Goal: Communication & Community: Participate in discussion

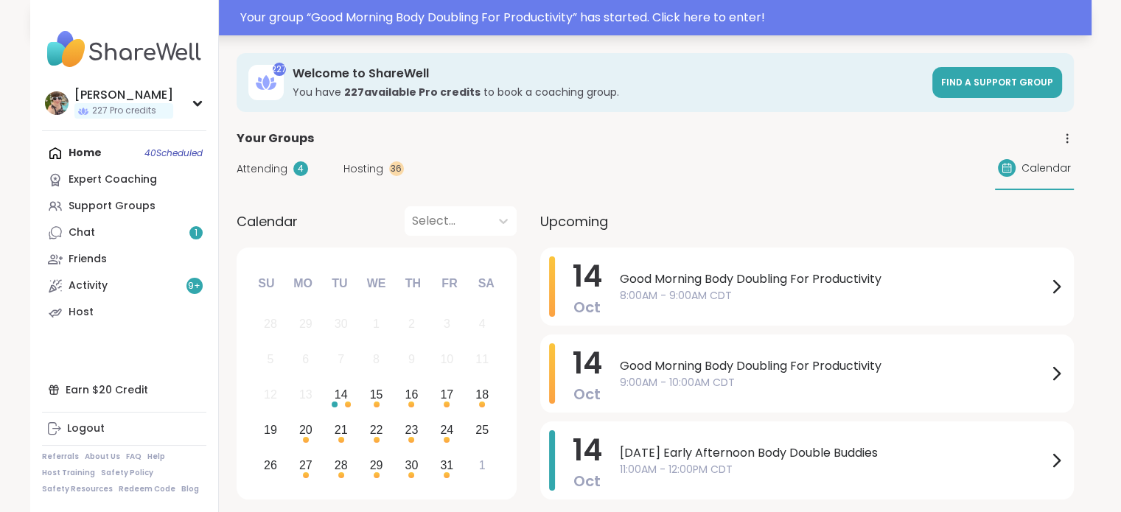
click at [475, 15] on div "Your group “ Good Morning Body Doubling For Productivity ” has started. Click h…" at bounding box center [661, 18] width 842 height 18
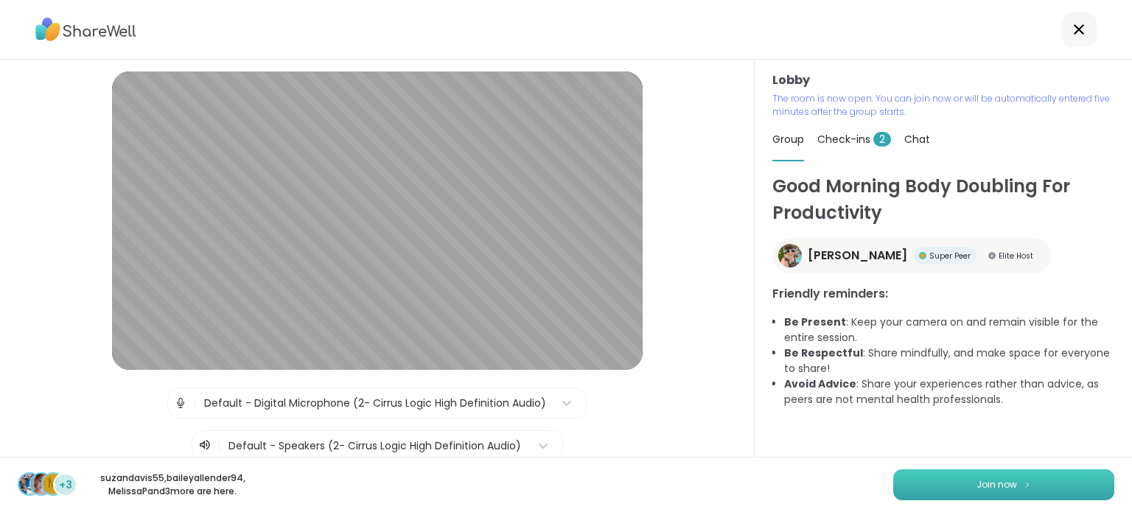
click at [912, 480] on button "Join now" at bounding box center [1003, 484] width 221 height 31
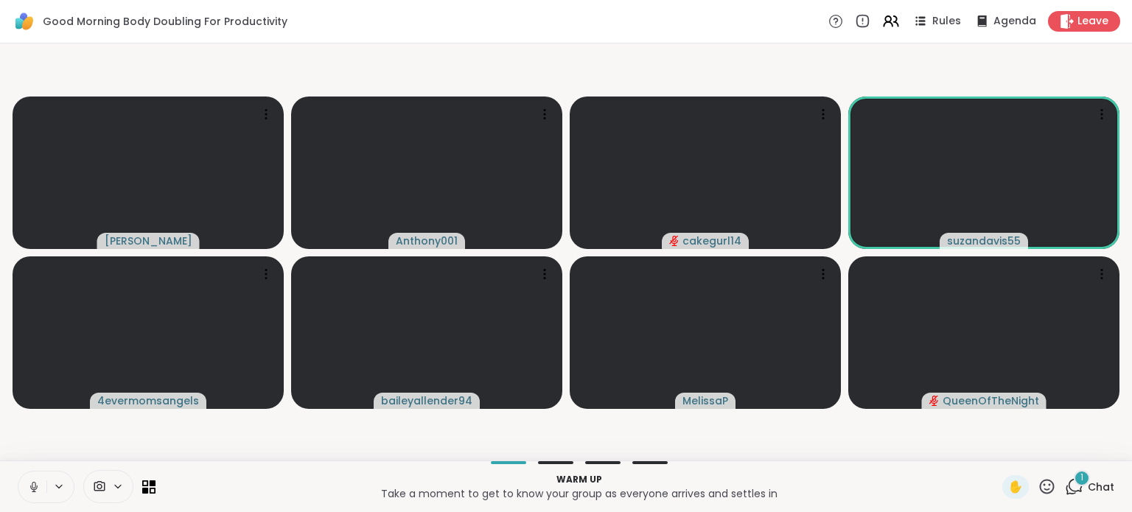
click at [1065, 483] on icon at bounding box center [1074, 487] width 18 height 18
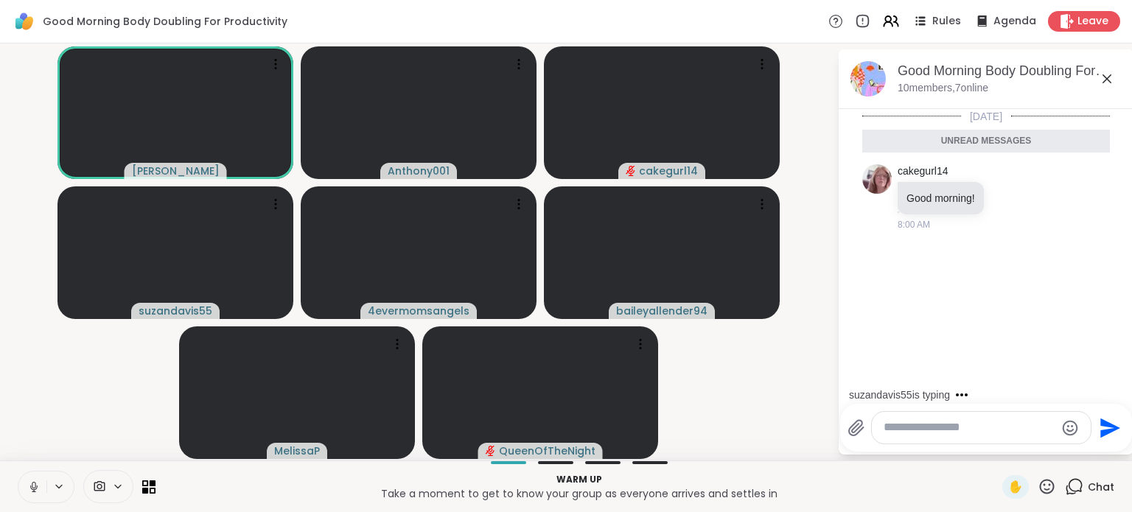
click at [1100, 76] on icon at bounding box center [1107, 79] width 18 height 18
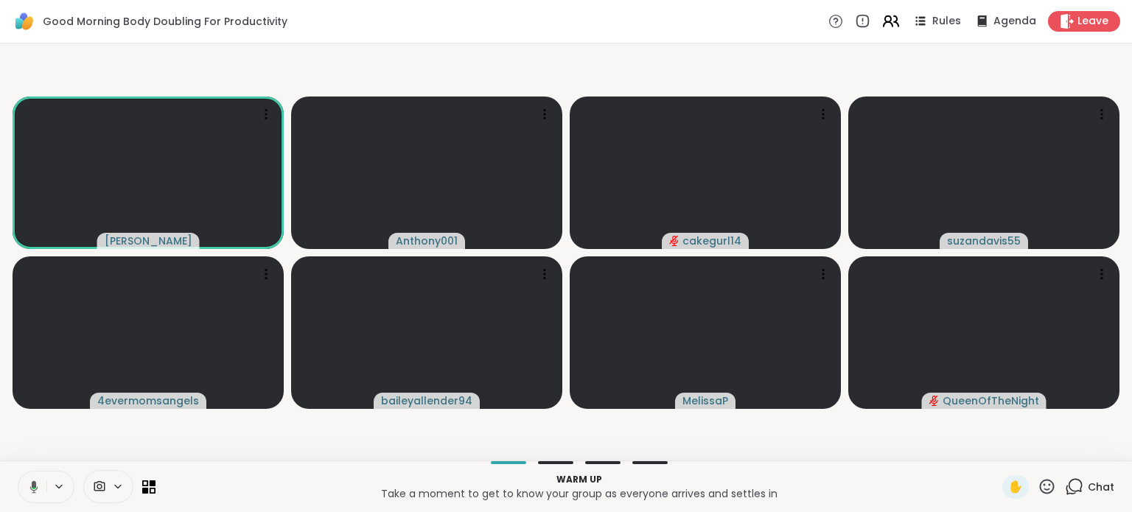
click at [881, 23] on icon at bounding box center [890, 21] width 18 height 18
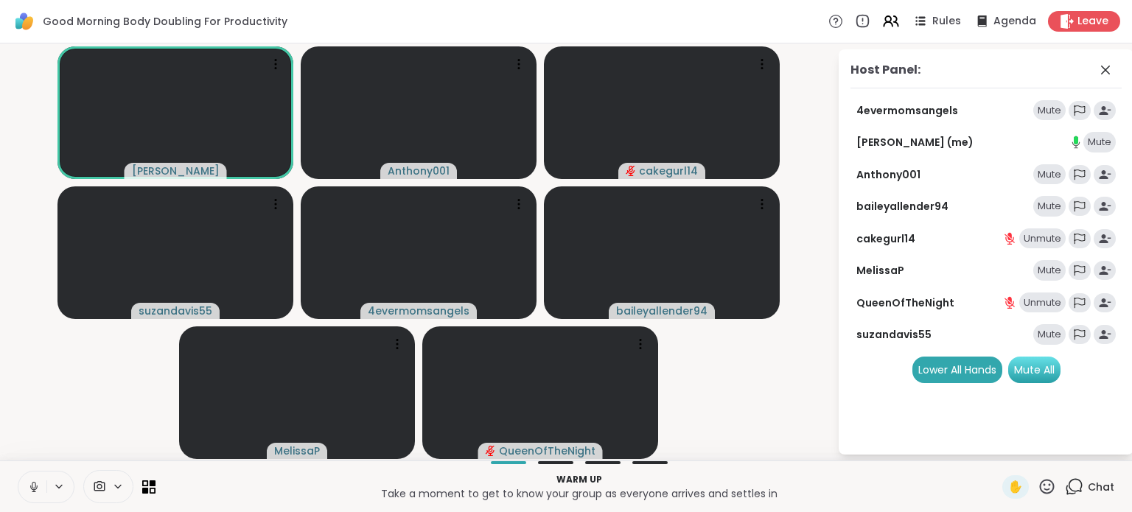
click at [1032, 368] on div "Mute All" at bounding box center [1034, 370] width 52 height 27
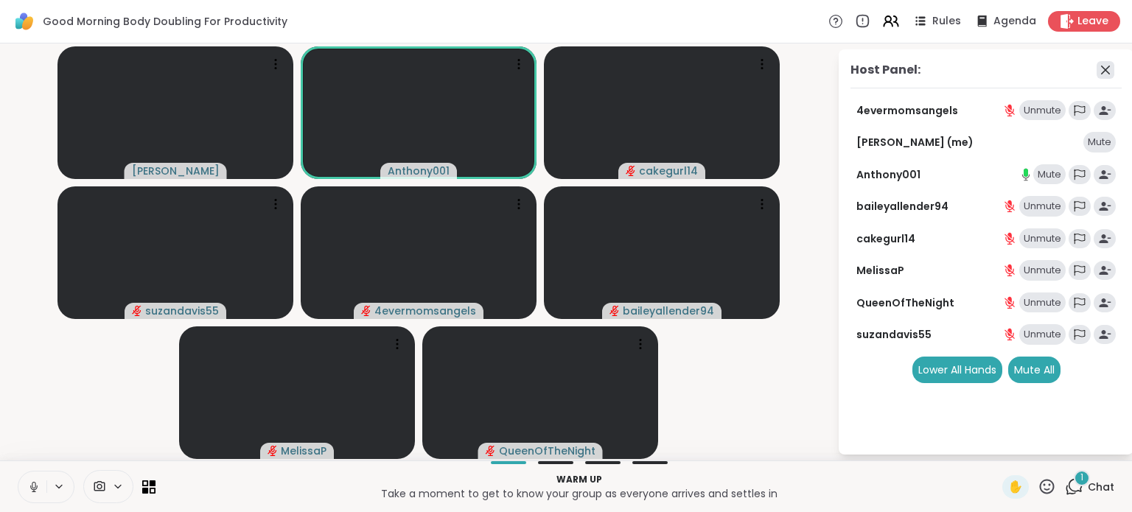
click at [1103, 69] on icon at bounding box center [1106, 70] width 18 height 18
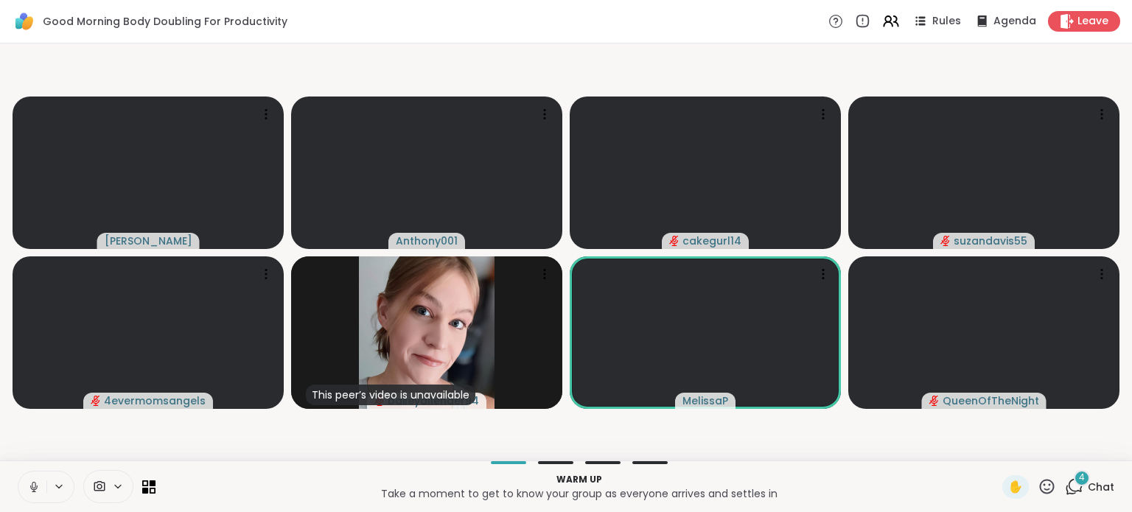
click at [1088, 488] on span "Chat" at bounding box center [1101, 487] width 27 height 15
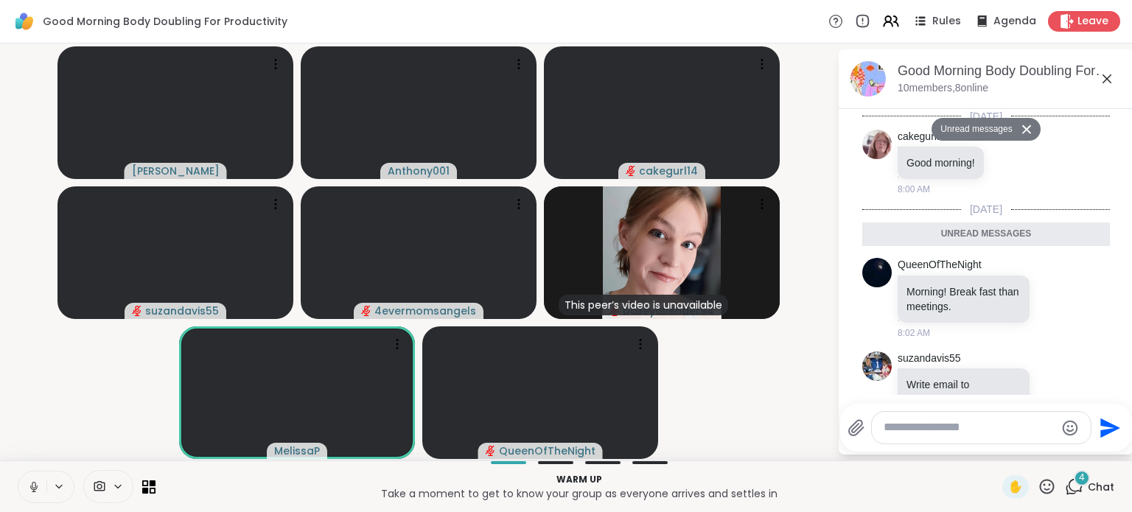
scroll to position [301, 0]
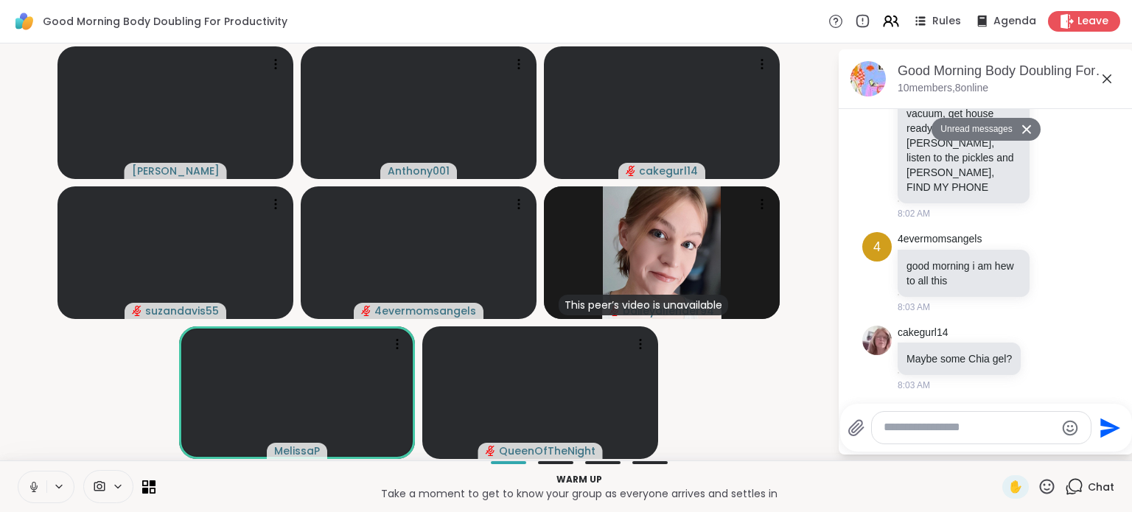
click at [956, 427] on textarea "Type your message" at bounding box center [970, 427] width 172 height 15
paste textarea "**********"
type textarea "**********"
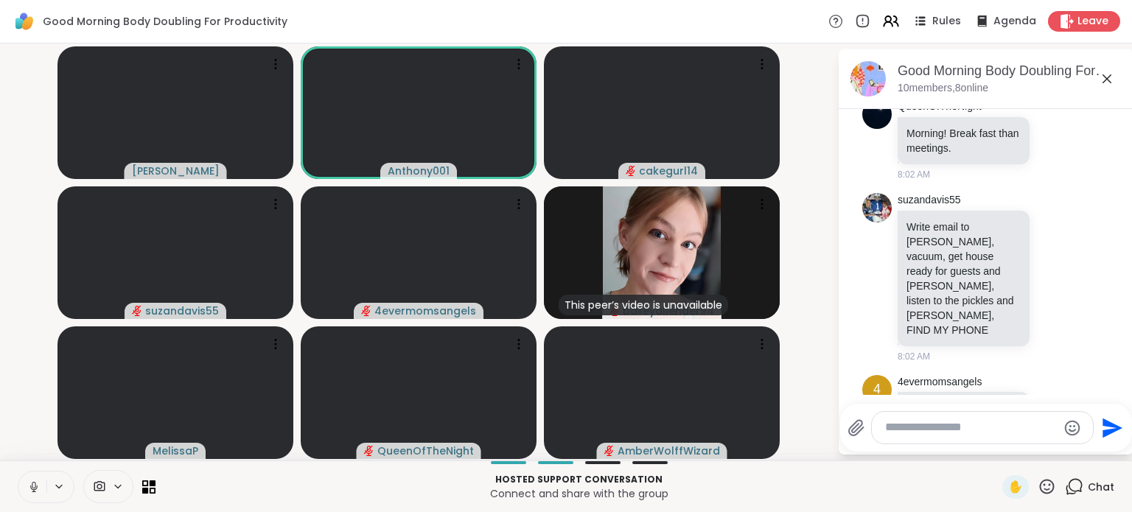
scroll to position [120, 0]
click at [1049, 273] on icon at bounding box center [1055, 280] width 13 height 15
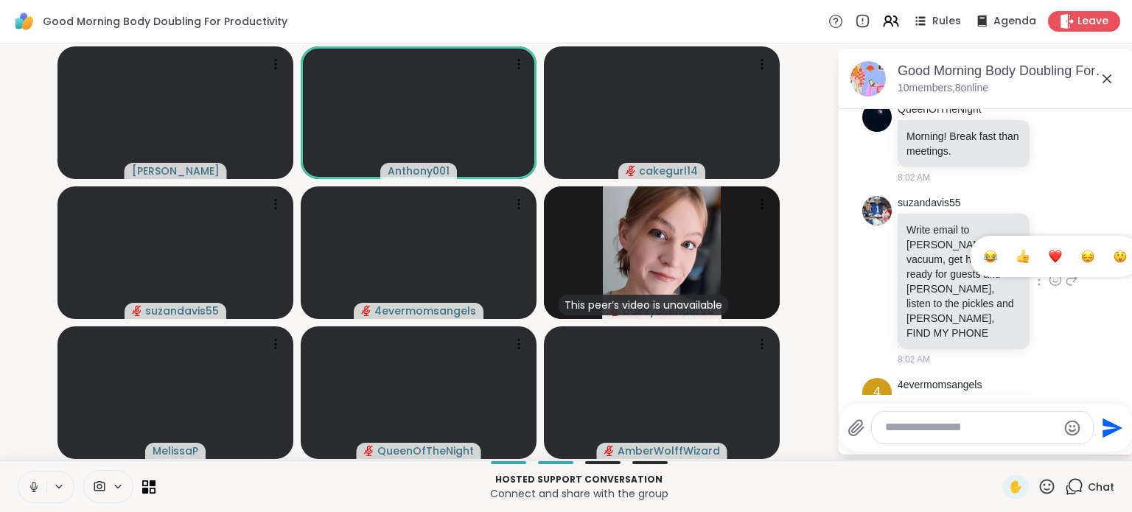
click at [1049, 254] on div "Select Reaction: Heart" at bounding box center [1055, 256] width 13 height 13
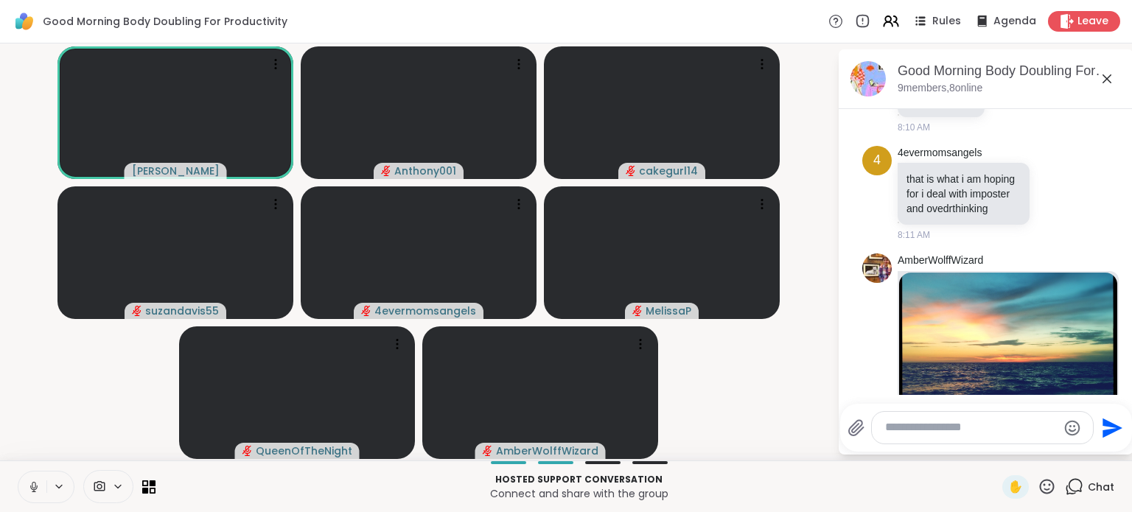
scroll to position [1470, 0]
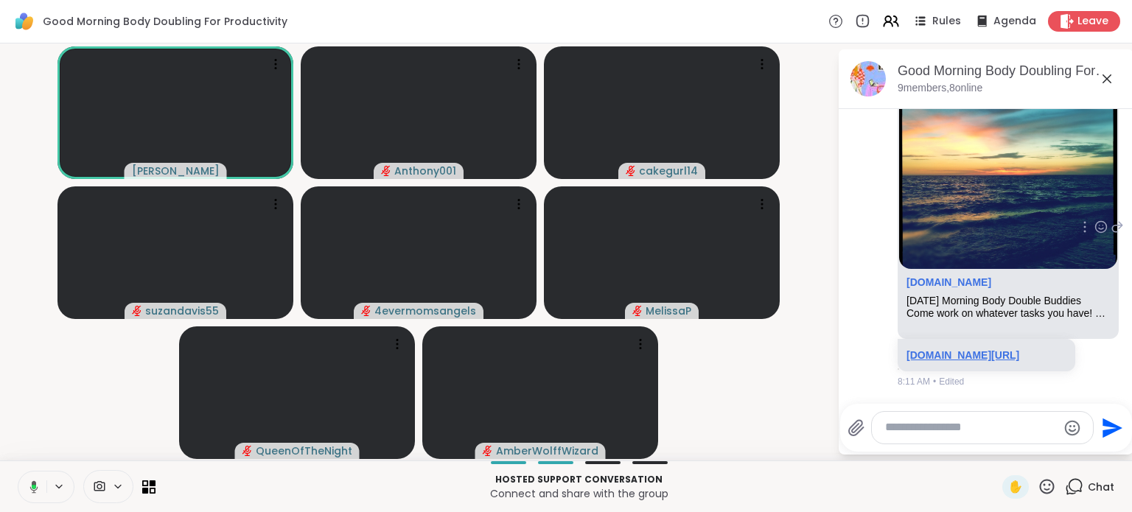
click at [961, 349] on link "sharewellnow.com/session/d0ce3666-ce40-4122-8899-7b3738710158" at bounding box center [963, 355] width 113 height 12
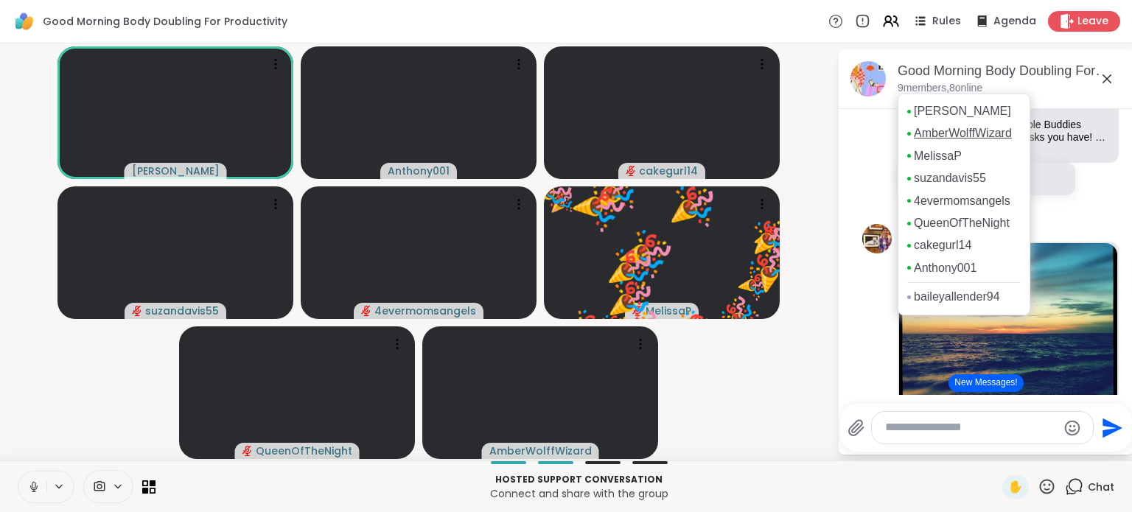
click at [932, 142] on link "AmberWolffWizard" at bounding box center [963, 133] width 98 height 16
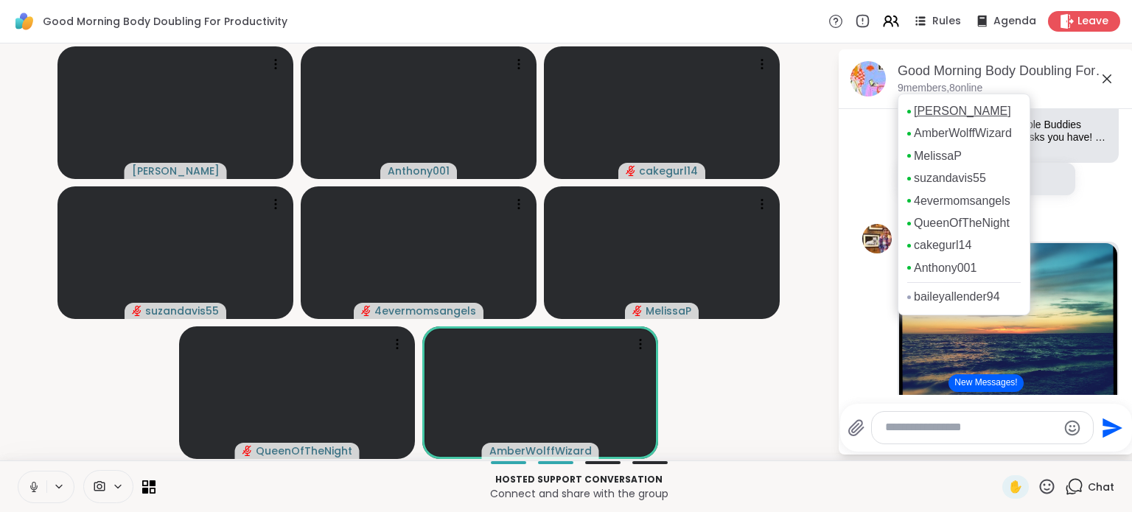
click at [922, 119] on link "[PERSON_NAME]" at bounding box center [962, 111] width 97 height 16
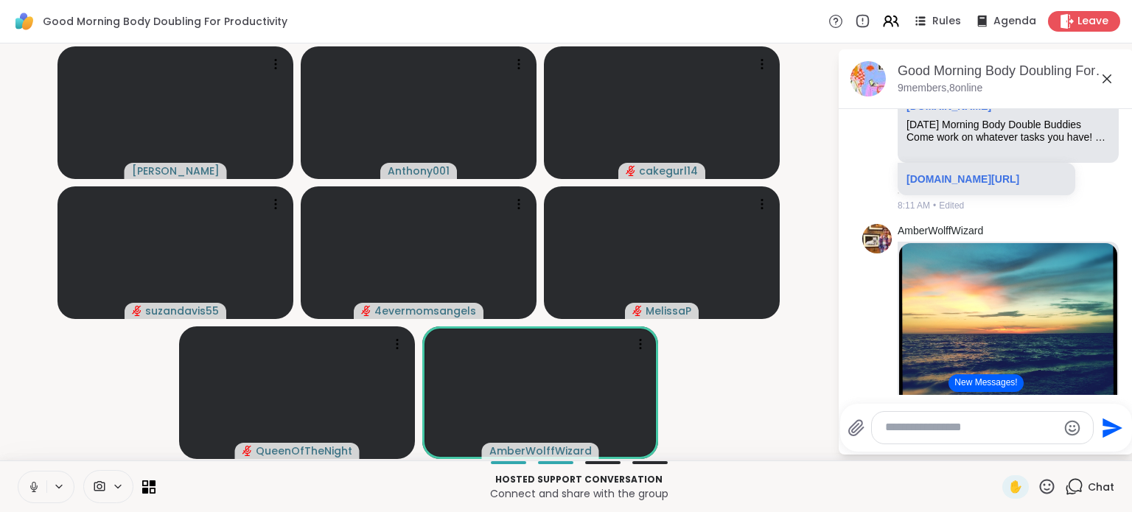
click at [798, 268] on video-player-container "Adrienne_QueenOfTheDawn Anthony001 cakegurl14 suzandavis55 4evermomsangels Meli…" at bounding box center [419, 251] width 820 height 405
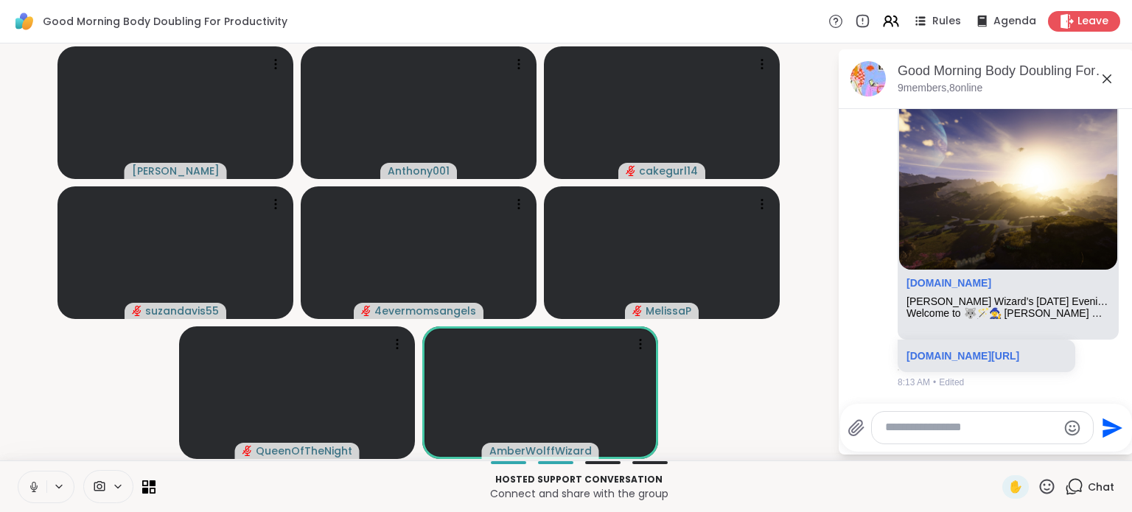
scroll to position [2895, 0]
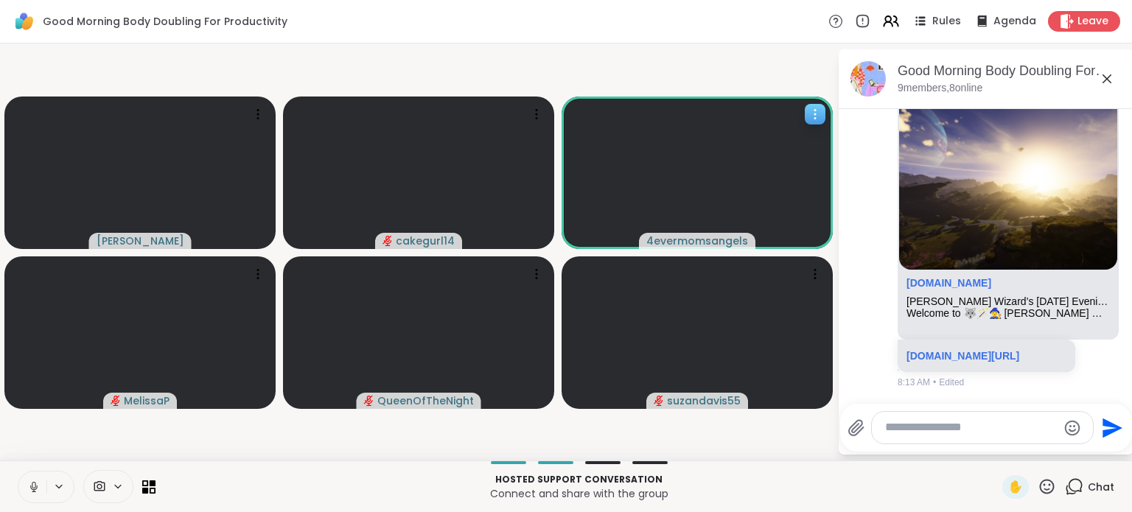
click at [700, 242] on span "4evermomsangels" at bounding box center [697, 241] width 102 height 15
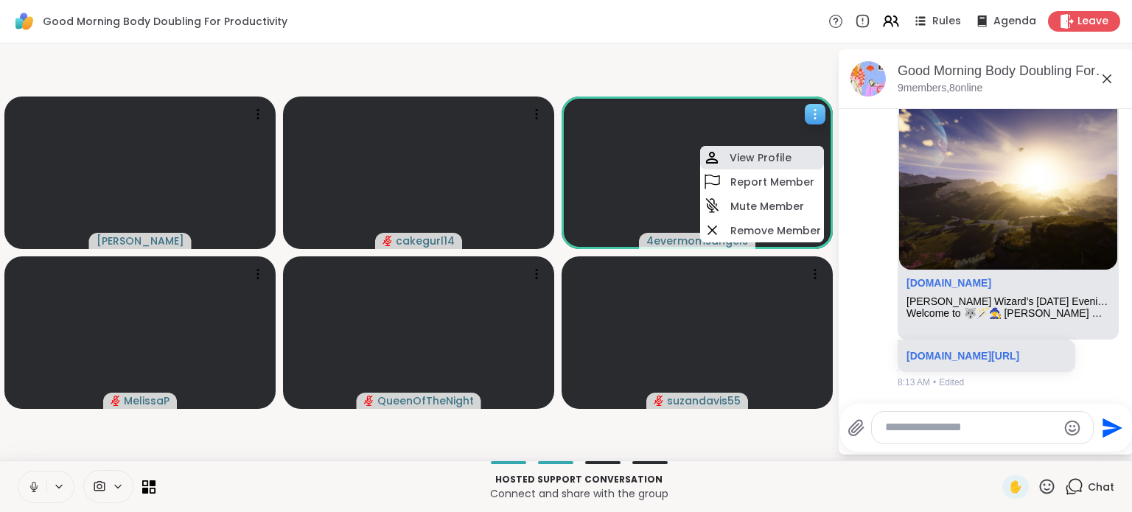
click at [769, 161] on h4 "View Profile" at bounding box center [761, 157] width 62 height 15
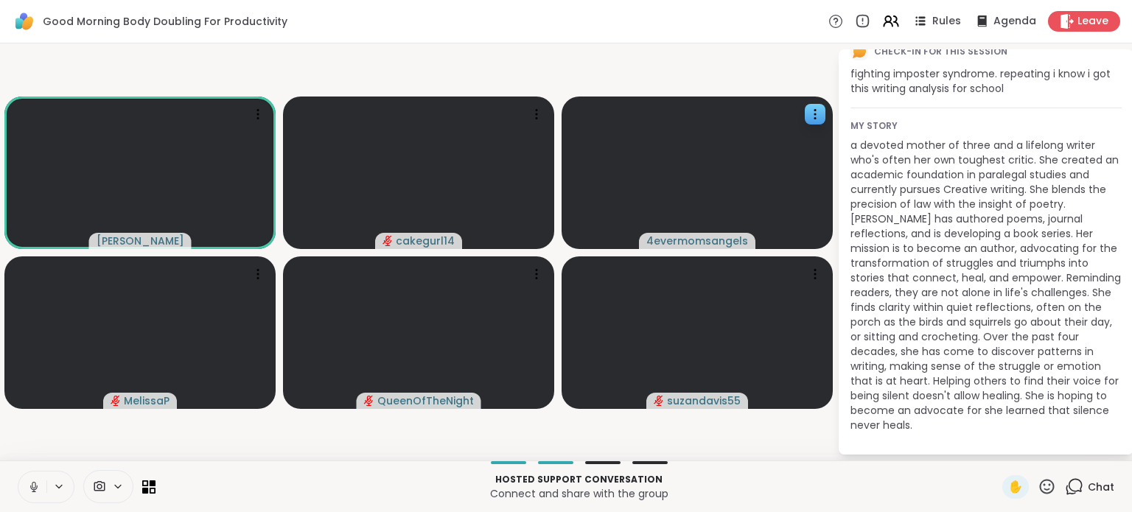
scroll to position [0, 0]
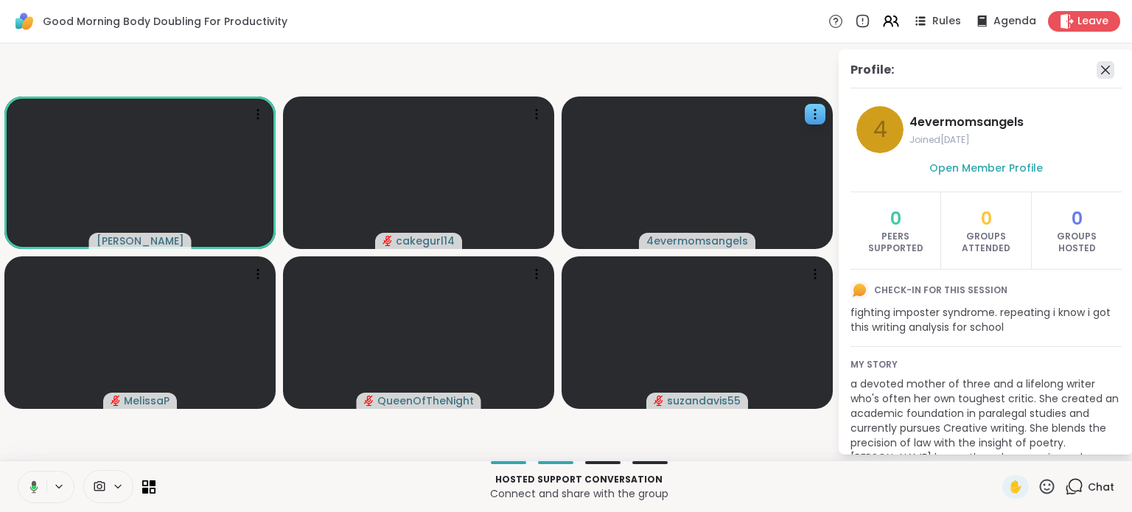
click at [1097, 69] on icon at bounding box center [1106, 70] width 18 height 18
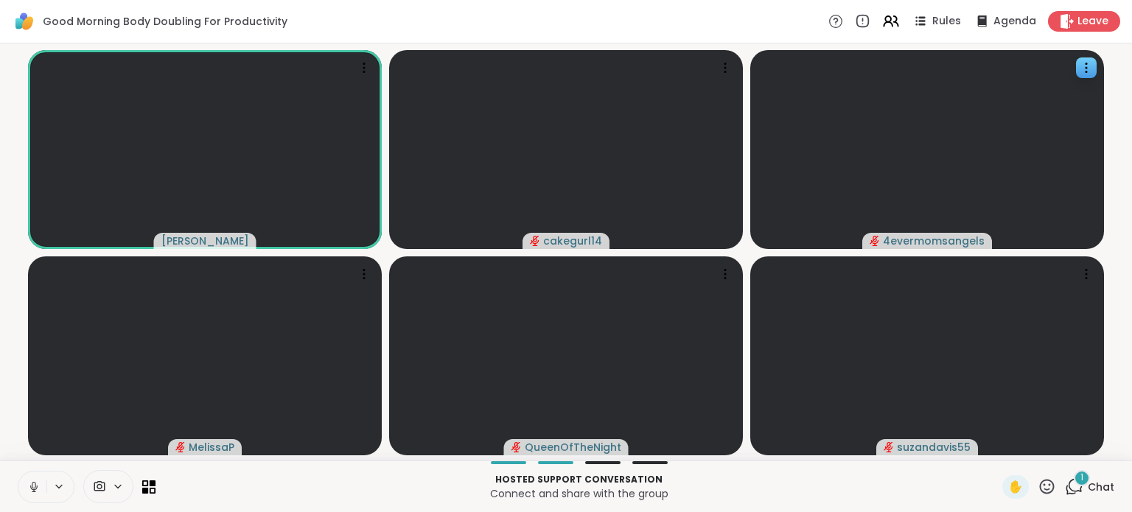
click at [19, 489] on button at bounding box center [32, 487] width 28 height 31
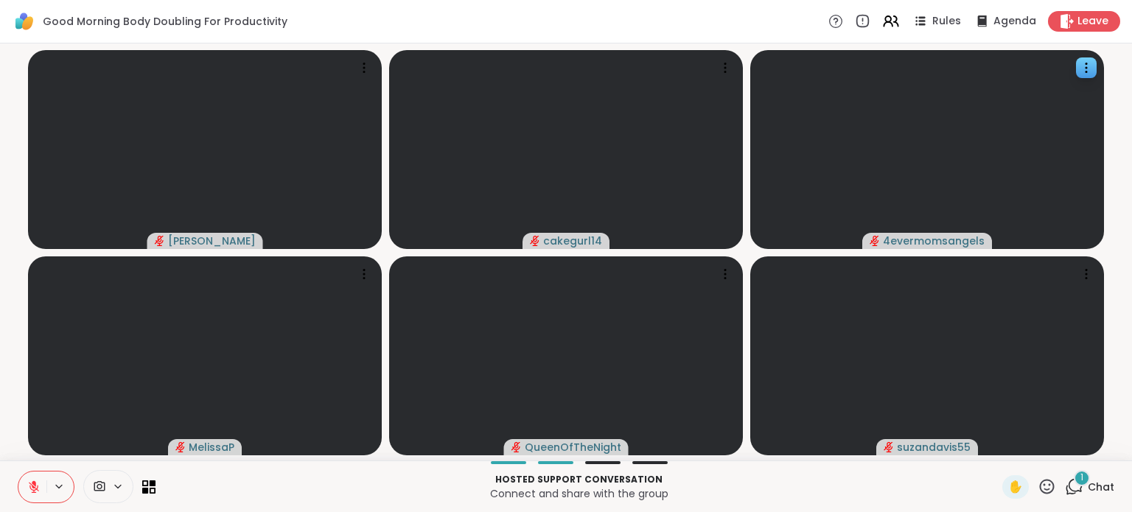
click at [1040, 489] on icon at bounding box center [1047, 486] width 15 height 15
click at [996, 444] on span "❤️" at bounding box center [1003, 448] width 15 height 18
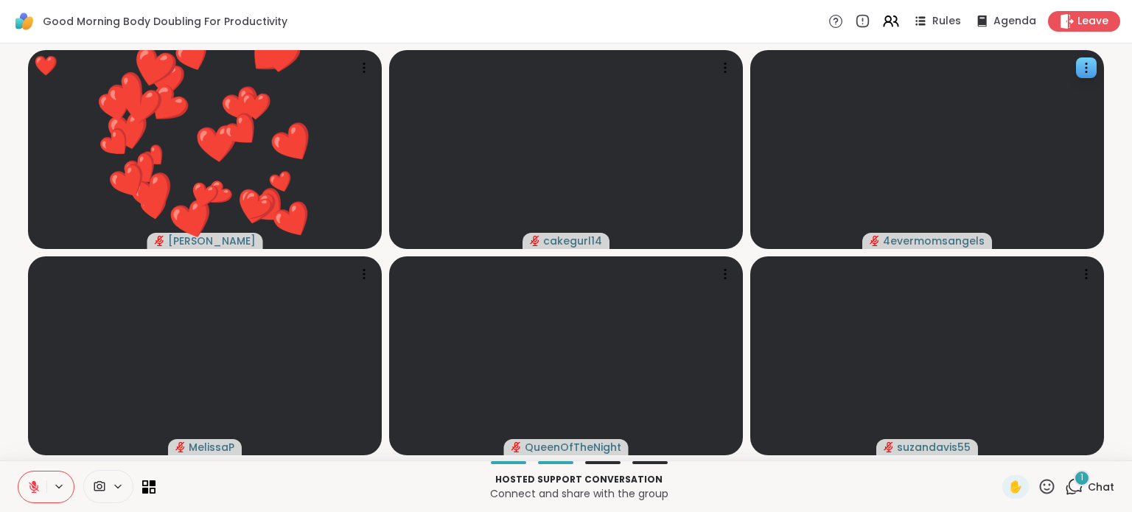
click at [1076, 478] on div "1" at bounding box center [1082, 478] width 16 height 16
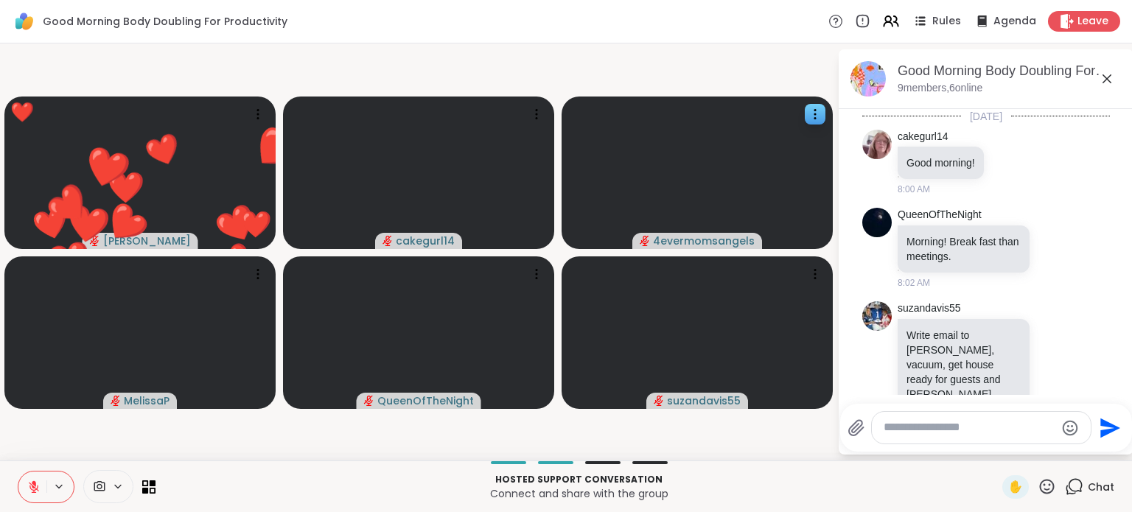
scroll to position [2768, 0]
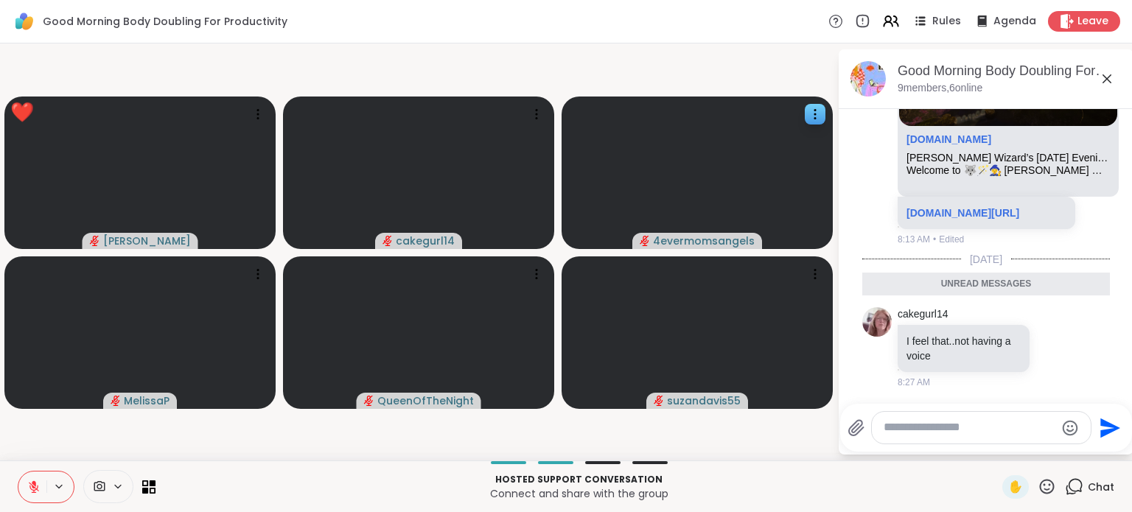
click at [1076, 478] on div "Chat" at bounding box center [1089, 487] width 49 height 24
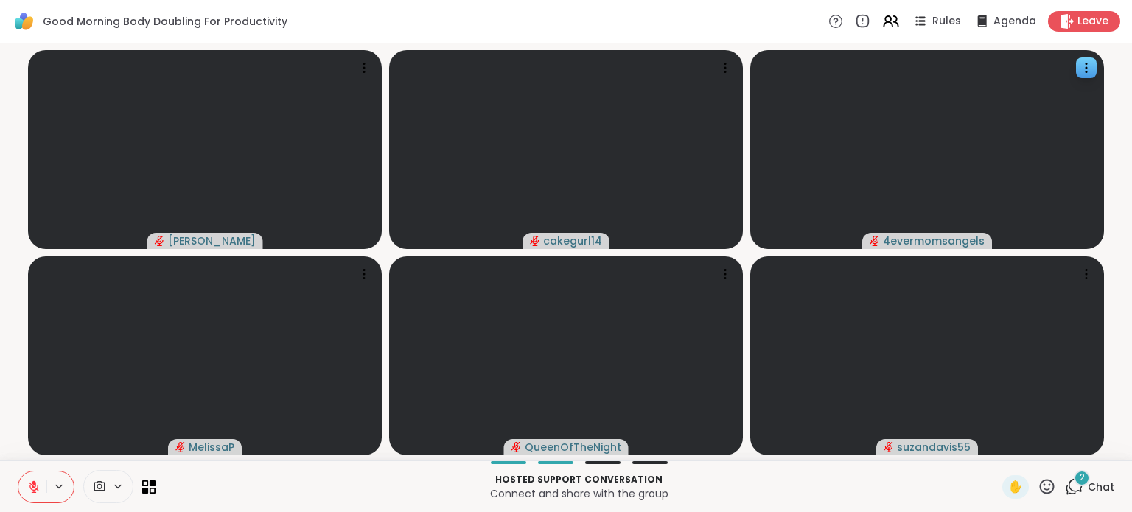
click at [1065, 491] on icon at bounding box center [1074, 487] width 18 height 18
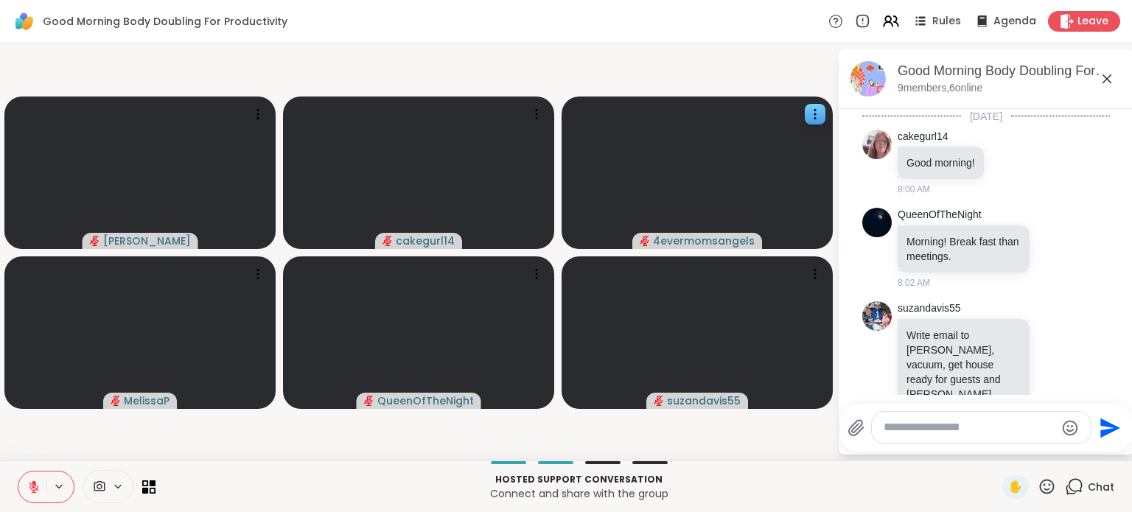
scroll to position [2983, 0]
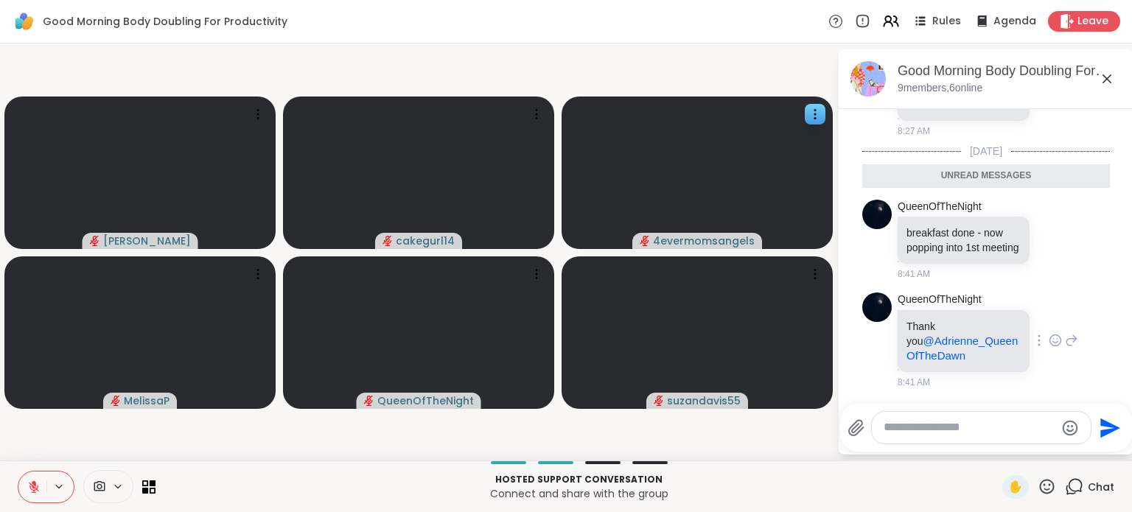
click at [1049, 341] on icon at bounding box center [1055, 340] width 13 height 15
click at [1043, 302] on button "Select Reaction: Heart" at bounding box center [1055, 316] width 29 height 29
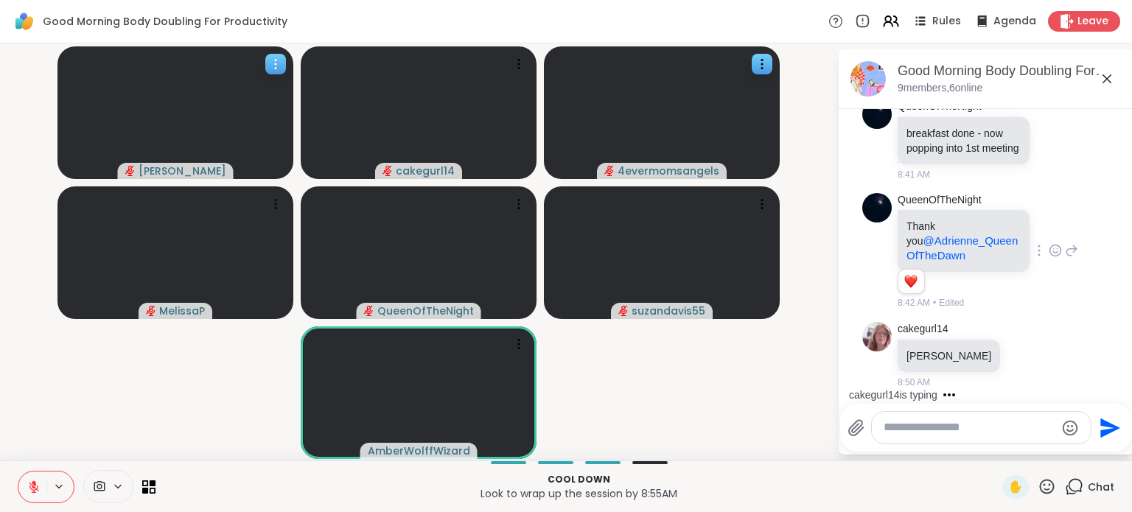
scroll to position [3048, 0]
click at [26, 490] on button at bounding box center [32, 487] width 28 height 31
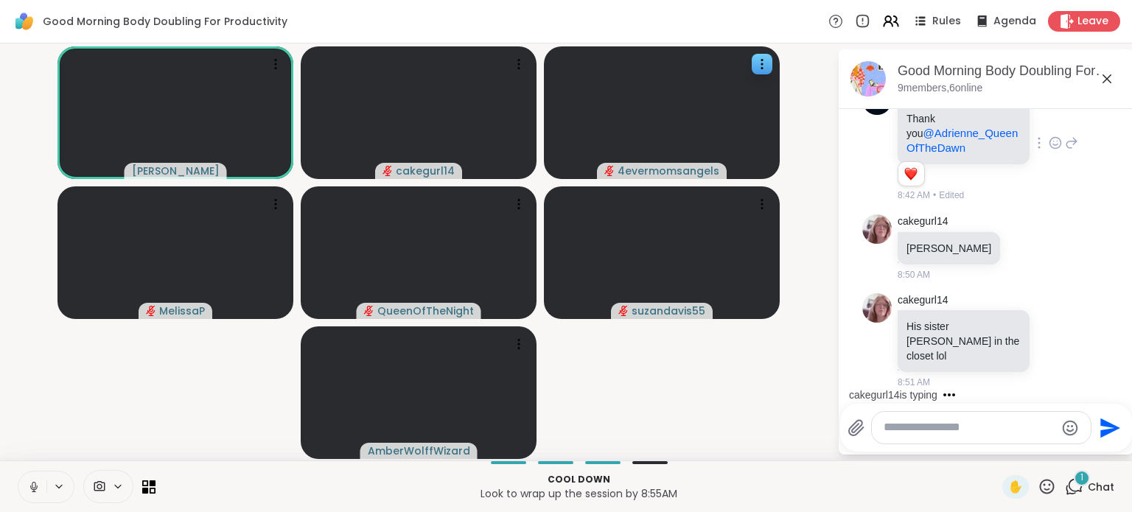
scroll to position [3155, 0]
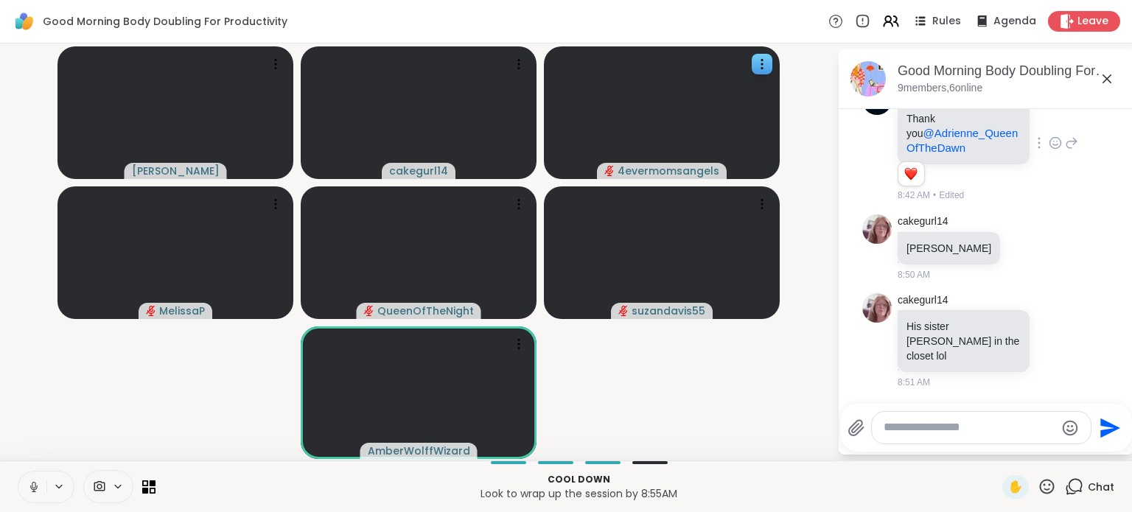
click at [32, 486] on icon at bounding box center [34, 485] width 4 height 7
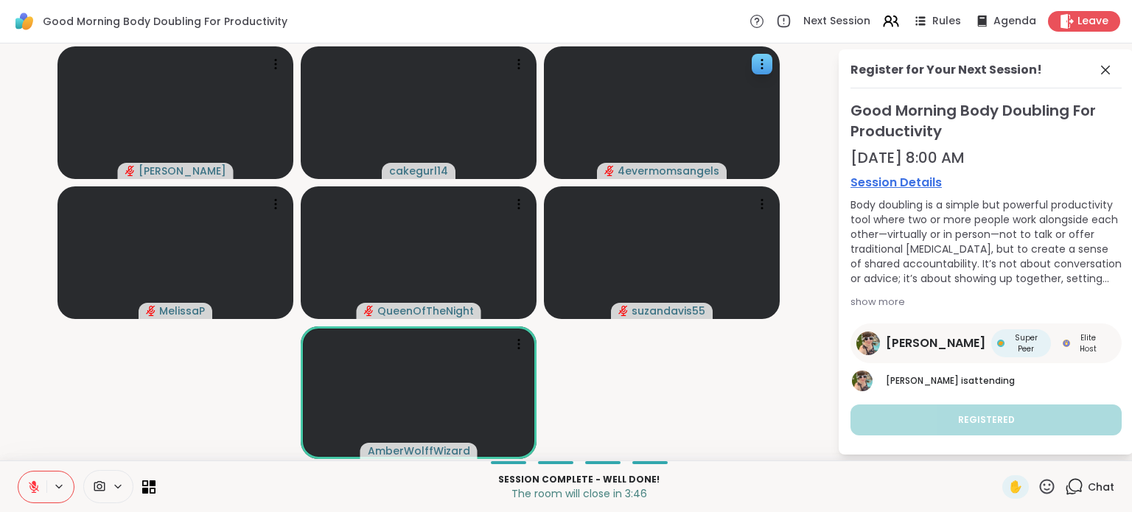
click at [32, 500] on button at bounding box center [32, 487] width 28 height 31
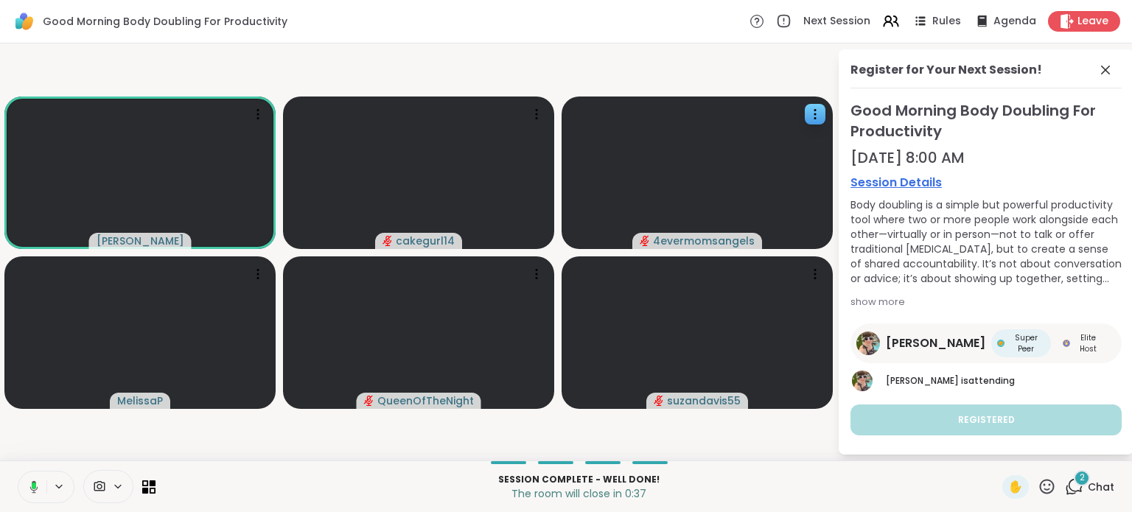
click at [1088, 481] on span "Chat" at bounding box center [1101, 487] width 27 height 15
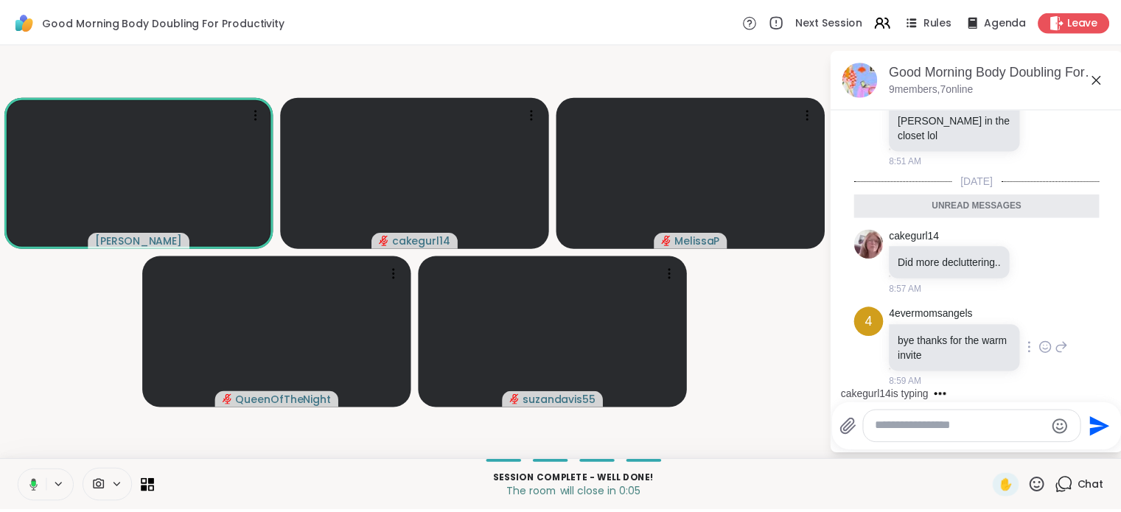
scroll to position [3420, 0]
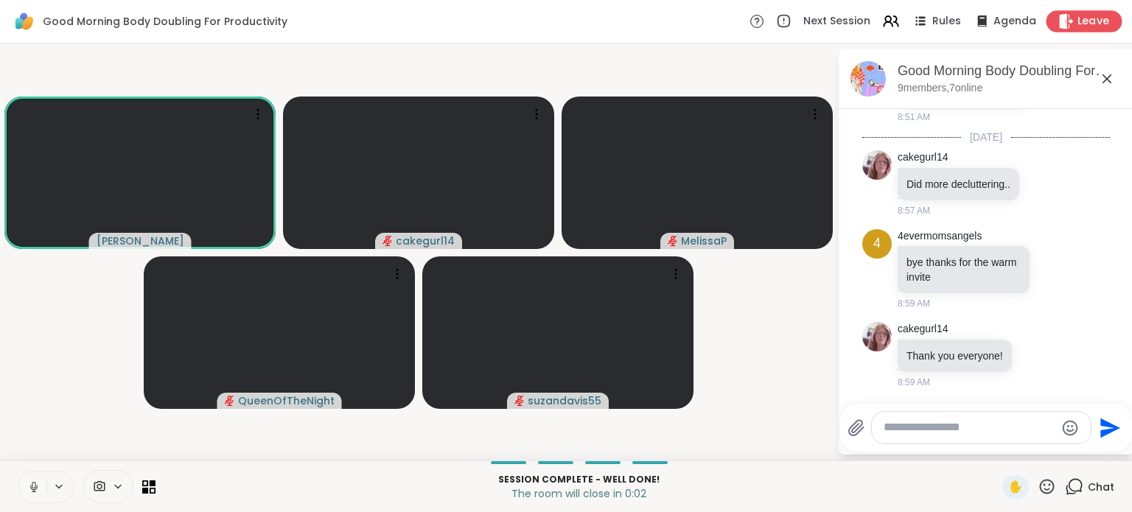
click at [1080, 23] on span "Leave" at bounding box center [1094, 21] width 32 height 15
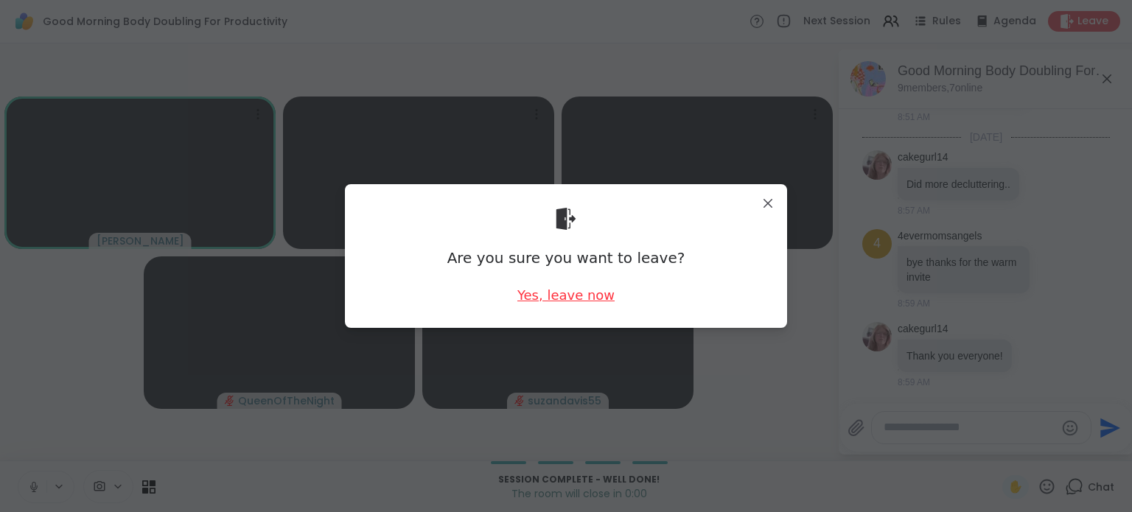
click at [542, 287] on div "Yes, leave now" at bounding box center [565, 295] width 97 height 18
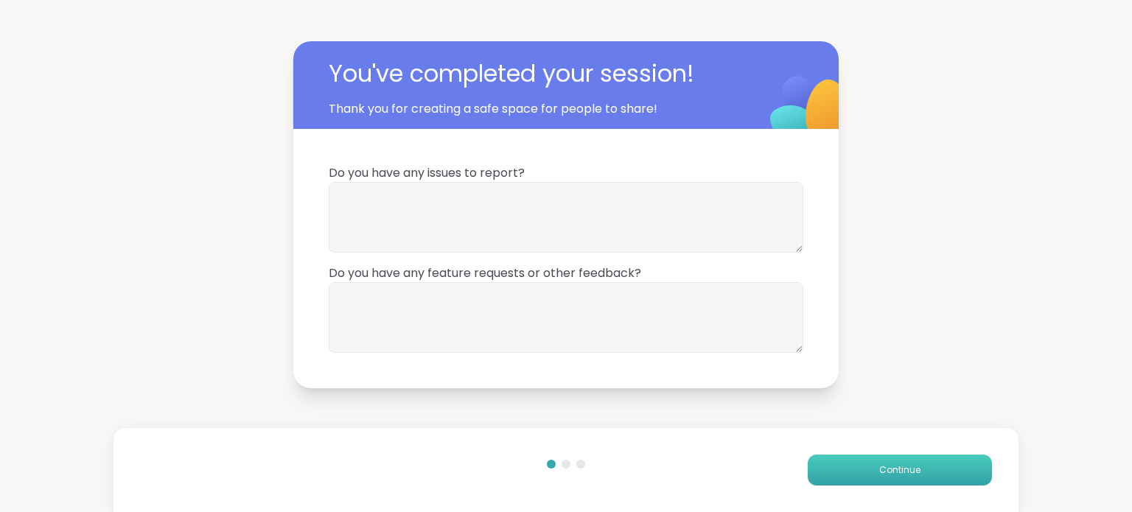
click at [867, 464] on button "Continue" at bounding box center [900, 470] width 184 height 31
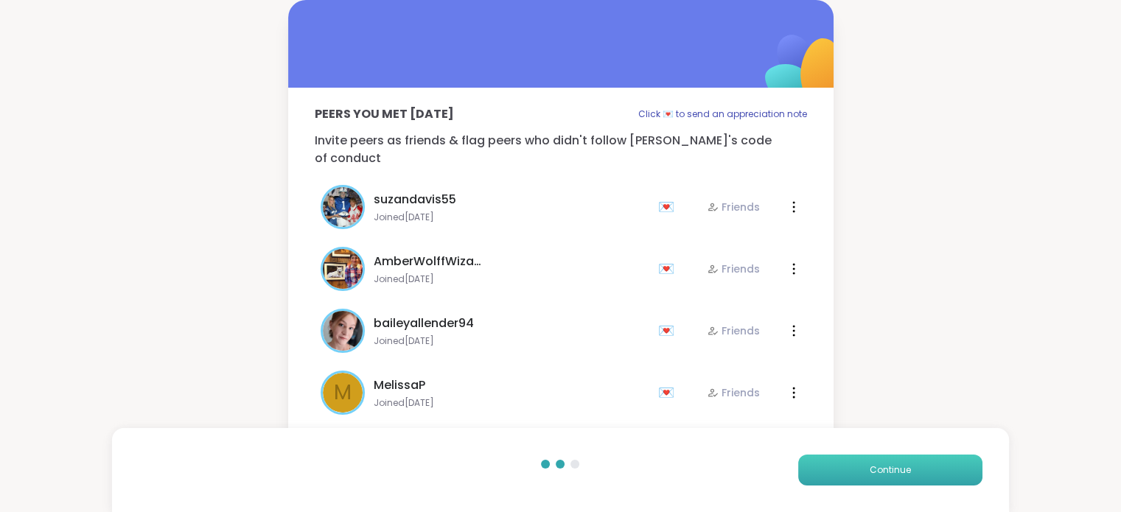
click at [867, 464] on button "Continue" at bounding box center [890, 470] width 184 height 31
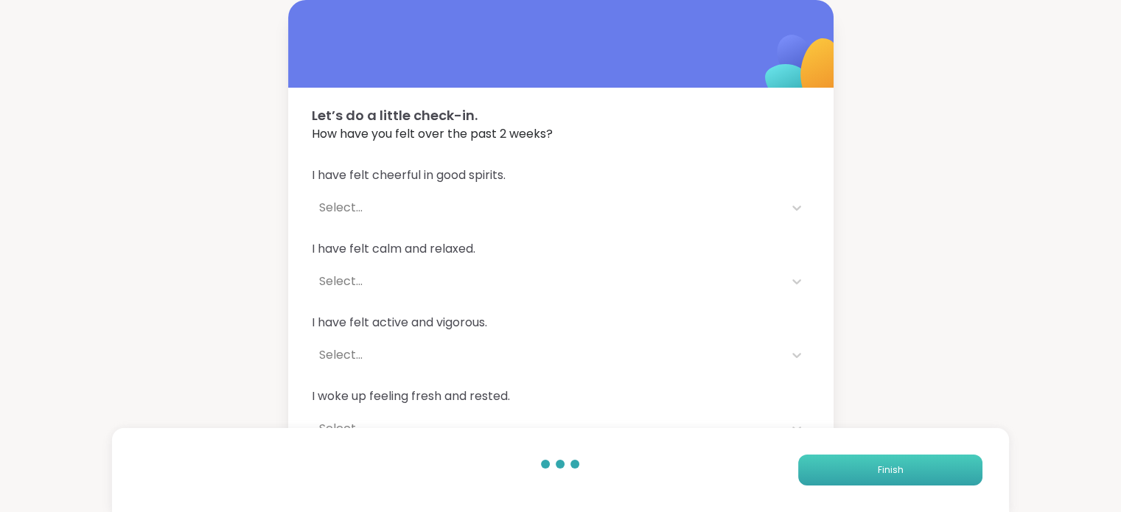
click at [867, 464] on button "Finish" at bounding box center [890, 470] width 184 height 31
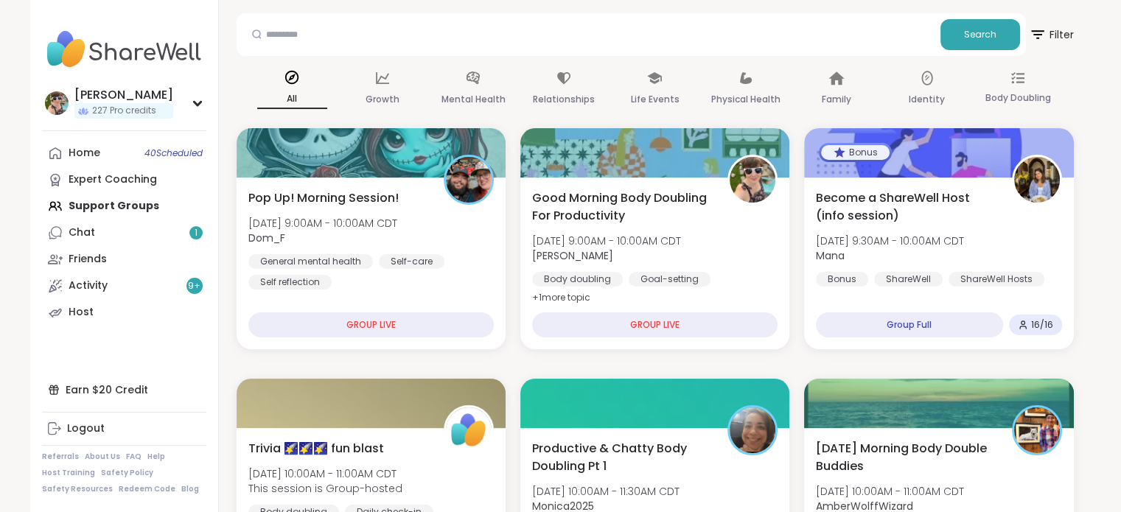
scroll to position [140, 0]
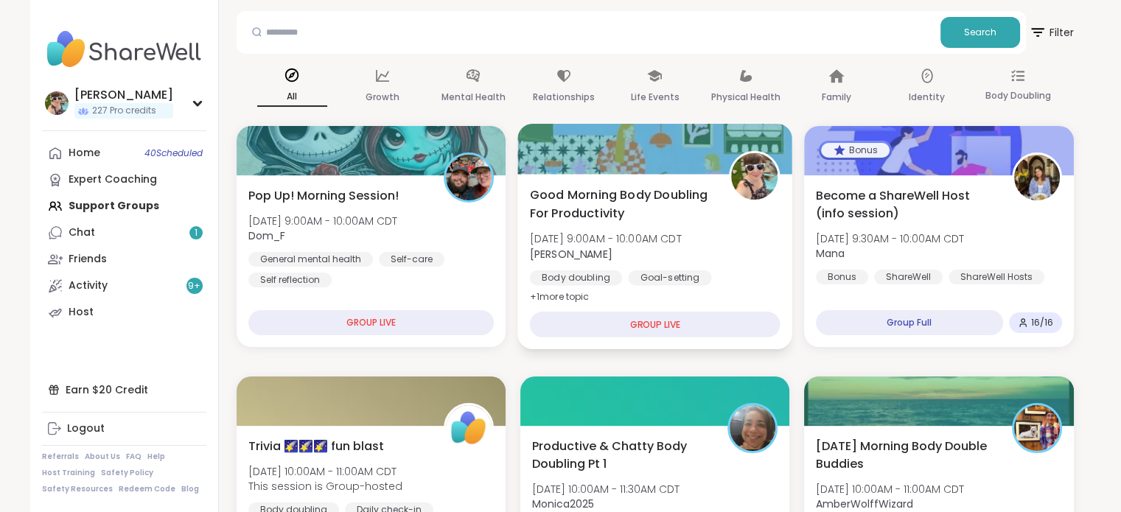
click at [664, 234] on span "Tue, Oct 14 | 9:00AM - 10:00AM CDT" at bounding box center [605, 238] width 152 height 15
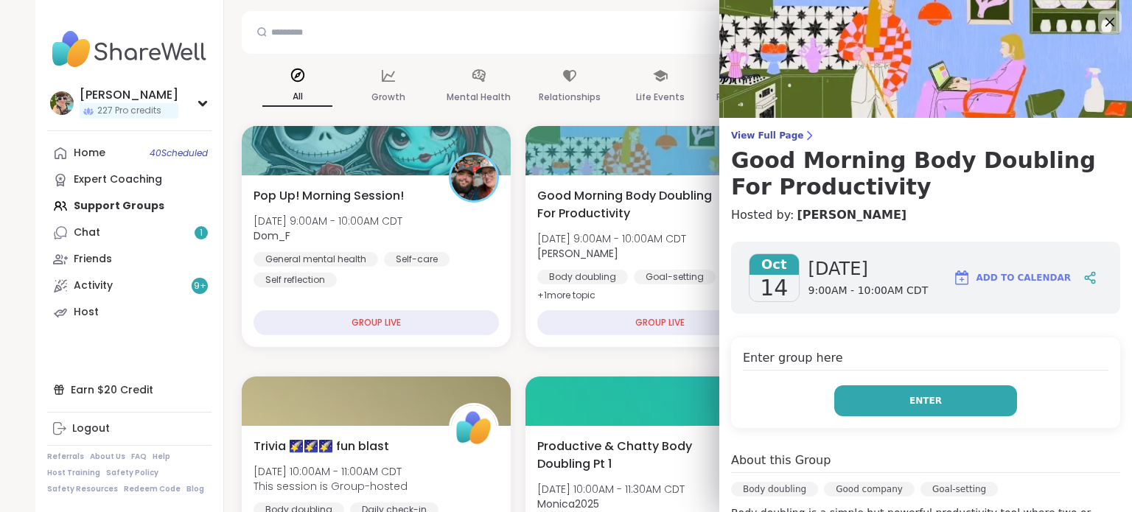
click at [909, 402] on span "Enter" at bounding box center [925, 400] width 32 height 13
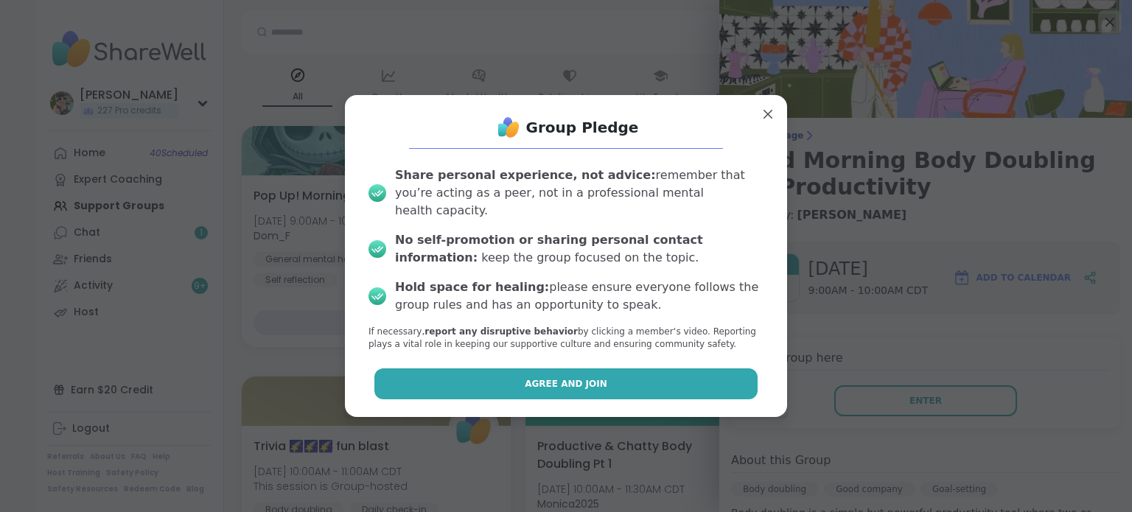
click at [612, 370] on button "Agree and Join" at bounding box center [566, 384] width 384 height 31
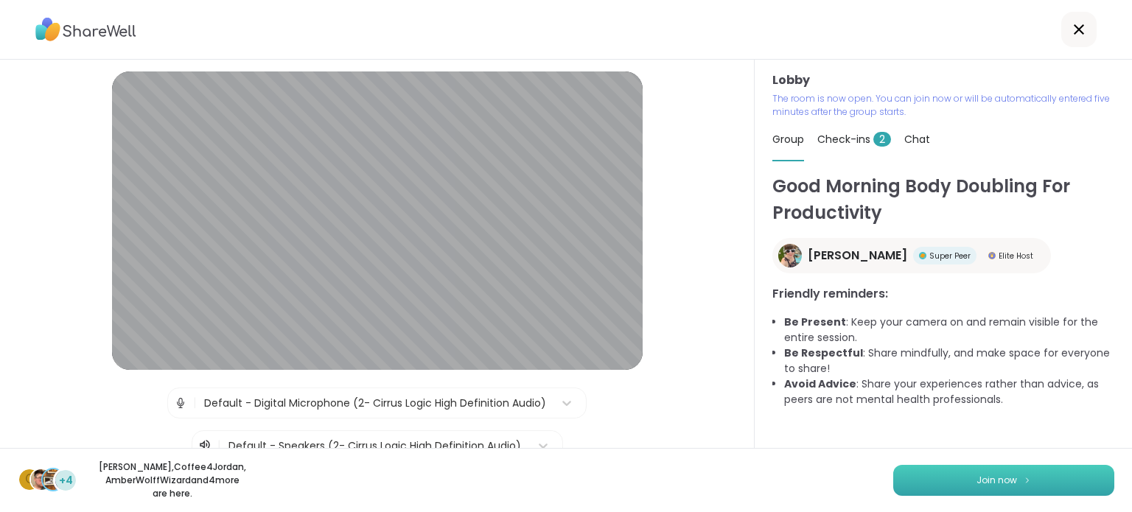
click at [999, 469] on button "Join now" at bounding box center [1003, 480] width 221 height 31
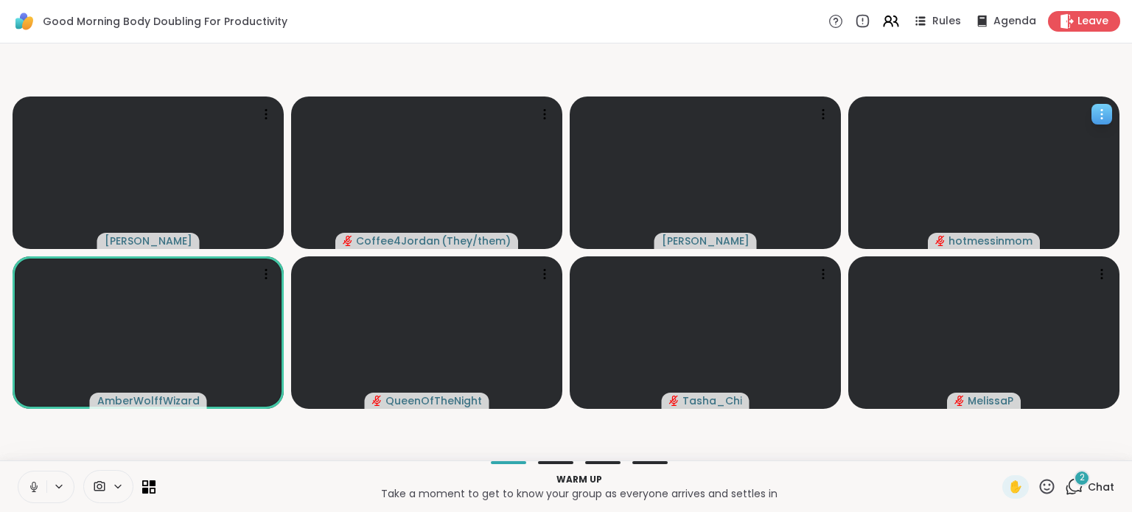
click at [977, 243] on span "hotmessinmom" at bounding box center [991, 241] width 84 height 15
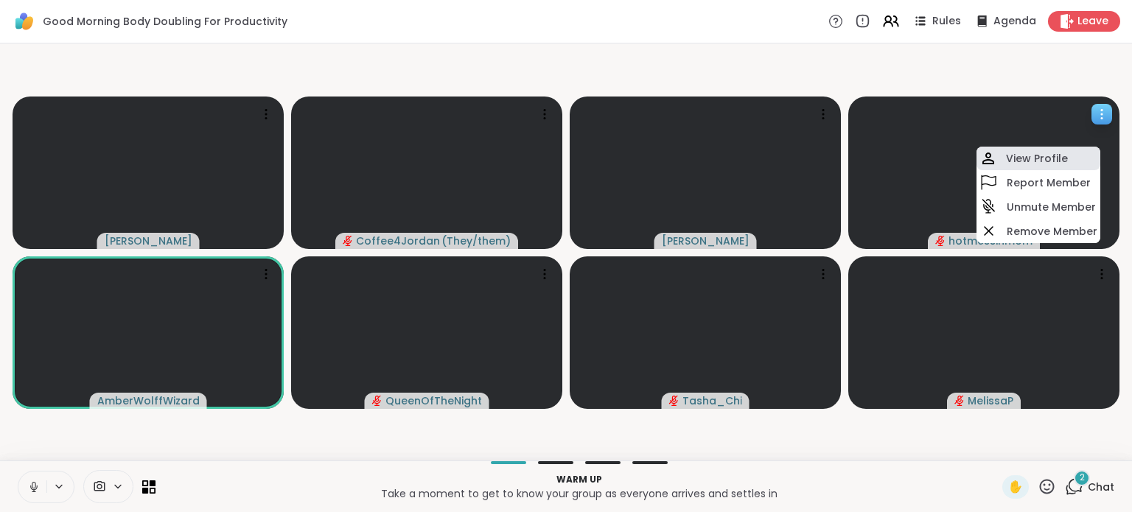
click at [1029, 158] on h4 "View Profile" at bounding box center [1037, 158] width 62 height 15
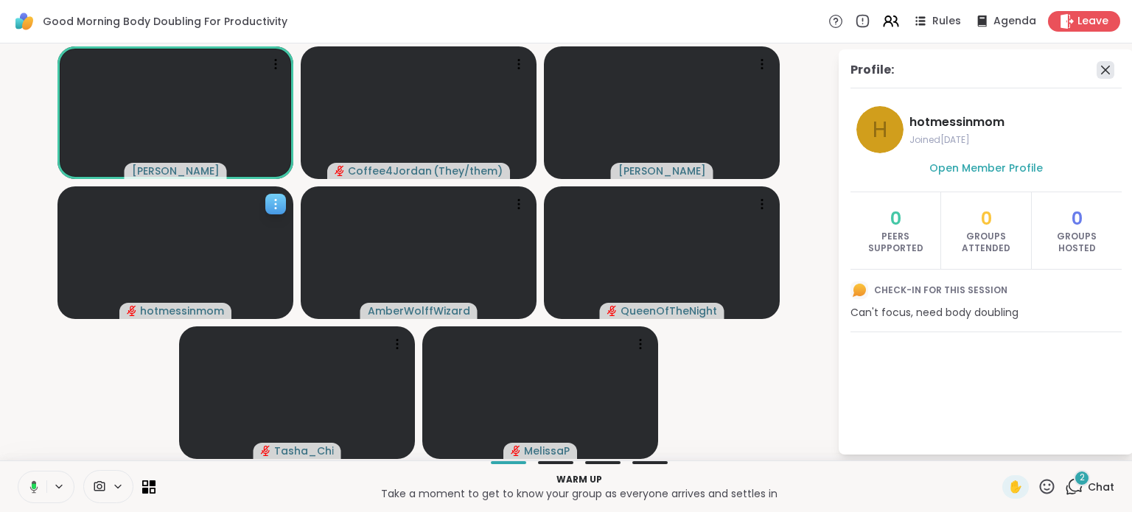
click at [1108, 69] on icon at bounding box center [1106, 70] width 18 height 18
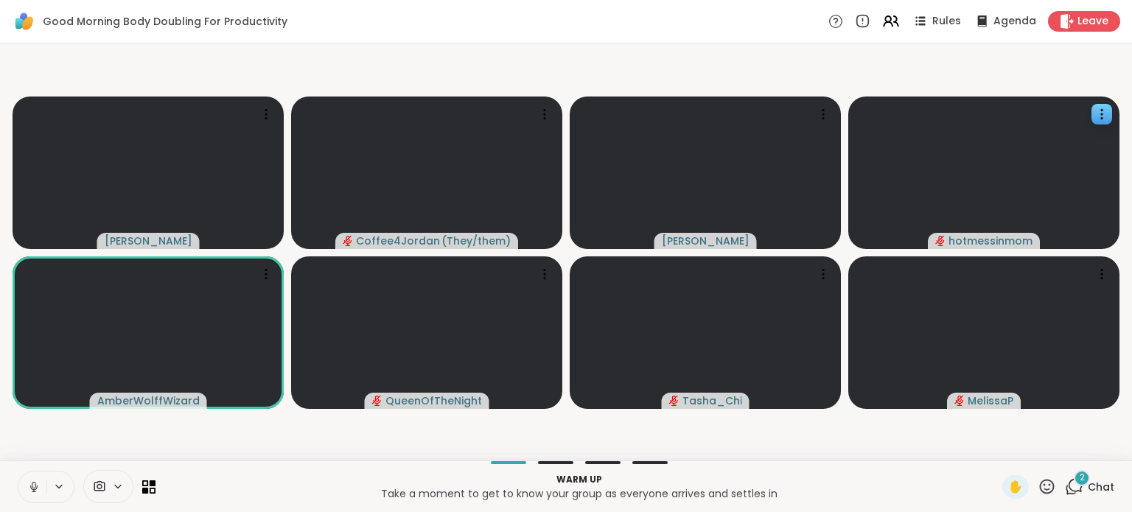
click at [1078, 478] on div "2" at bounding box center [1082, 478] width 16 height 16
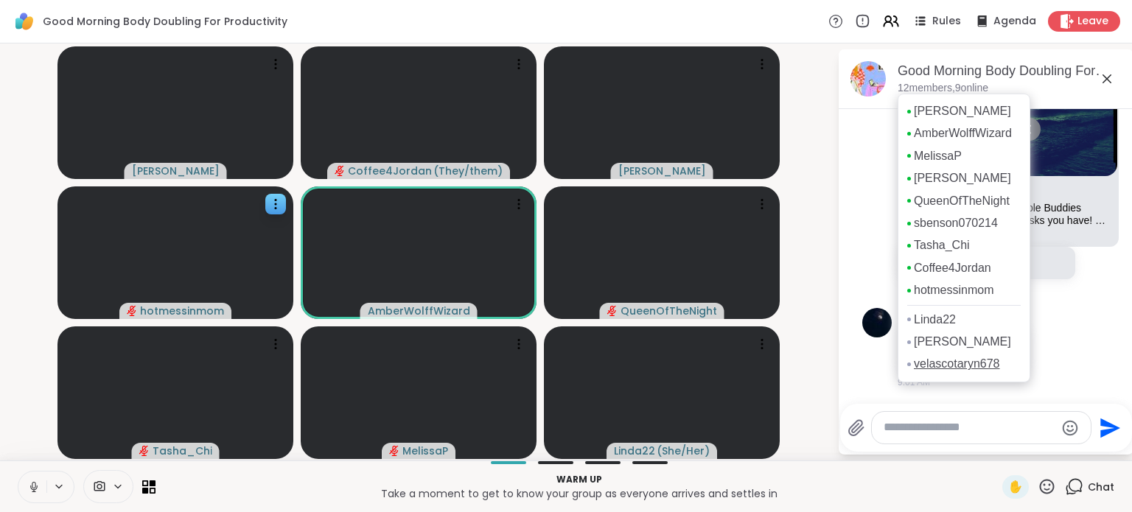
scroll to position [366, 0]
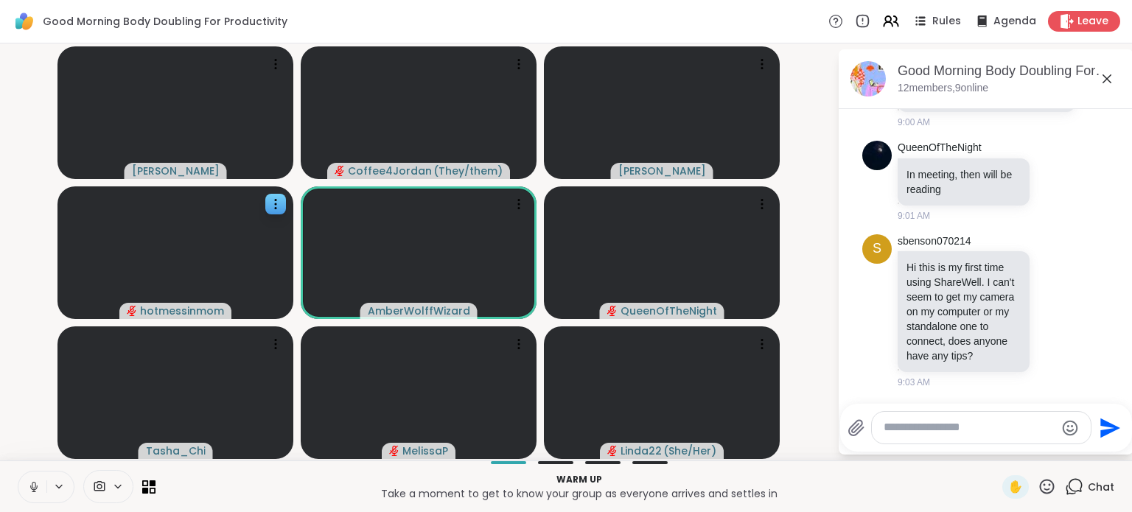
click at [851, 374] on ul "Today AmberWolffWizard sharewellnow.com Tuesday Morning Body Double Buddies Com…" at bounding box center [986, 90] width 271 height 609
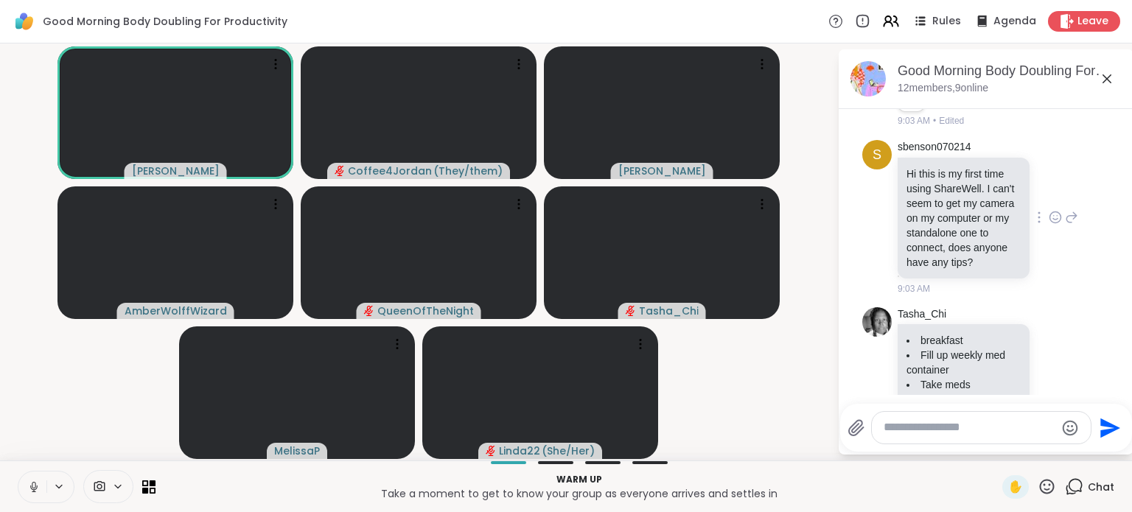
scroll to position [582, 0]
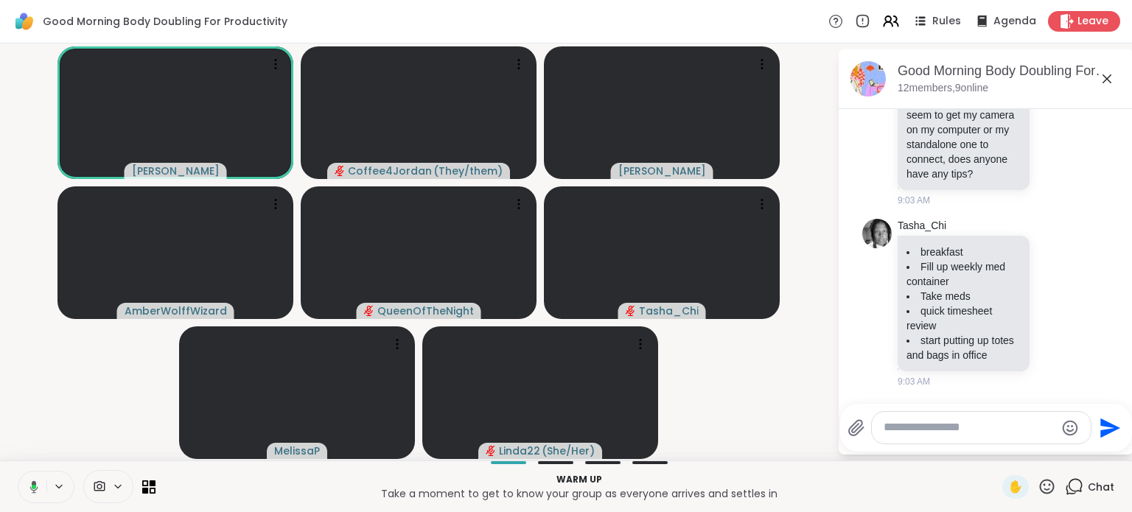
click at [952, 433] on textarea "Type your message" at bounding box center [970, 427] width 172 height 15
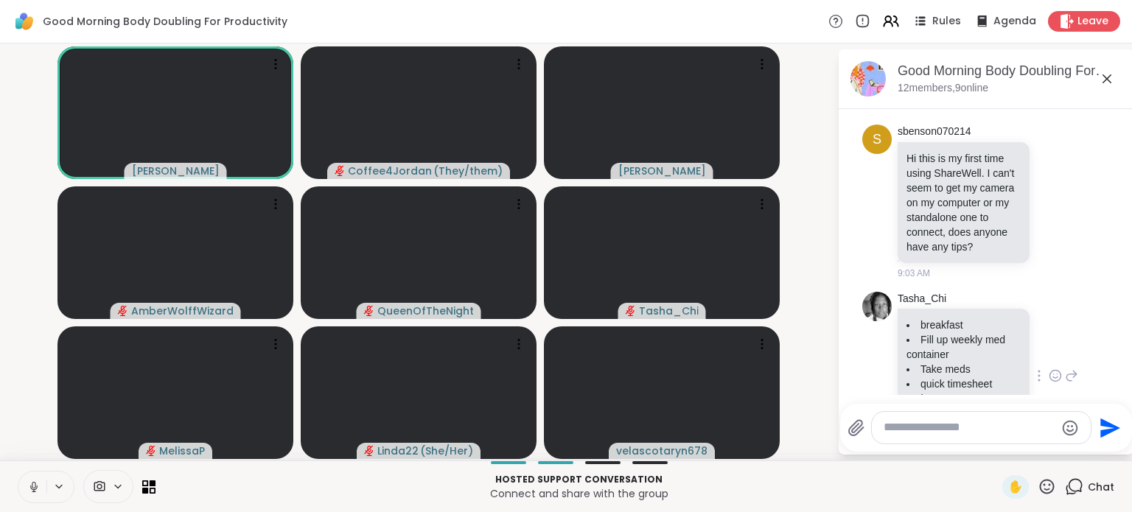
scroll to position [452, 0]
click at [955, 434] on textarea "Type your message" at bounding box center [970, 427] width 172 height 15
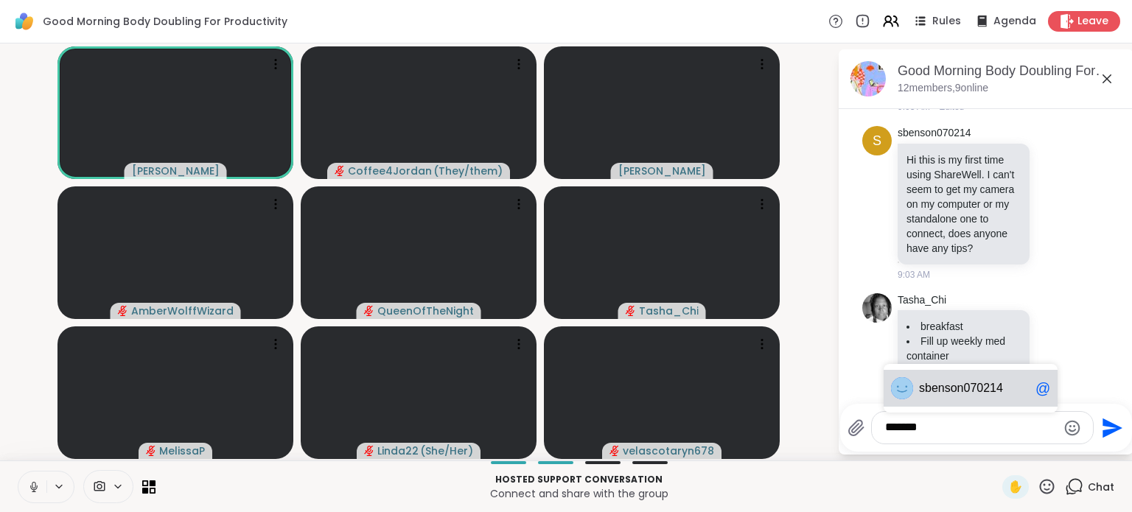
scroll to position [604, 0]
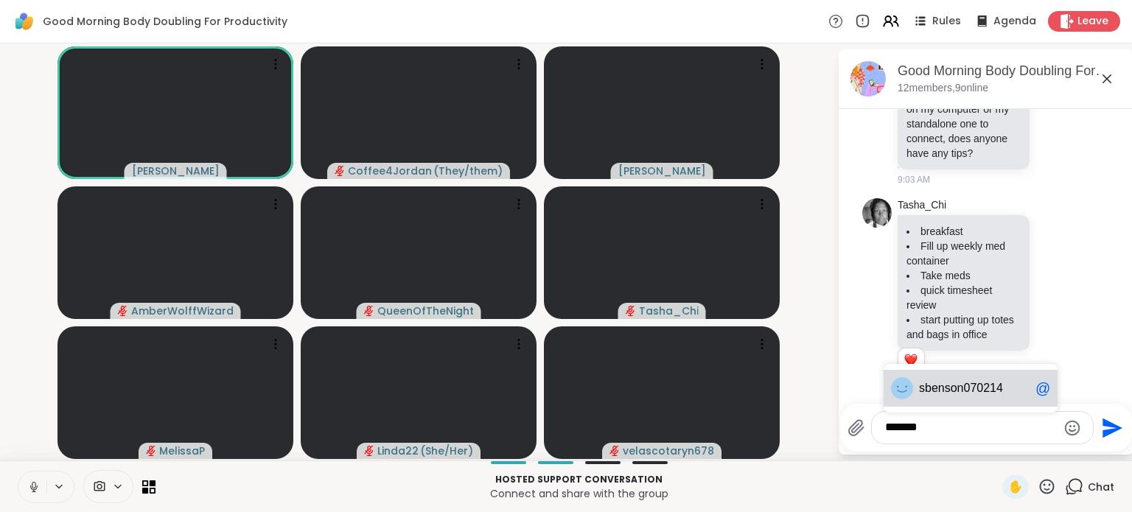
click at [949, 394] on span "sbenso" at bounding box center [938, 388] width 38 height 15
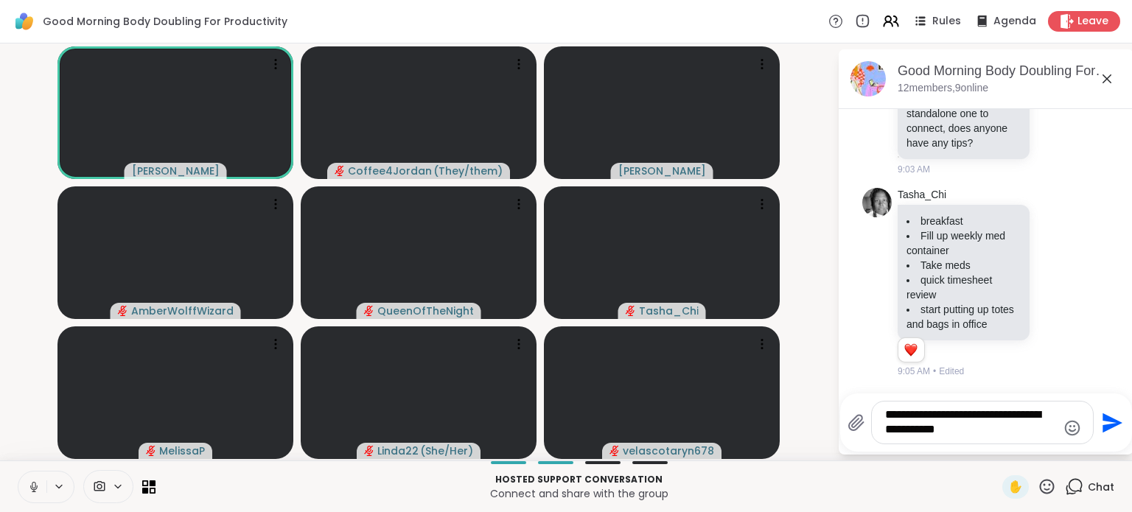
scroll to position [707, 0]
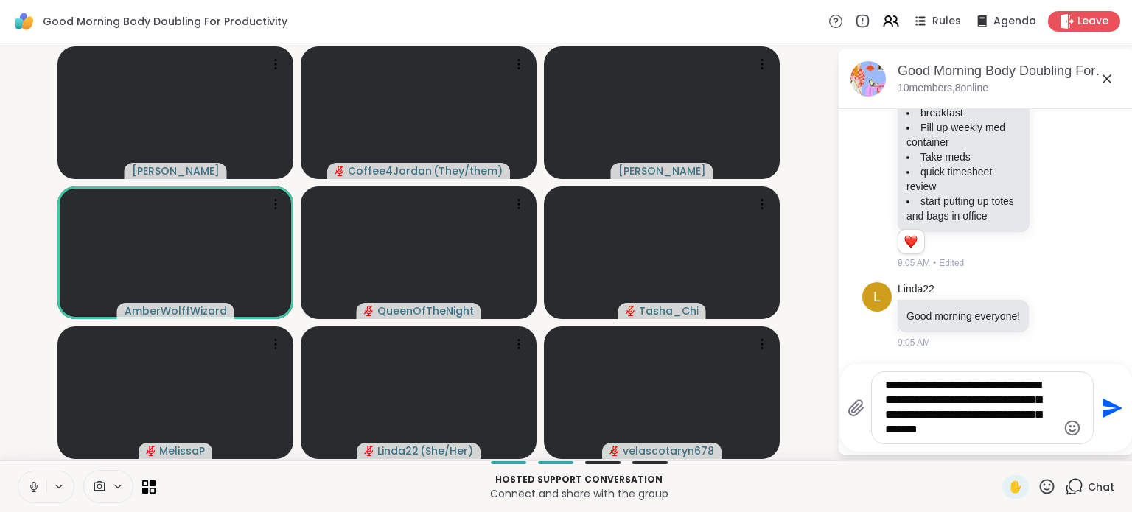
type textarea "**********"
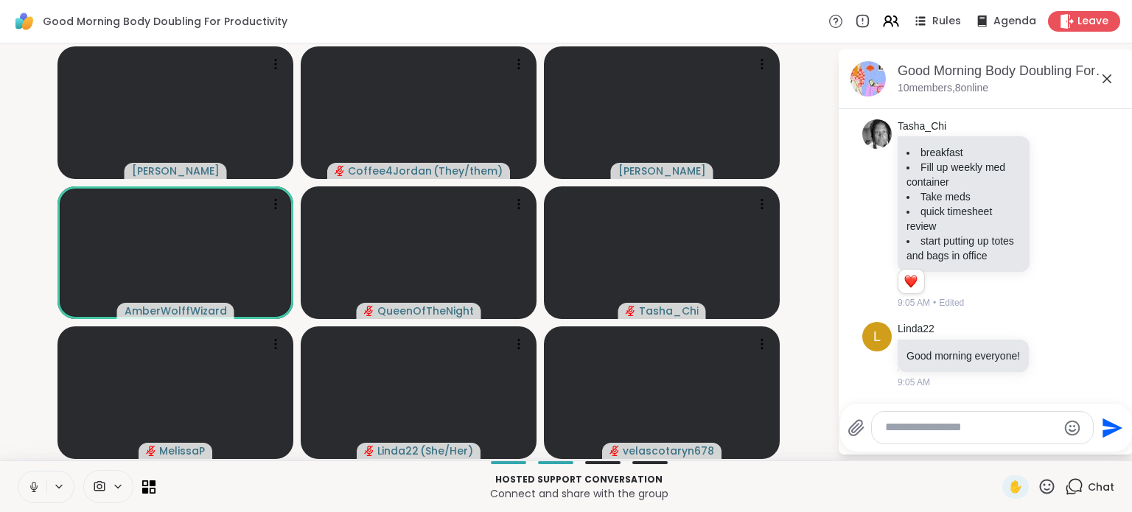
scroll to position [848, 0]
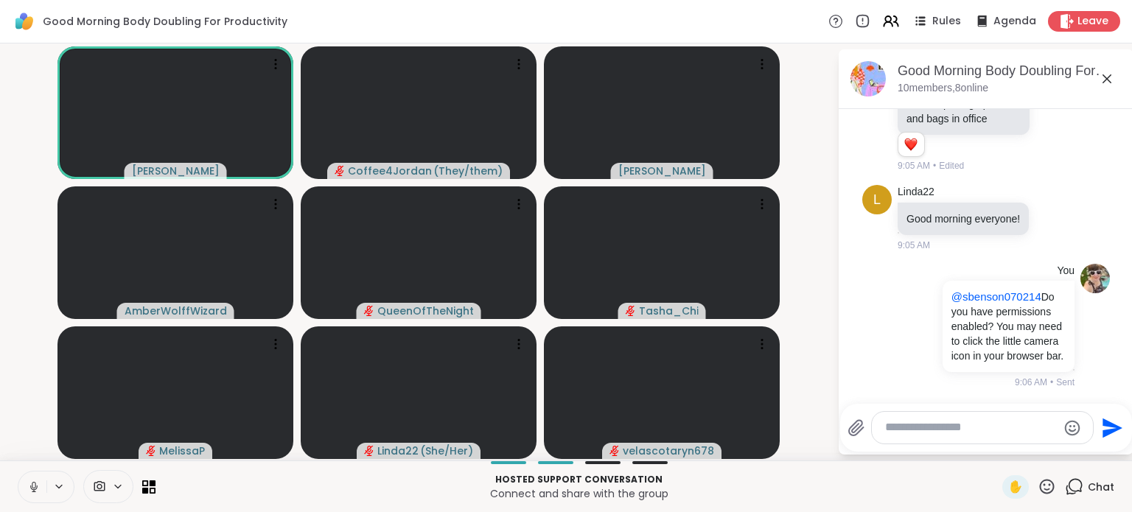
click at [1105, 79] on icon at bounding box center [1107, 79] width 18 height 18
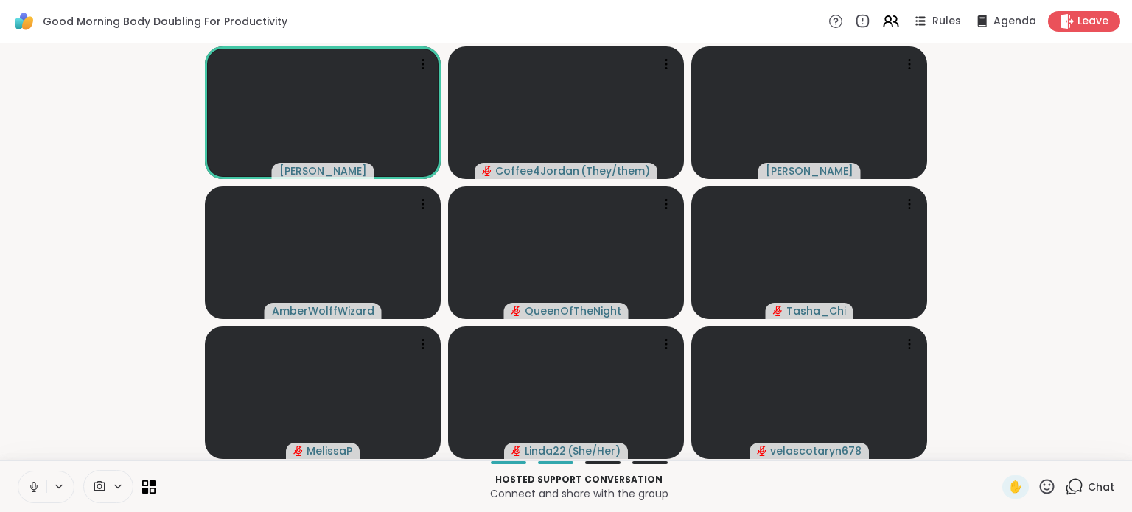
click at [1065, 483] on icon at bounding box center [1074, 487] width 18 height 18
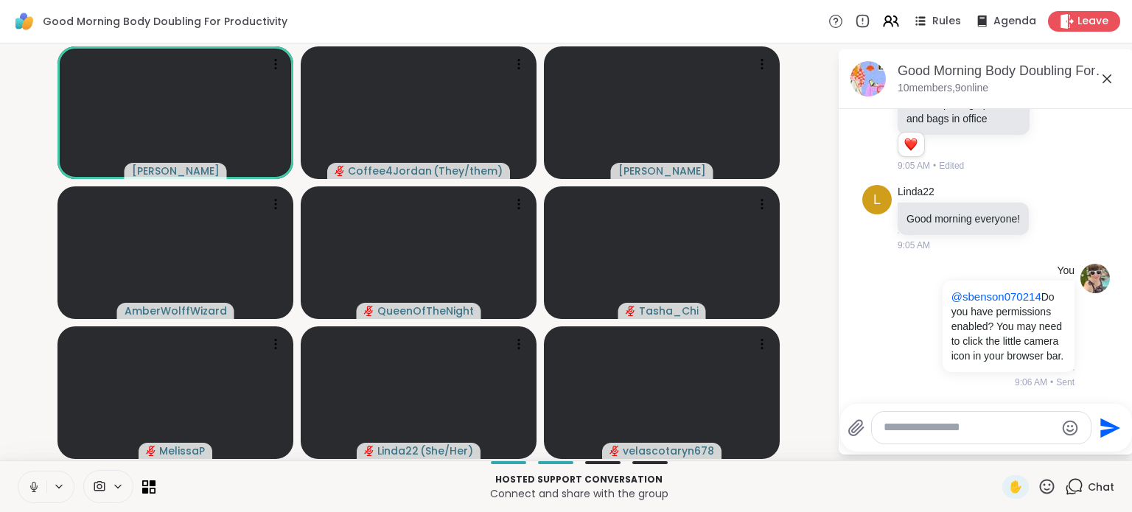
click at [965, 430] on textarea "Type your message" at bounding box center [970, 427] width 172 height 15
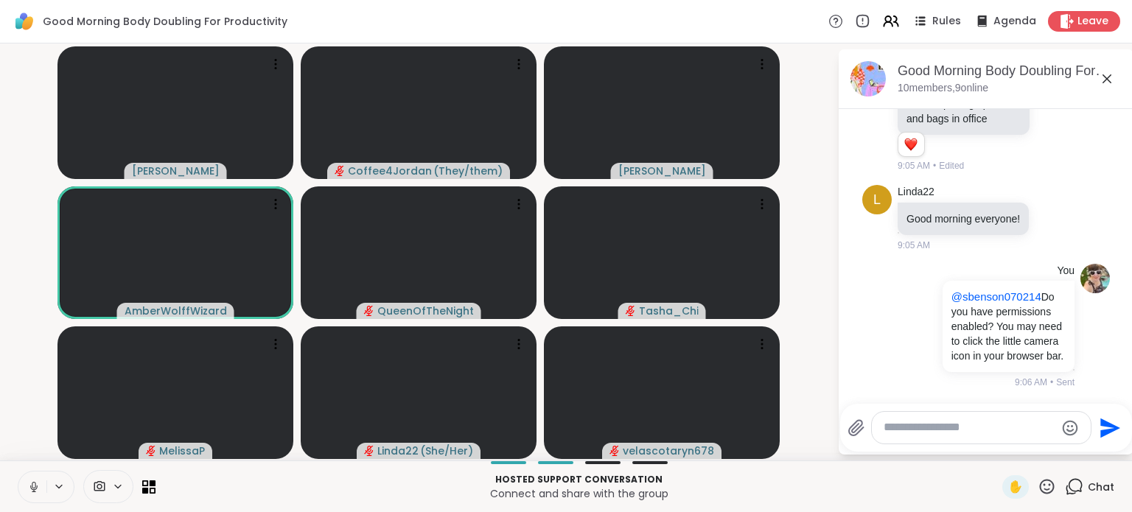
click at [912, 430] on textarea "Type your message" at bounding box center [970, 427] width 172 height 15
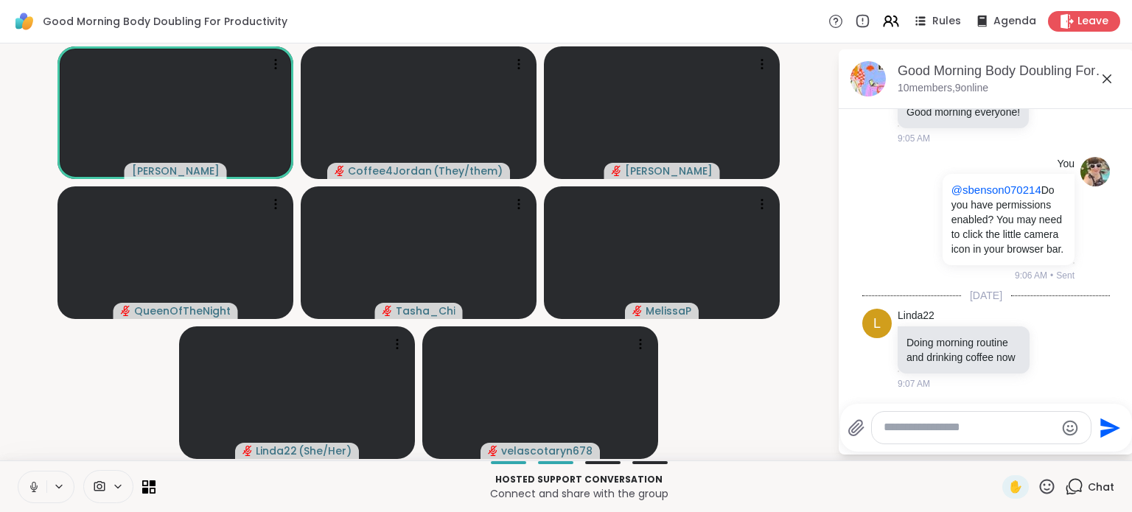
scroll to position [971, 0]
click at [32, 486] on icon at bounding box center [33, 487] width 13 height 13
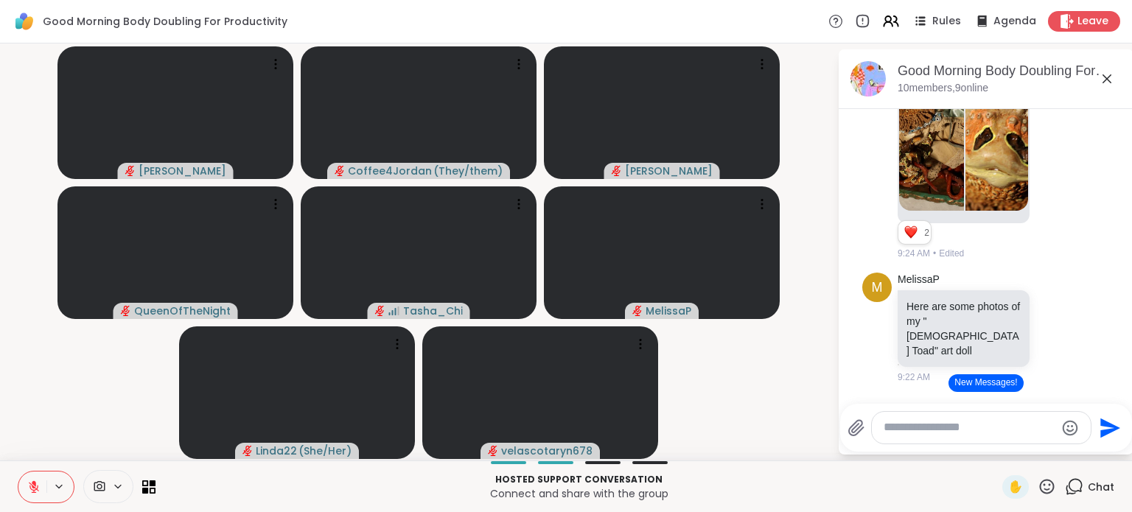
scroll to position [1568, 0]
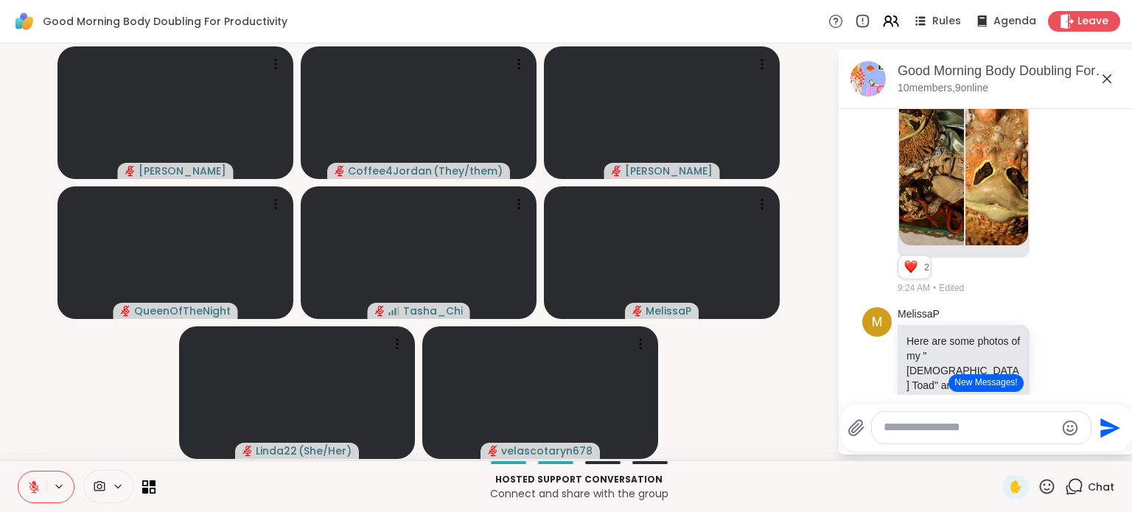
click at [985, 385] on button "New Messages!" at bounding box center [986, 383] width 74 height 18
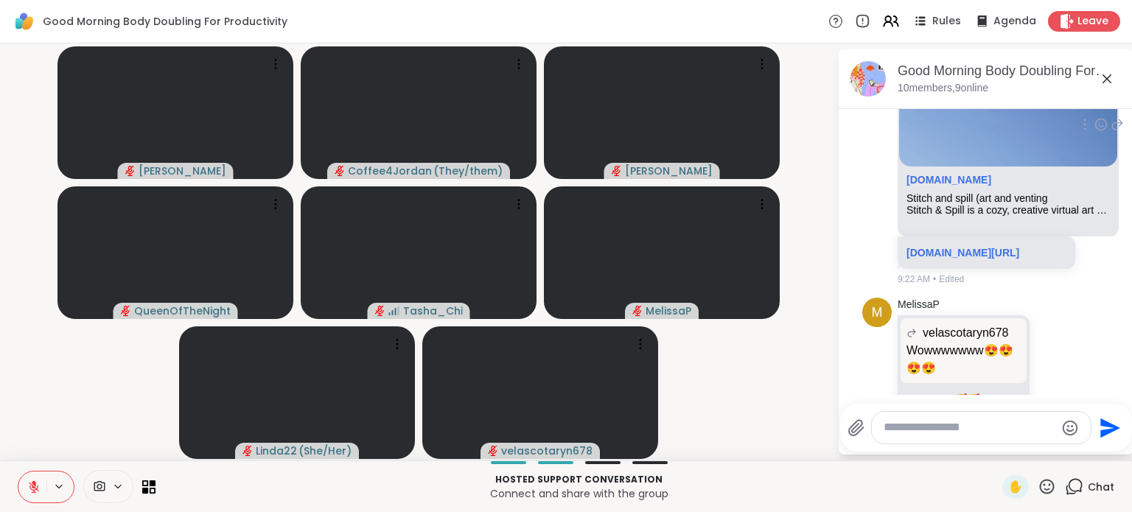
scroll to position [2151, 0]
click at [977, 257] on link "sharewellnow.com/session/dbd15085-bb0e-4abe-a25a-05d19905c529" at bounding box center [963, 251] width 113 height 12
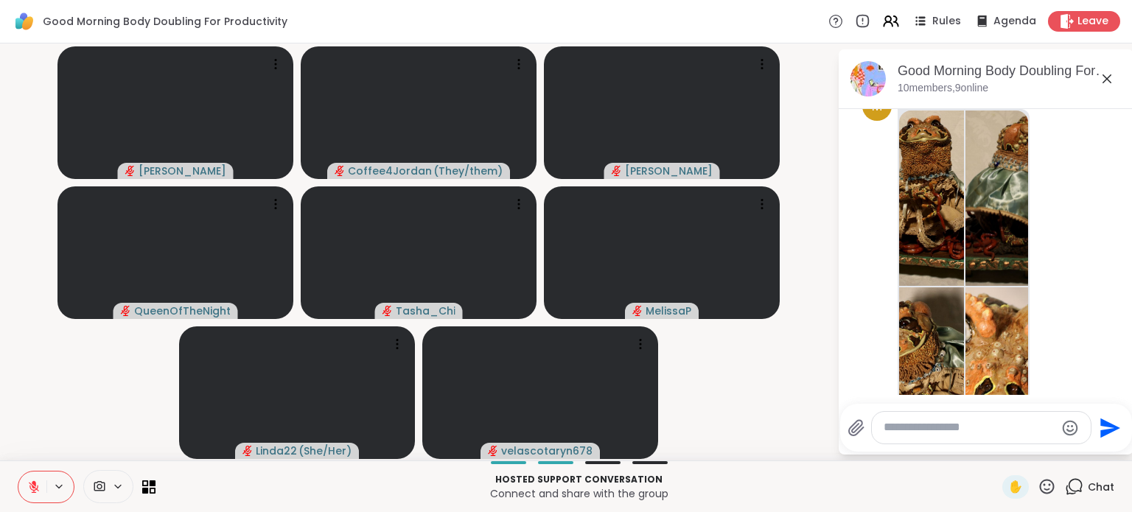
scroll to position [1352, 0]
click at [928, 287] on img at bounding box center [931, 198] width 65 height 175
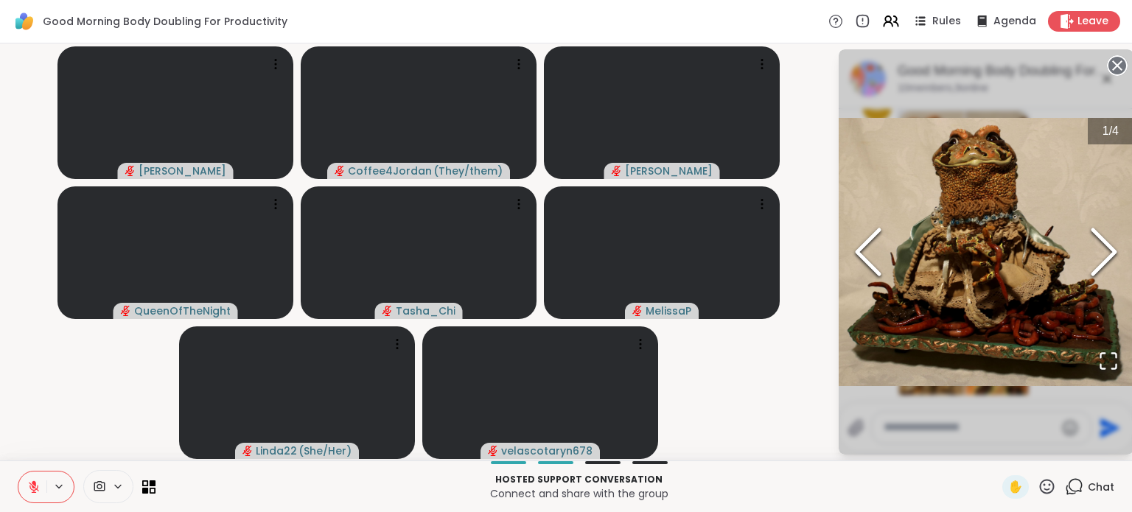
click at [1107, 250] on icon "Next Slide" at bounding box center [1104, 252] width 44 height 88
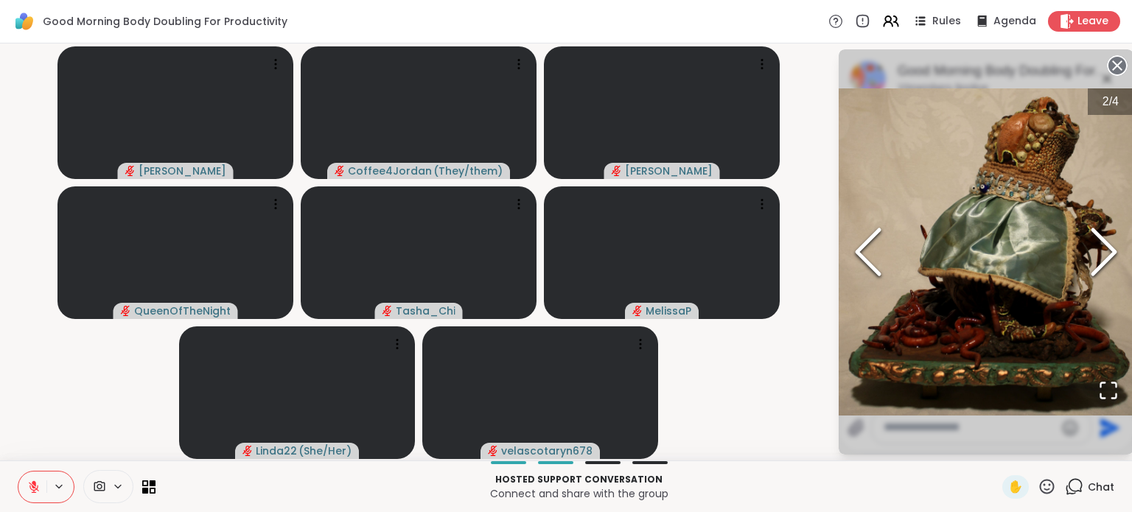
click at [1107, 250] on icon "Next Slide" at bounding box center [1104, 252] width 44 height 88
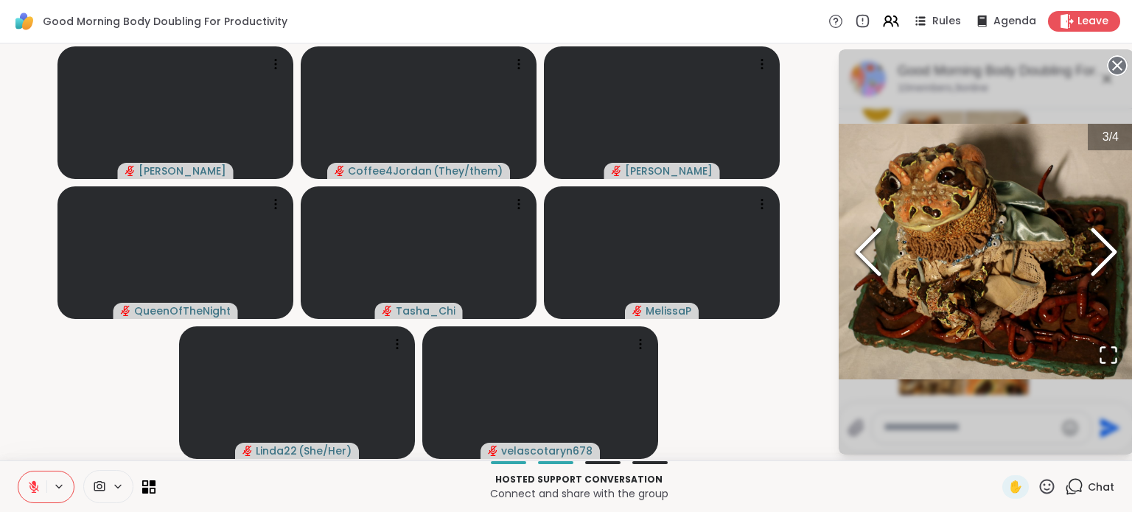
click at [1107, 250] on icon "Next Slide" at bounding box center [1104, 252] width 44 height 88
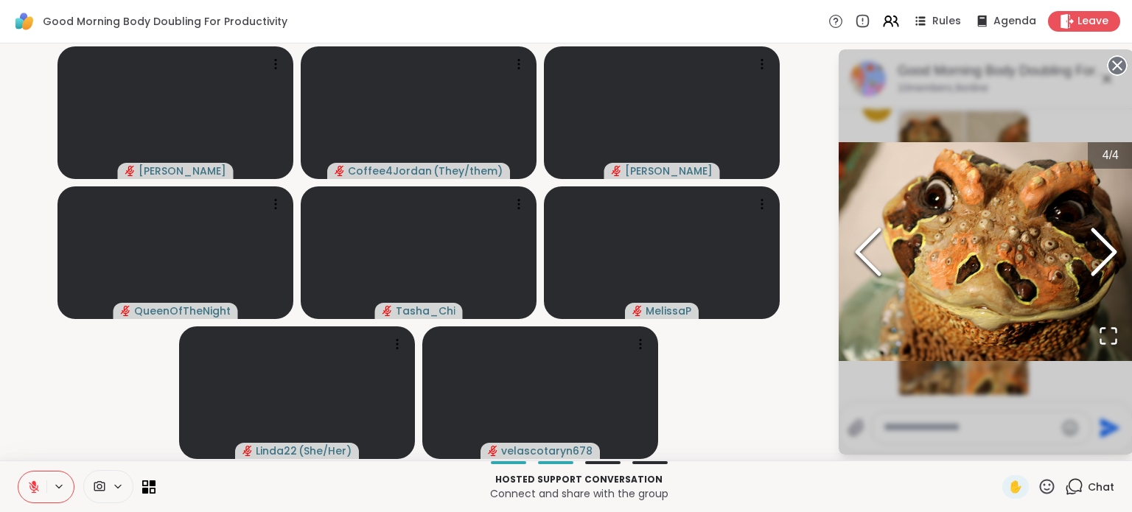
click at [1112, 66] on circle at bounding box center [1117, 66] width 18 height 18
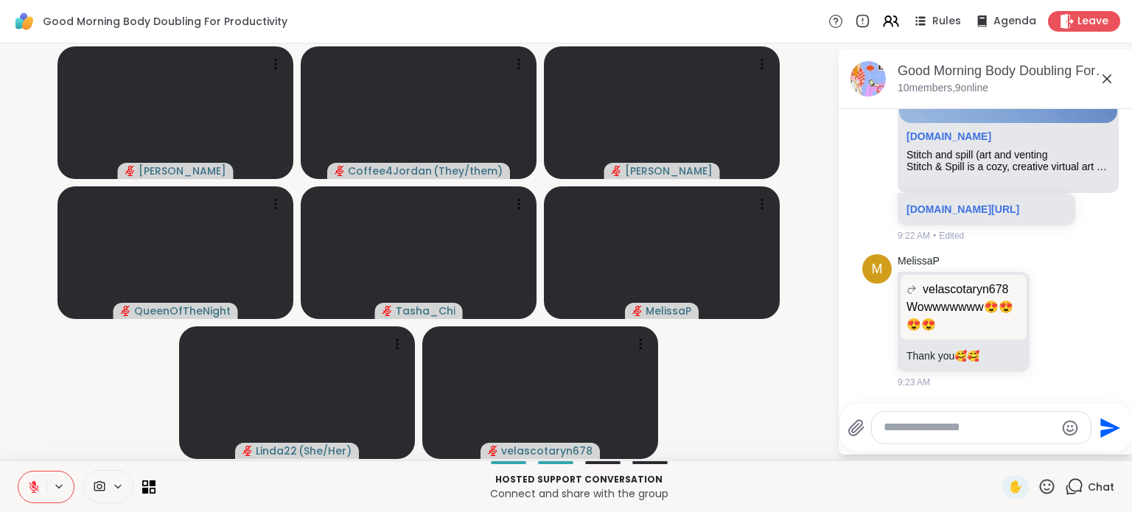
scroll to position [2320, 0]
click at [987, 432] on textarea "Type your message" at bounding box center [970, 427] width 172 height 15
type textarea "**********"
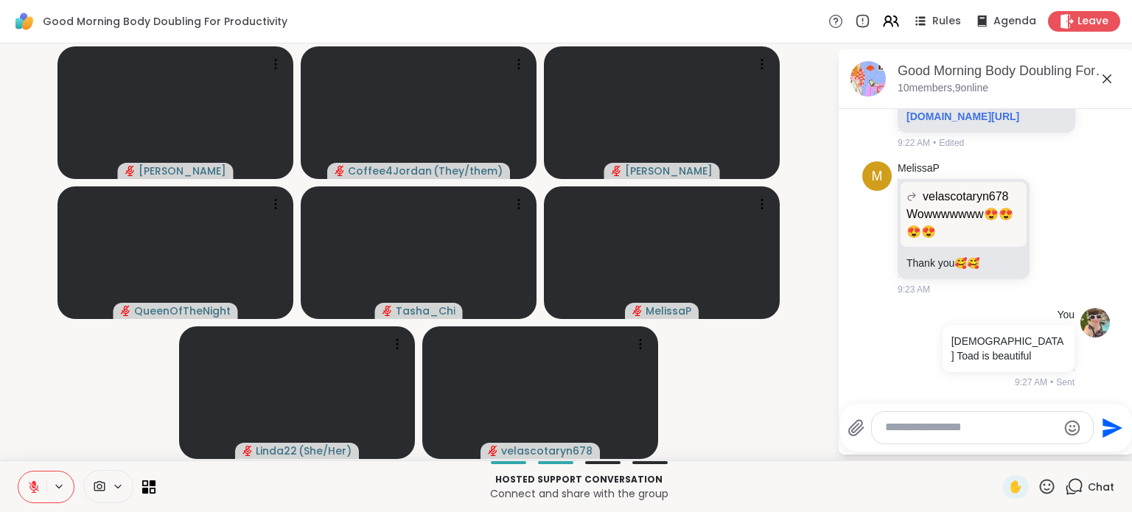
scroll to position [2398, 0]
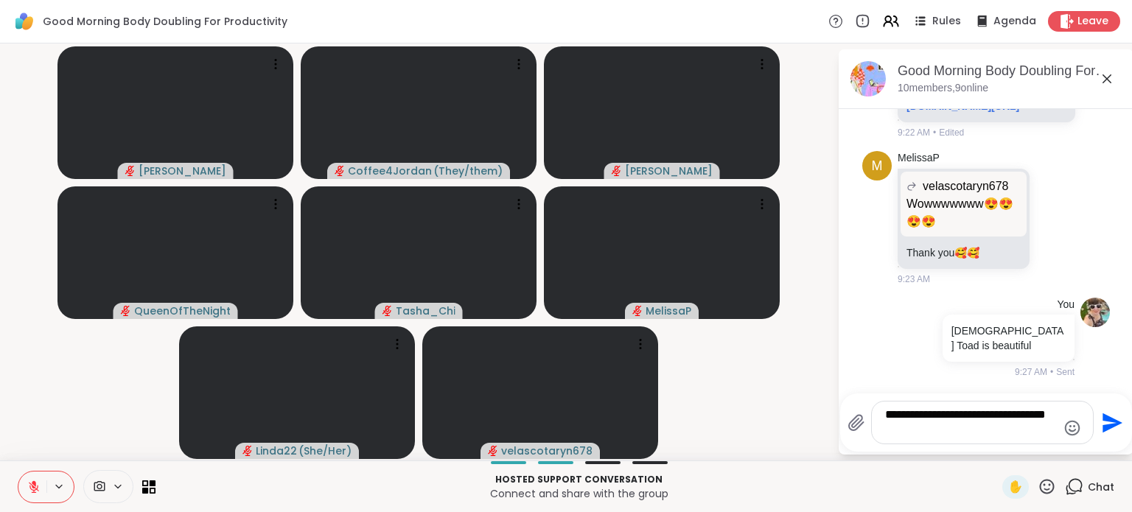
type textarea "**********"
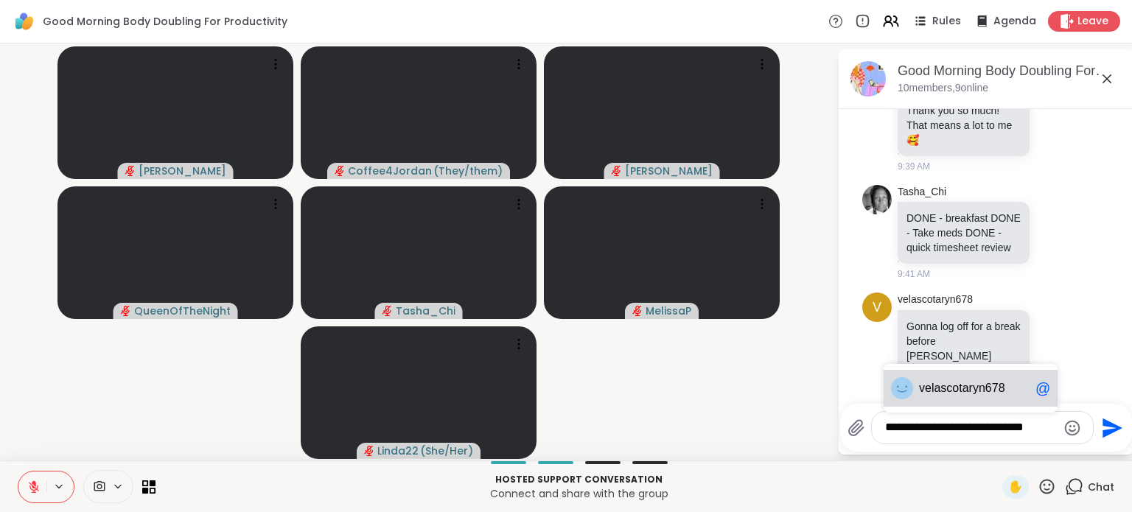
scroll to position [3726, 0]
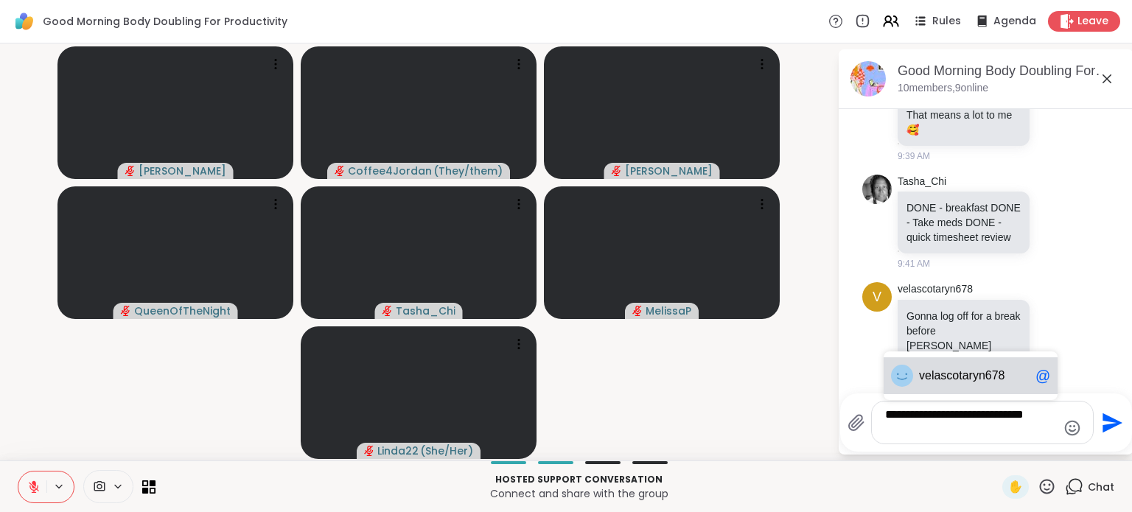
click at [923, 384] on div "vel ascotaryn678 @" at bounding box center [971, 375] width 174 height 37
type textarea "**********"
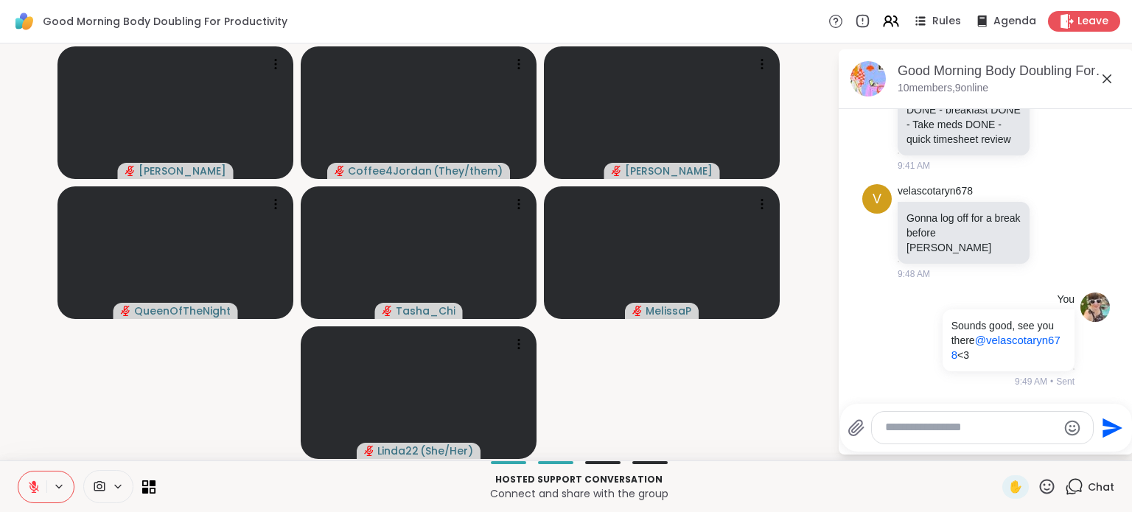
scroll to position [3838, 0]
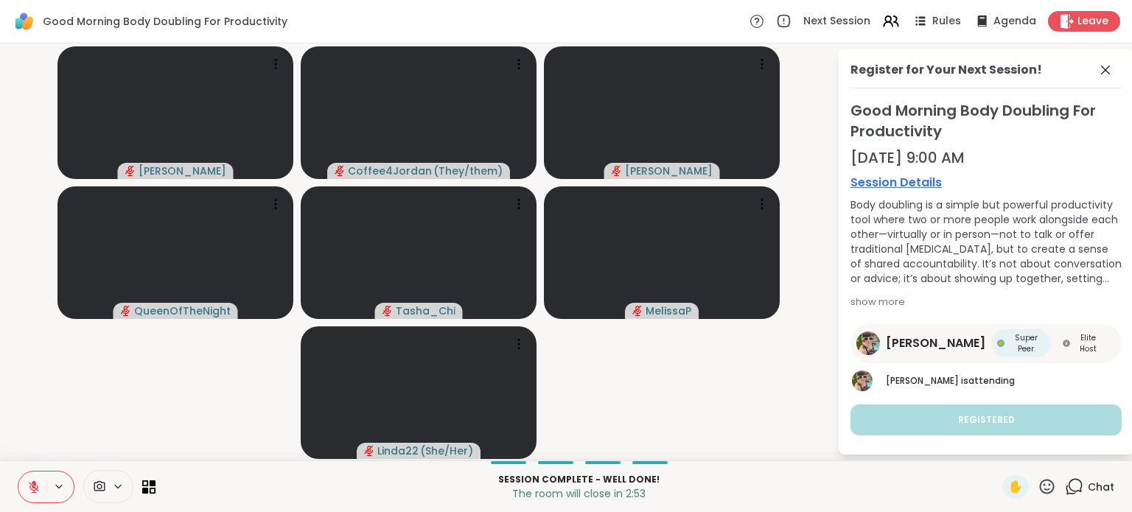
drag, startPoint x: 875, startPoint y: 405, endPoint x: 835, endPoint y: 427, distance: 45.2
click at [835, 427] on div "Register for Your Next Session! Good Morning Body Doubling For Productivity Oct…" at bounding box center [975, 251] width 295 height 405
click at [25, 486] on button at bounding box center [32, 487] width 28 height 31
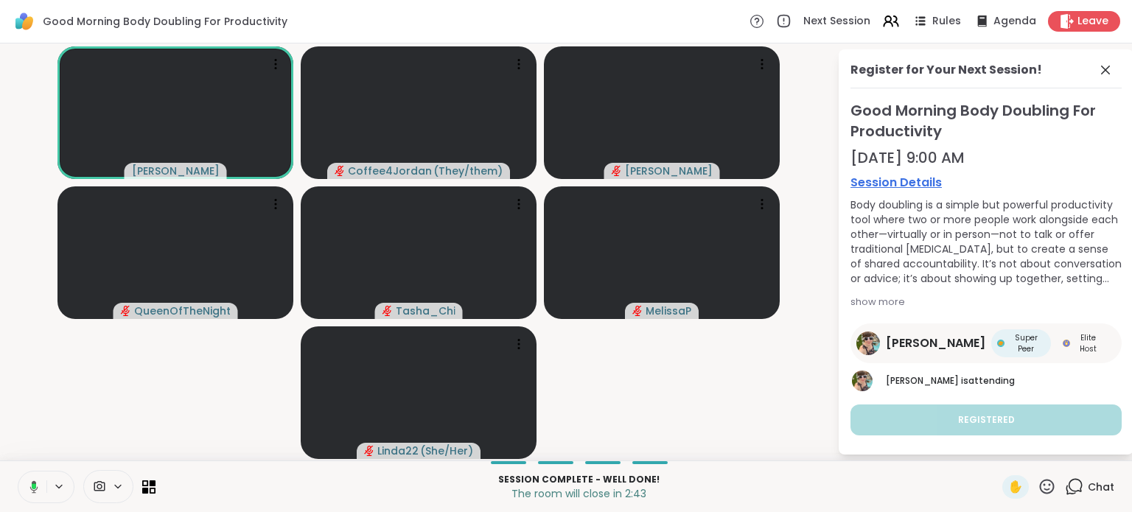
scroll to position [3, 0]
drag, startPoint x: 1093, startPoint y: 74, endPoint x: 1100, endPoint y: 67, distance: 9.4
click at [1100, 67] on icon at bounding box center [1106, 70] width 18 height 18
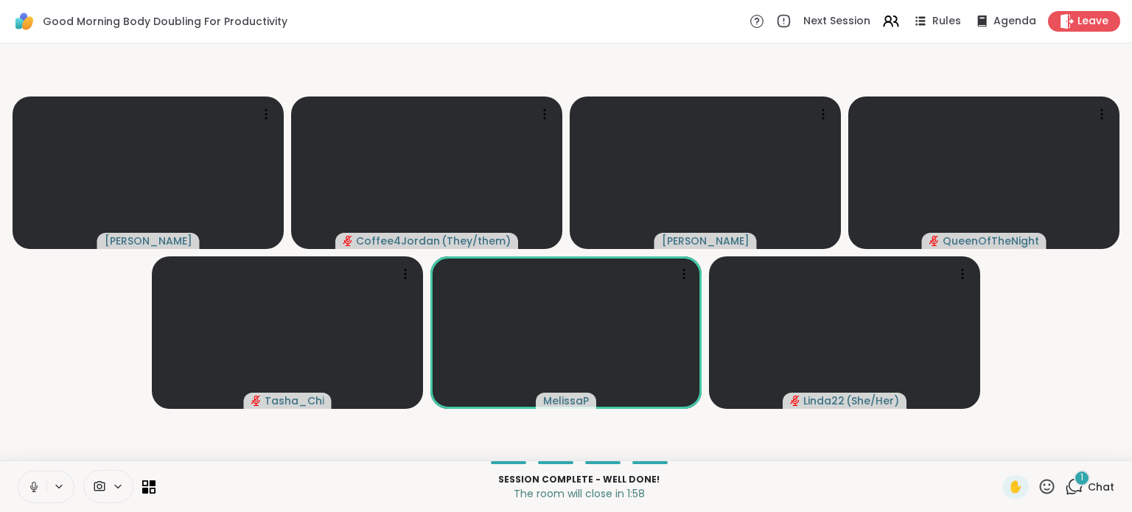
click at [1075, 483] on div "1" at bounding box center [1082, 478] width 16 height 16
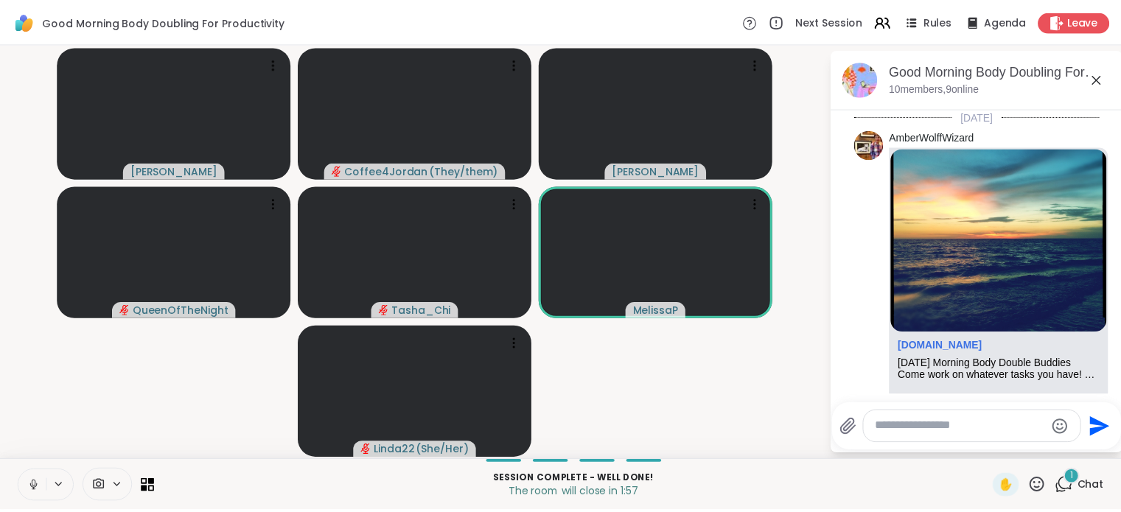
scroll to position [3712, 0]
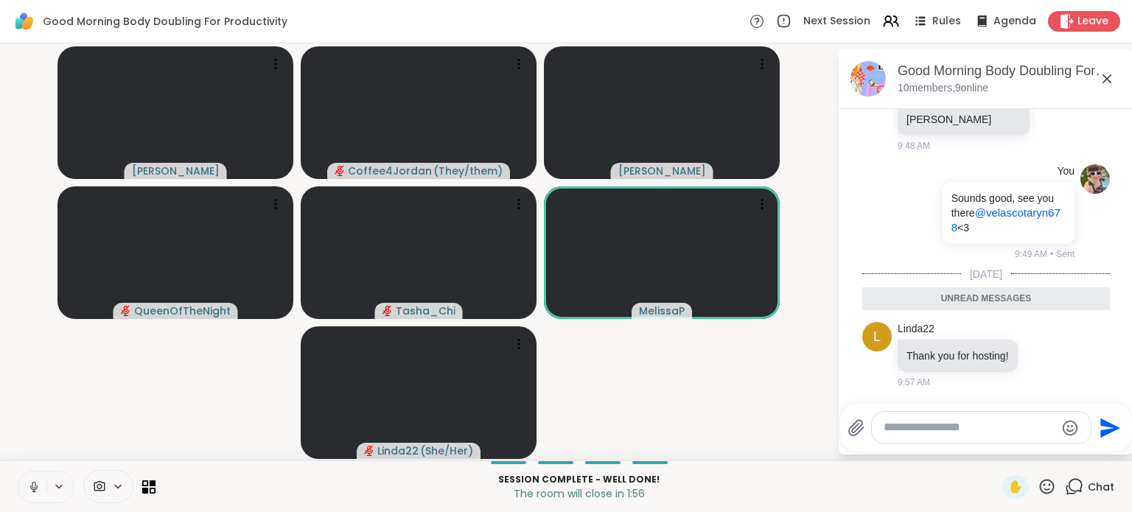
click at [1075, 483] on div "Chat" at bounding box center [1089, 487] width 49 height 24
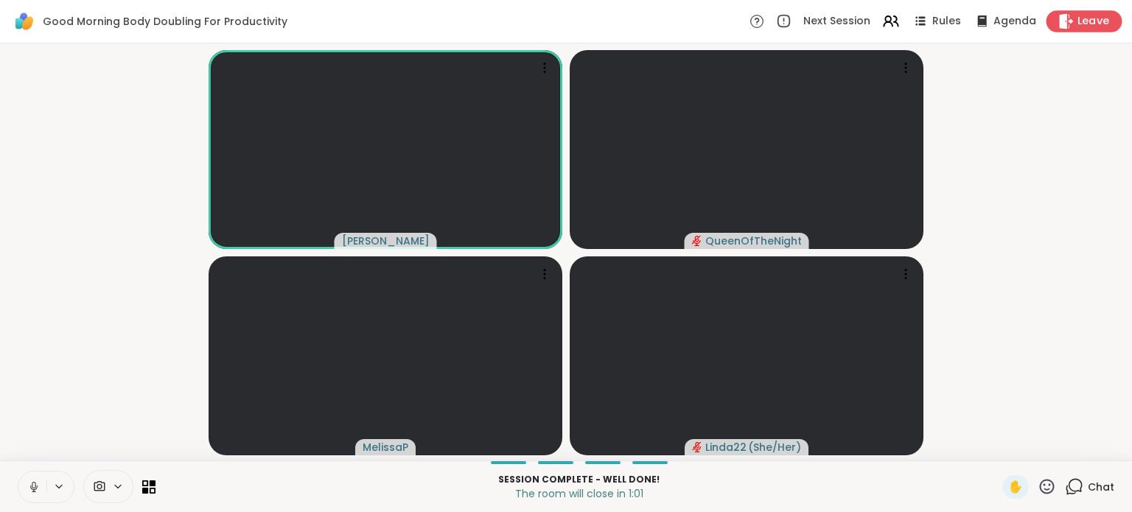
click at [1088, 23] on span "Leave" at bounding box center [1094, 21] width 32 height 15
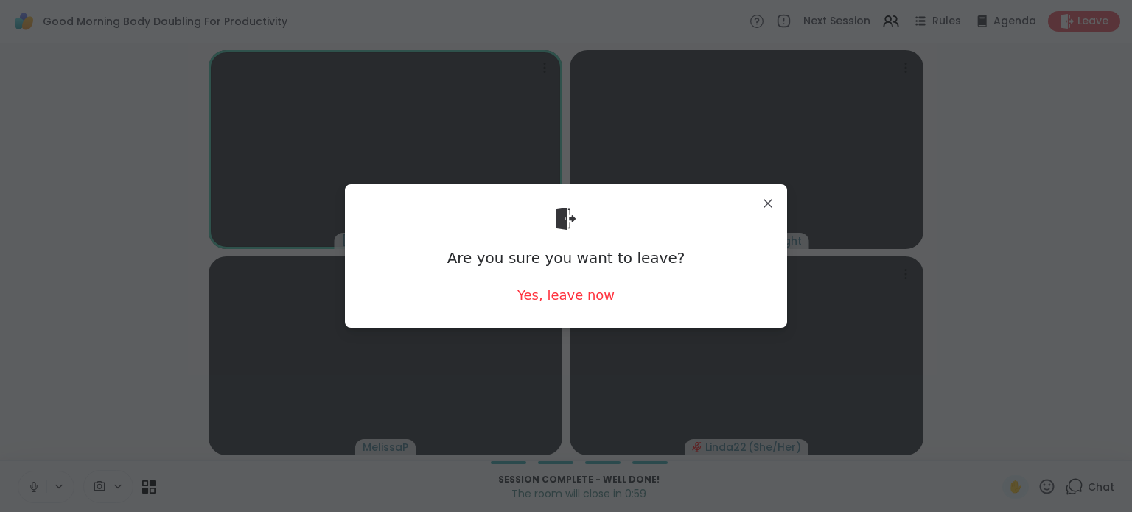
click at [546, 293] on div "Yes, leave now" at bounding box center [565, 295] width 97 height 18
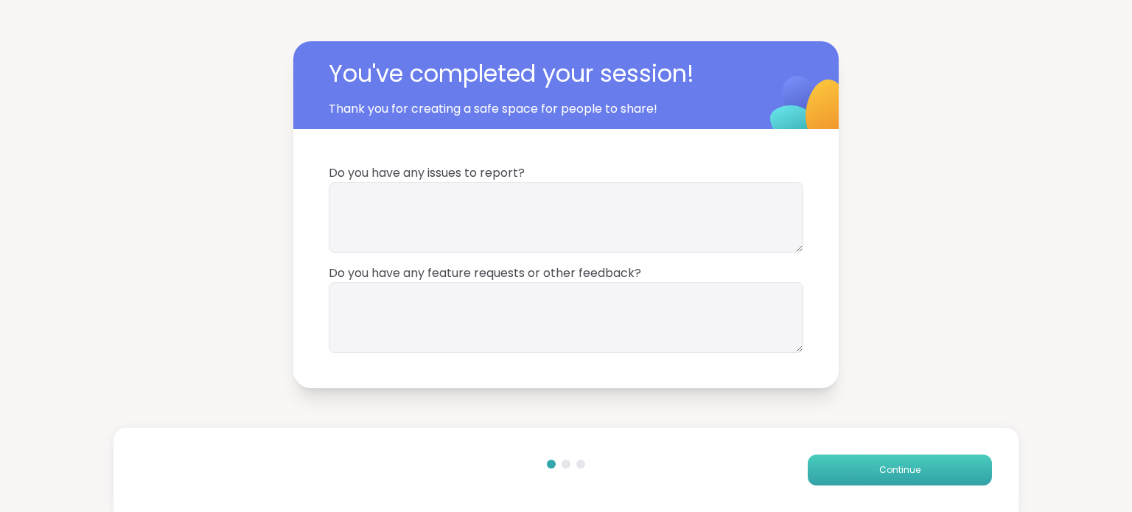
click at [893, 479] on button "Continue" at bounding box center [900, 470] width 184 height 31
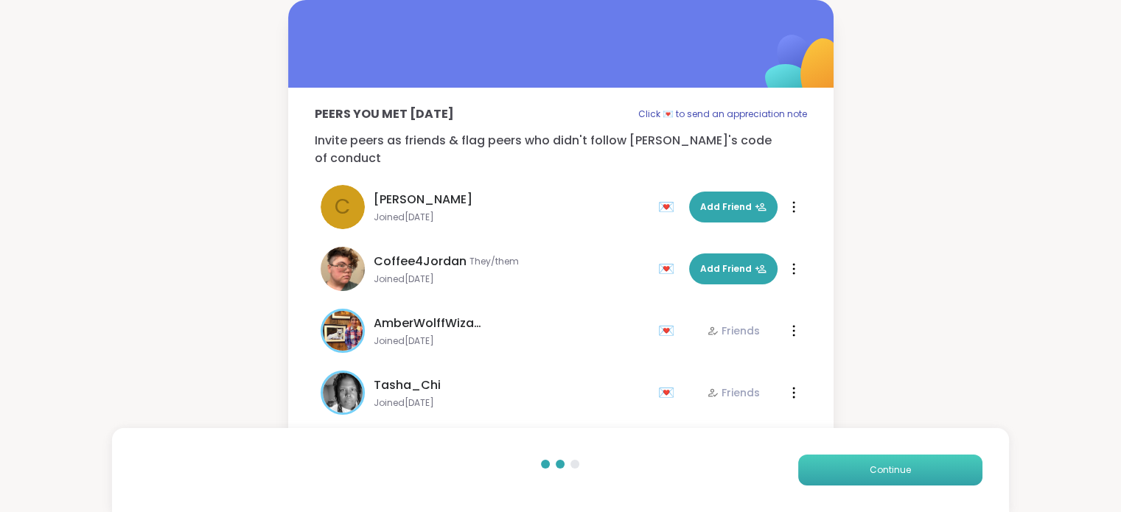
click at [893, 479] on button "Continue" at bounding box center [890, 470] width 184 height 31
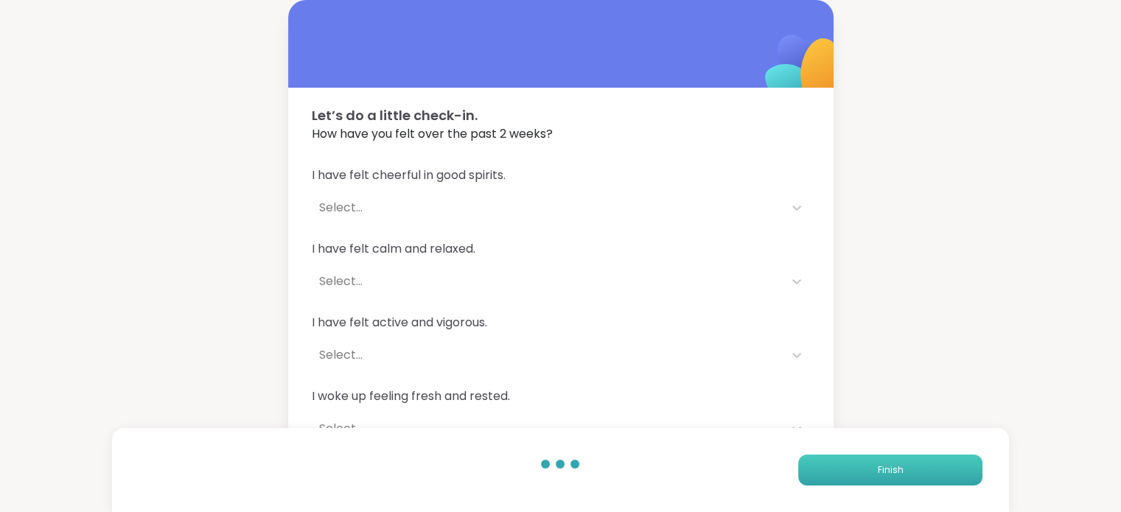
click at [893, 479] on button "Finish" at bounding box center [890, 470] width 184 height 31
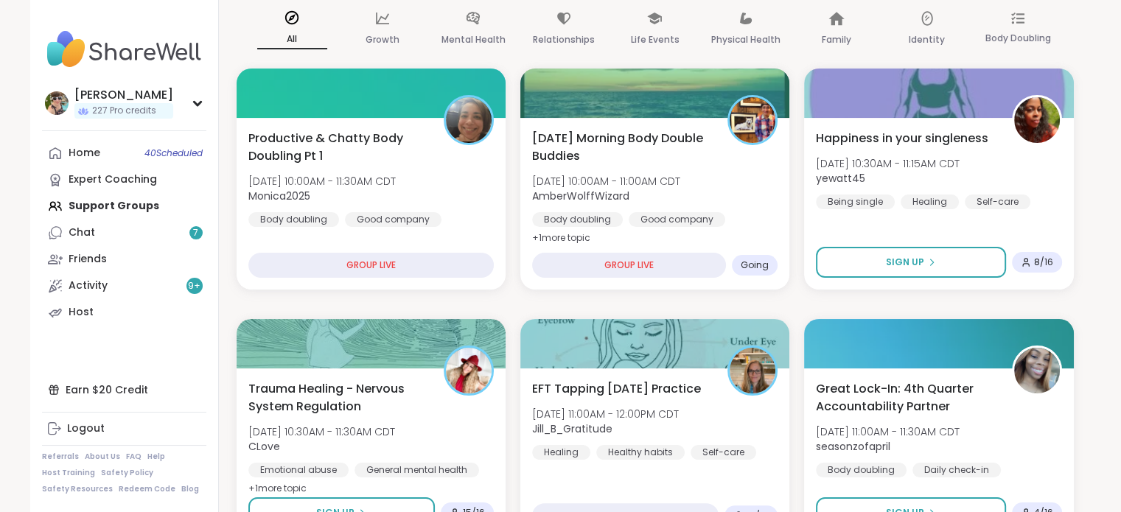
scroll to position [259, 0]
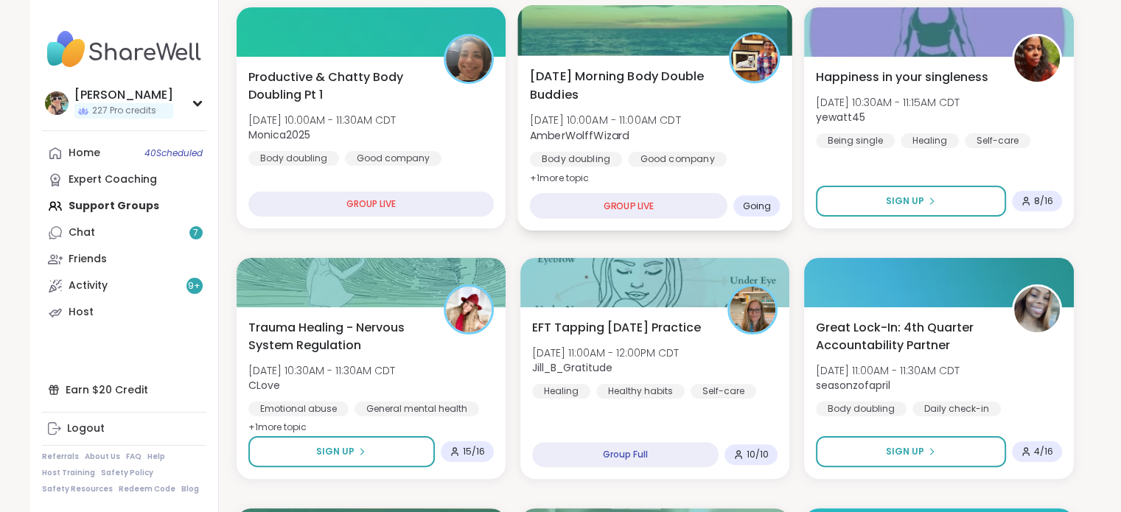
click at [761, 165] on div "Body doubling Good company Self-care" at bounding box center [654, 170] width 251 height 36
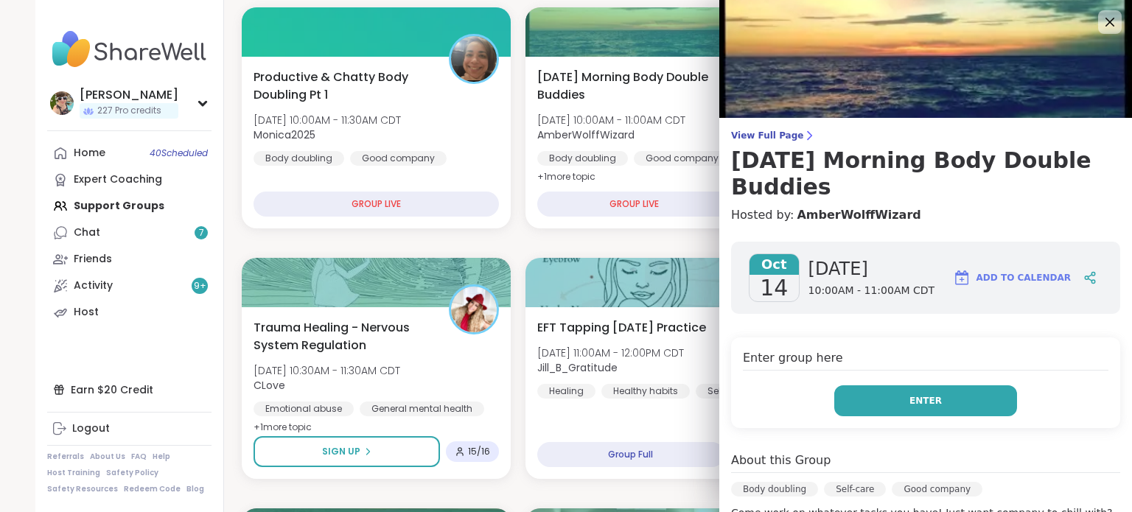
click at [921, 403] on span "Enter" at bounding box center [925, 400] width 32 height 13
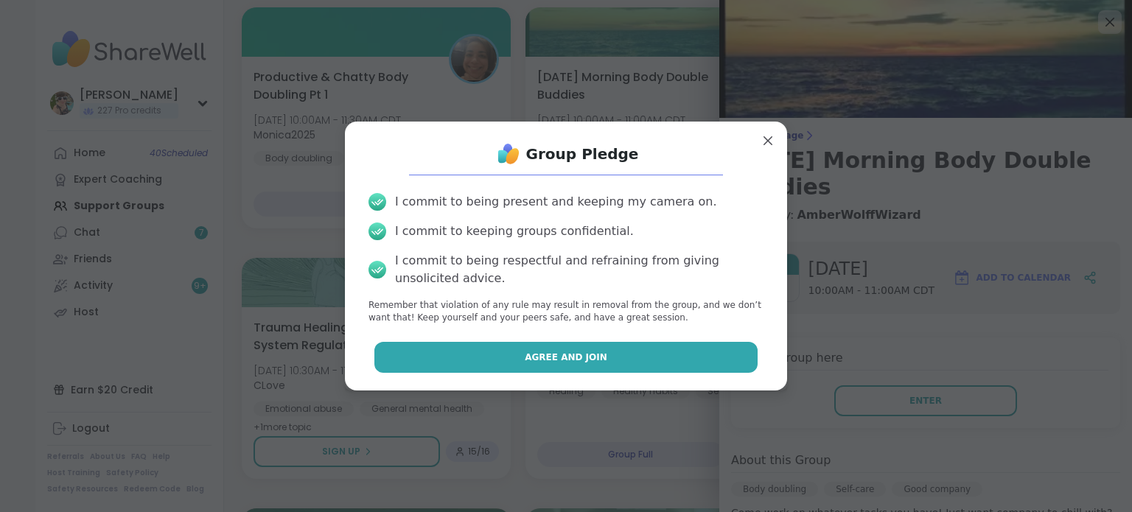
click at [708, 352] on button "Agree and Join" at bounding box center [566, 357] width 384 height 31
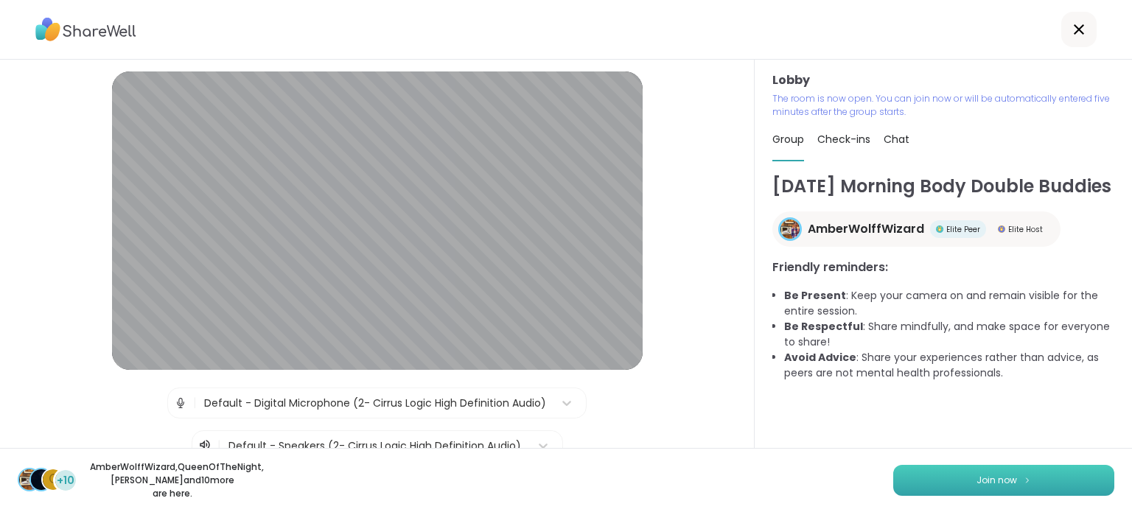
click at [926, 492] on button "Join now" at bounding box center [1003, 480] width 221 height 31
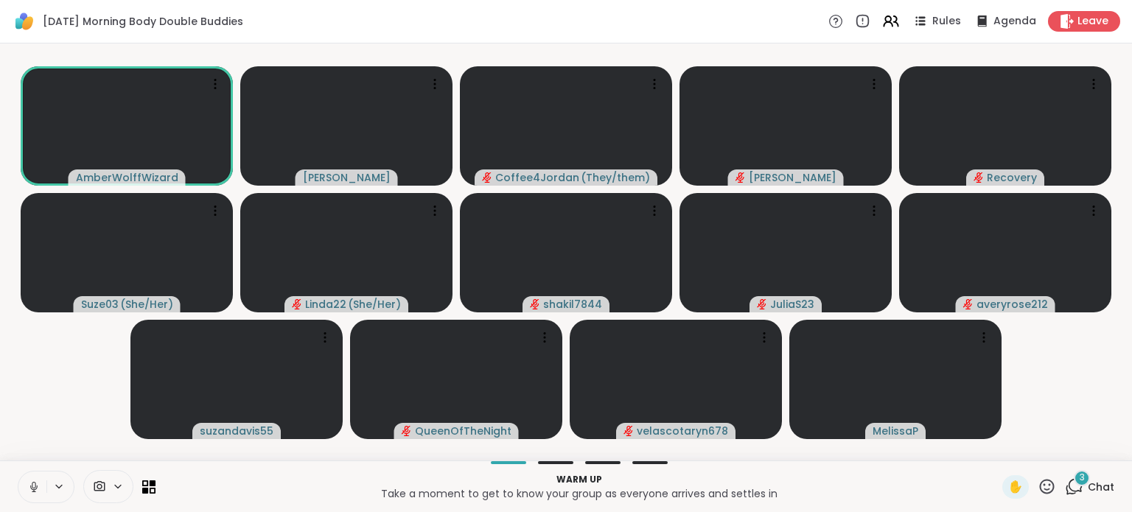
click at [30, 486] on icon at bounding box center [33, 487] width 7 height 4
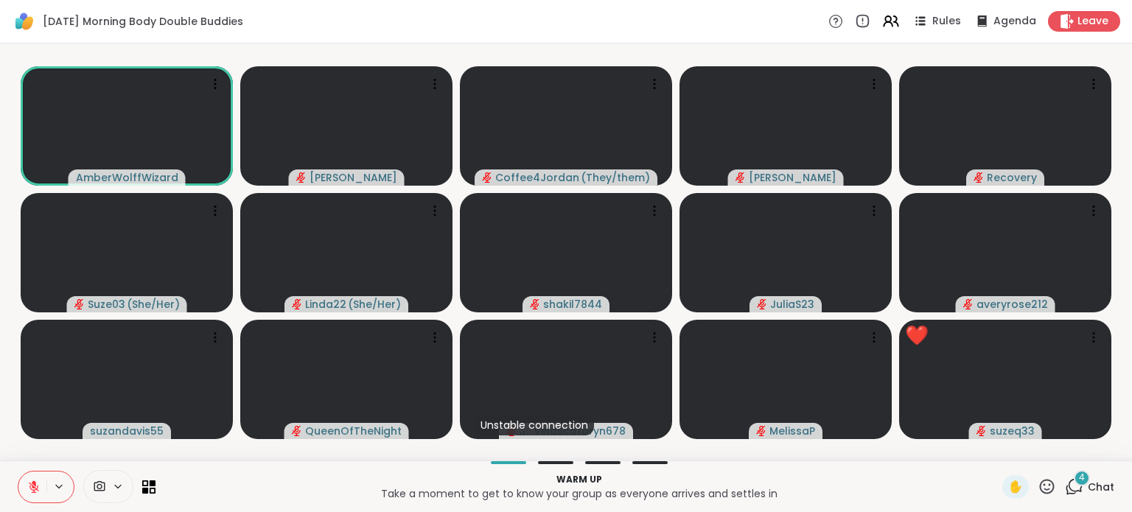
click at [1066, 486] on icon at bounding box center [1074, 487] width 18 height 18
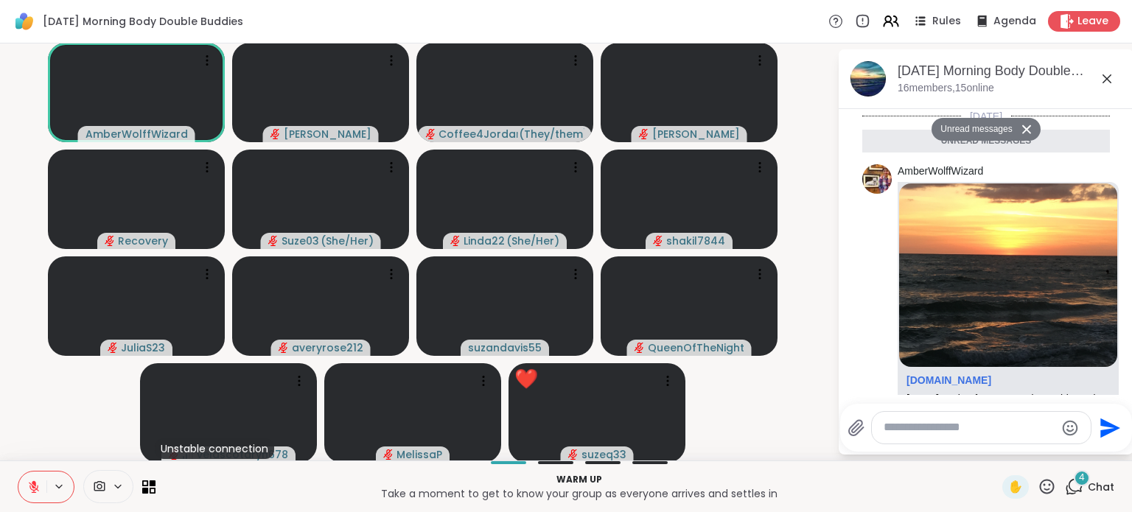
scroll to position [439, 0]
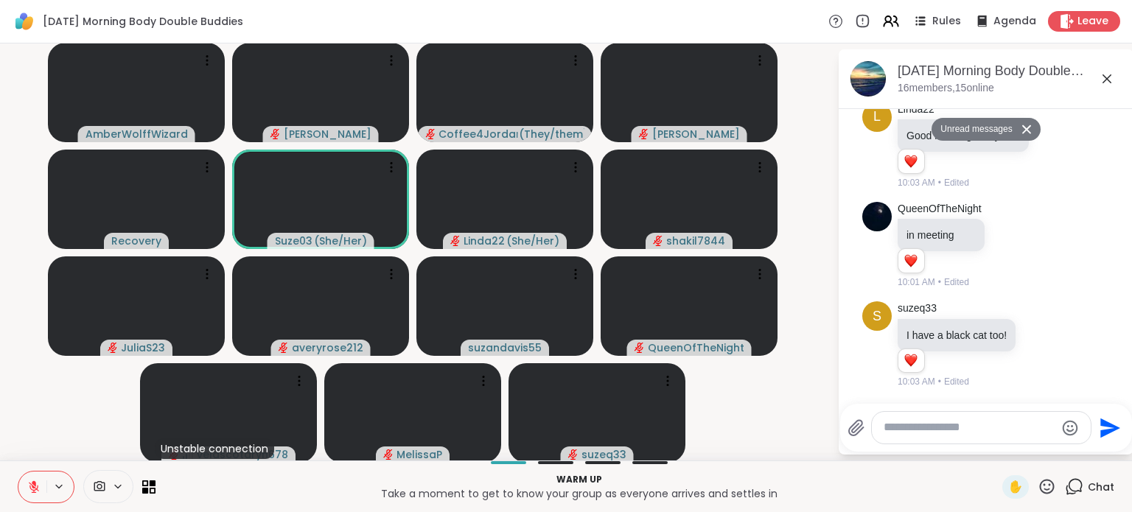
click at [1098, 71] on icon at bounding box center [1107, 79] width 18 height 18
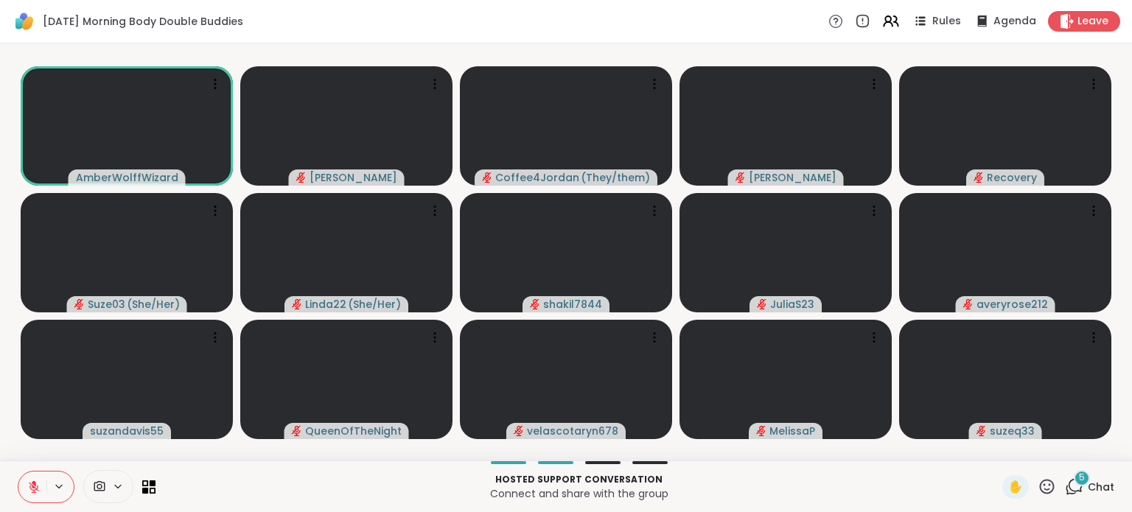
click at [1075, 488] on div "5 Chat" at bounding box center [1089, 487] width 49 height 24
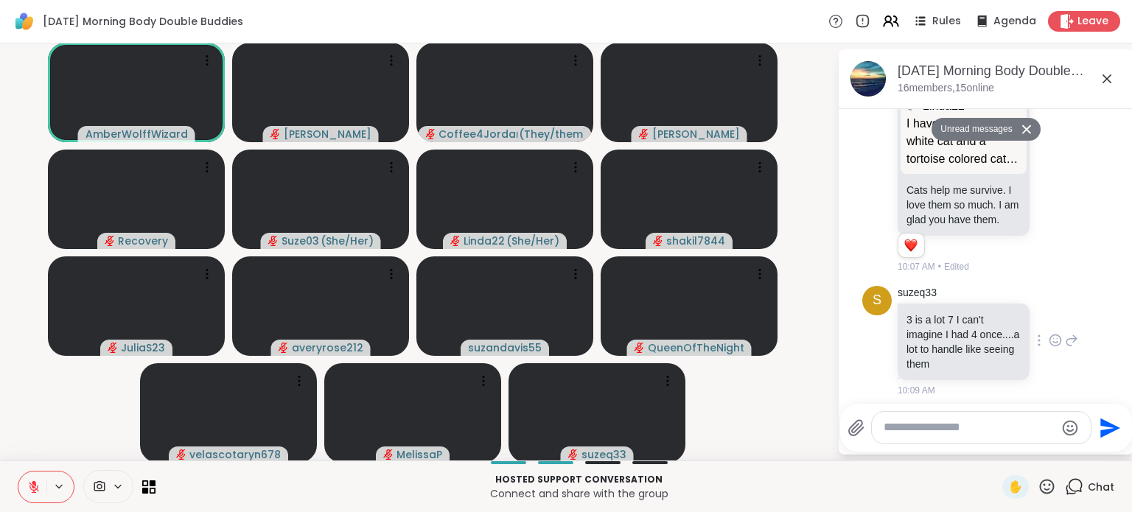
scroll to position [1221, 0]
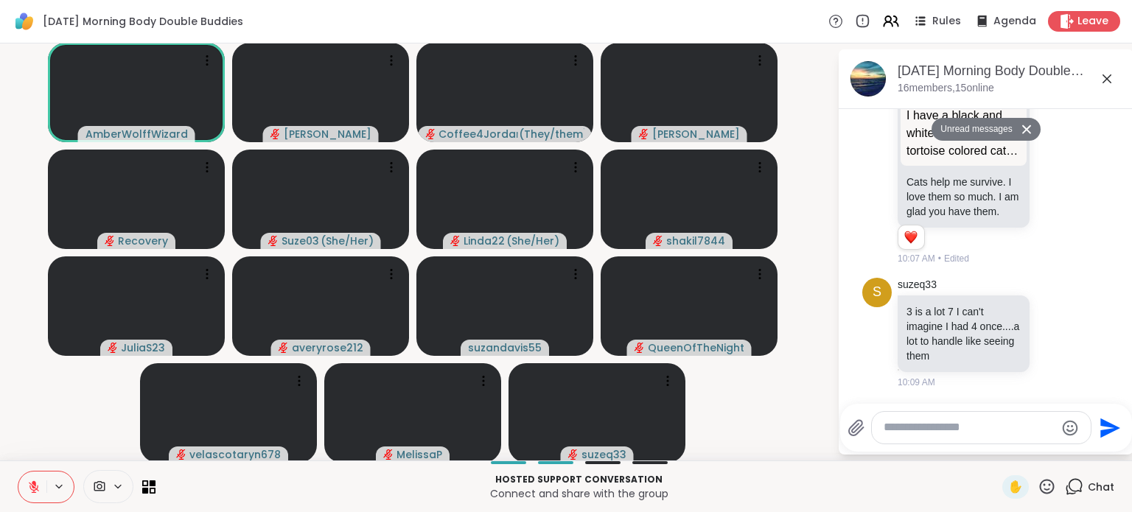
click at [912, 431] on textarea "Type your message" at bounding box center [970, 427] width 172 height 15
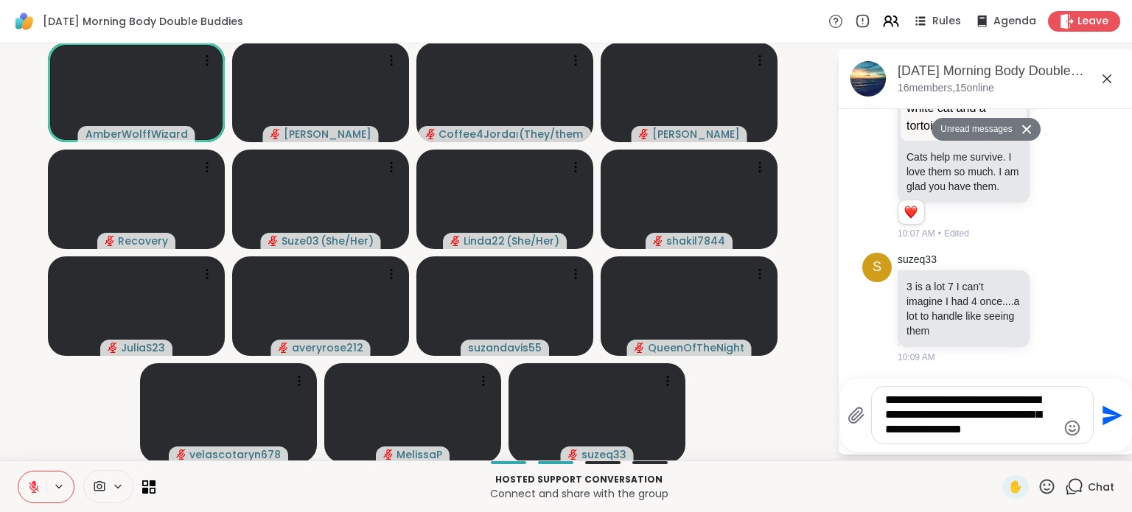
type textarea "**********"
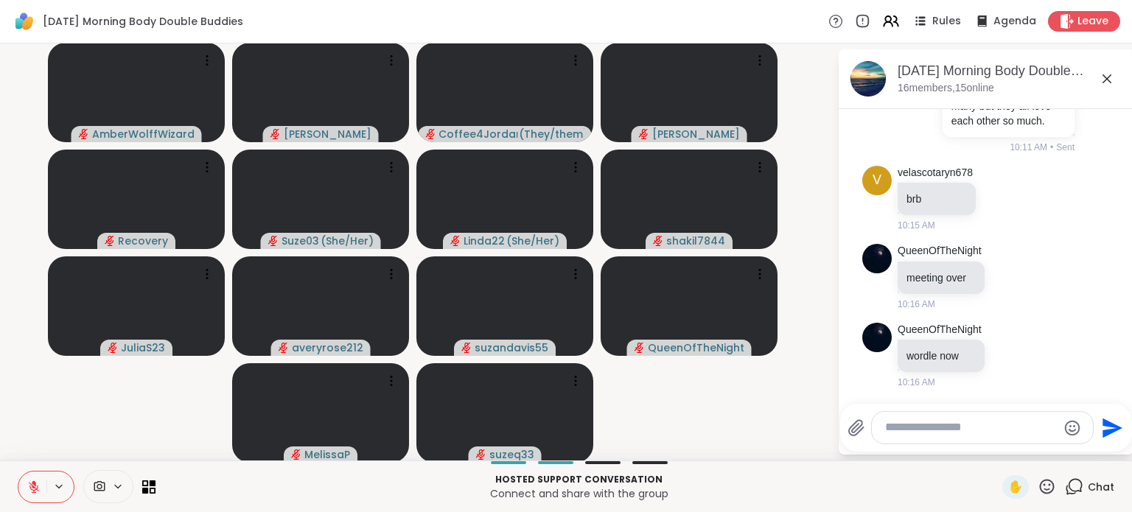
scroll to position [1557, 0]
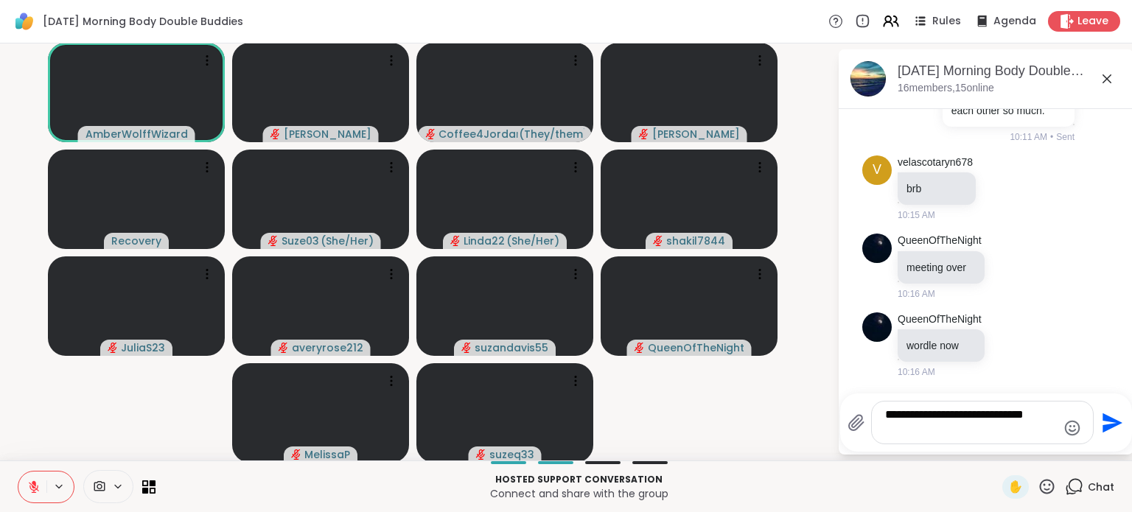
type textarea "**********"
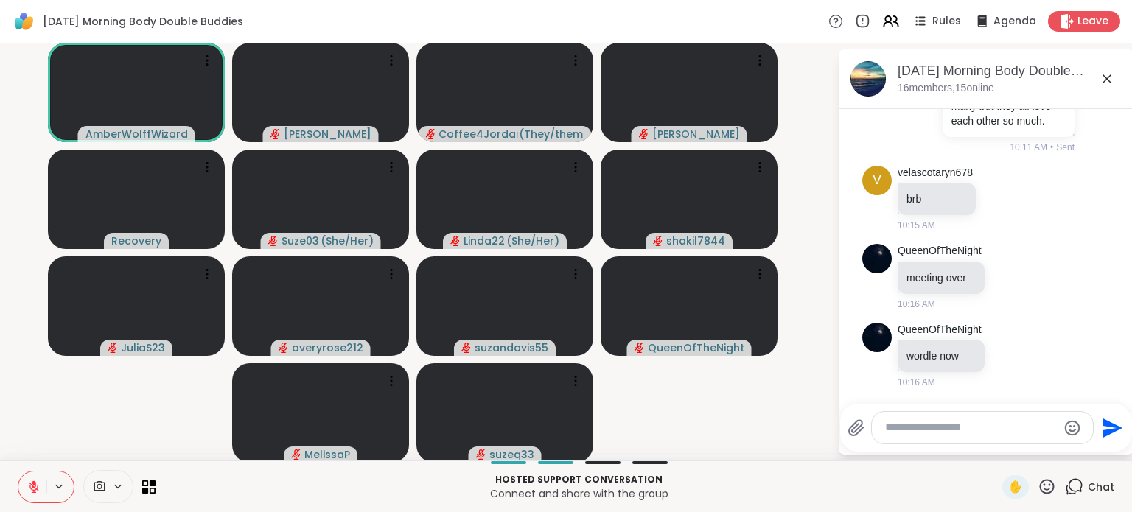
scroll to position [1651, 0]
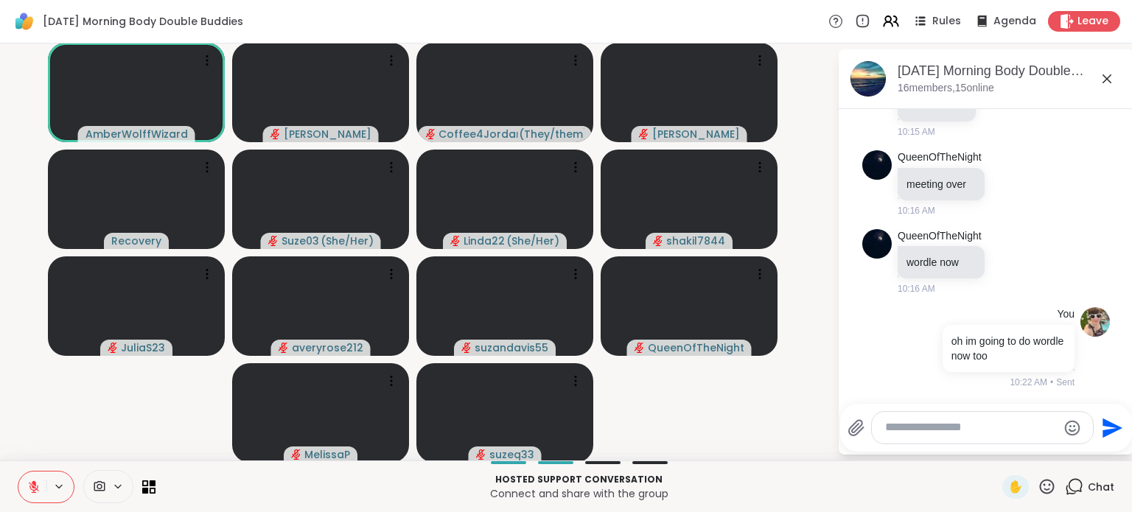
click at [33, 476] on button at bounding box center [32, 487] width 28 height 31
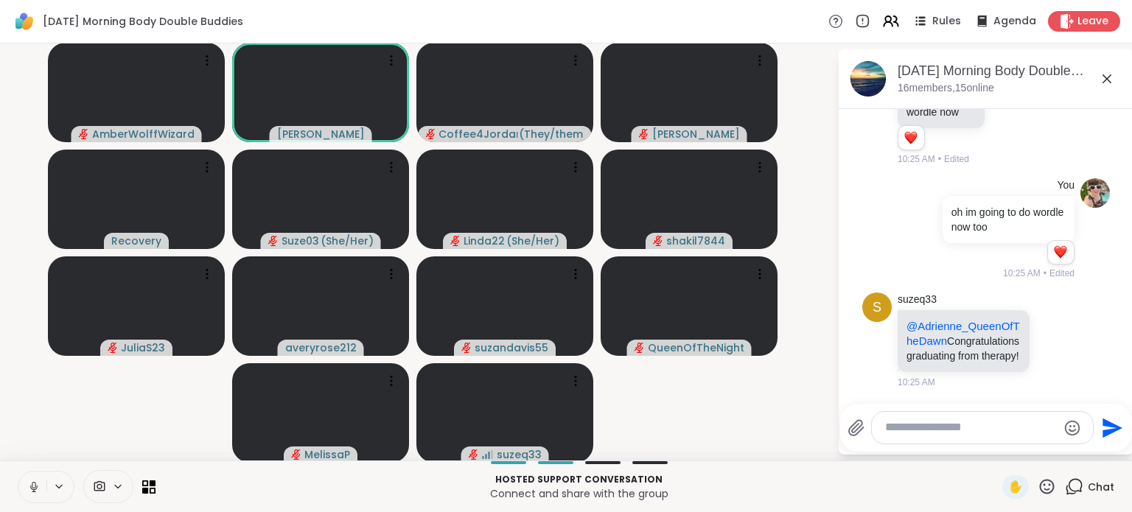
scroll to position [1809, 0]
click at [33, 476] on button at bounding box center [32, 487] width 28 height 31
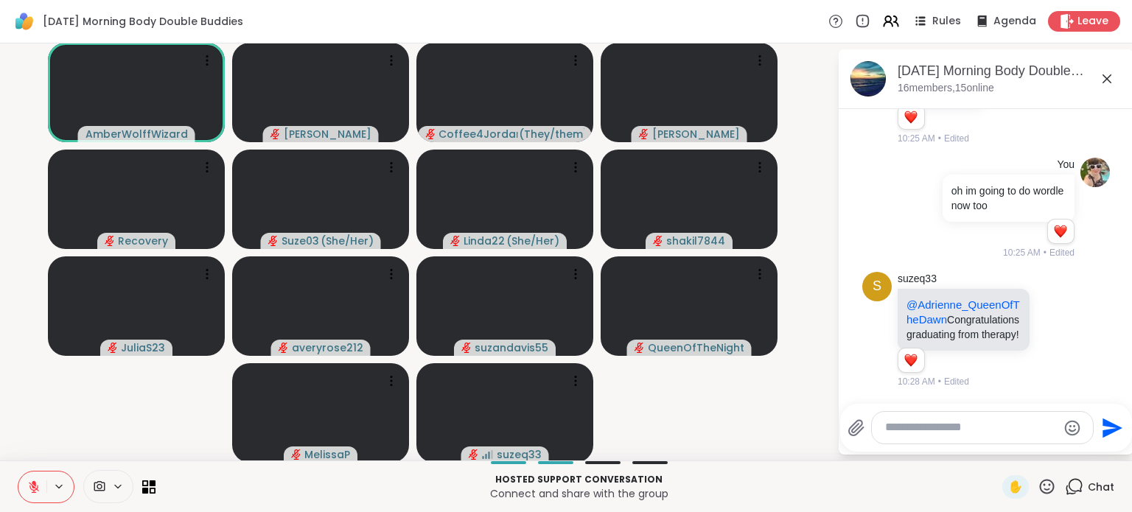
scroll to position [1872, 0]
click at [28, 484] on icon at bounding box center [33, 487] width 13 height 13
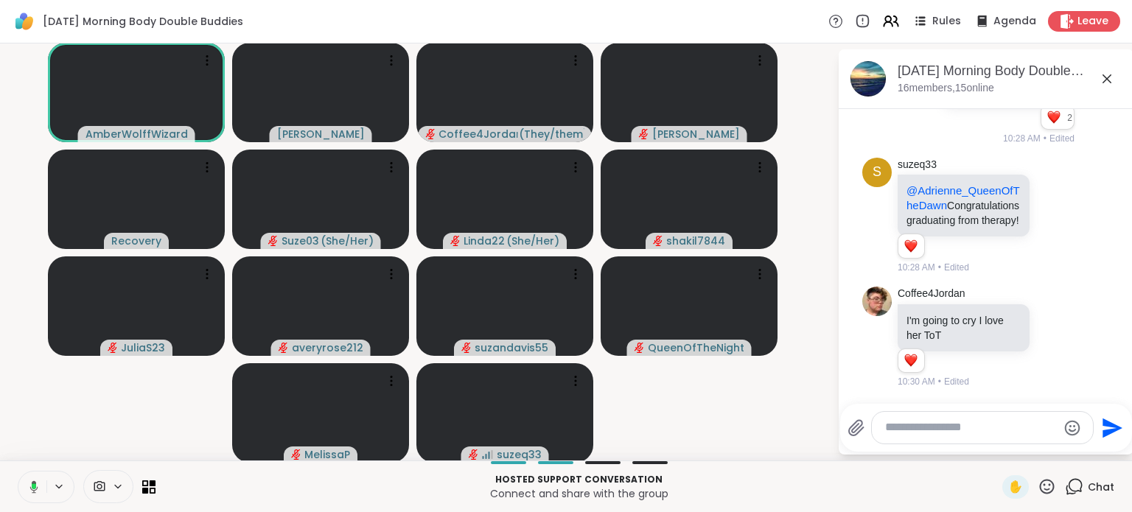
scroll to position [1986, 0]
click at [27, 489] on icon at bounding box center [33, 487] width 13 height 13
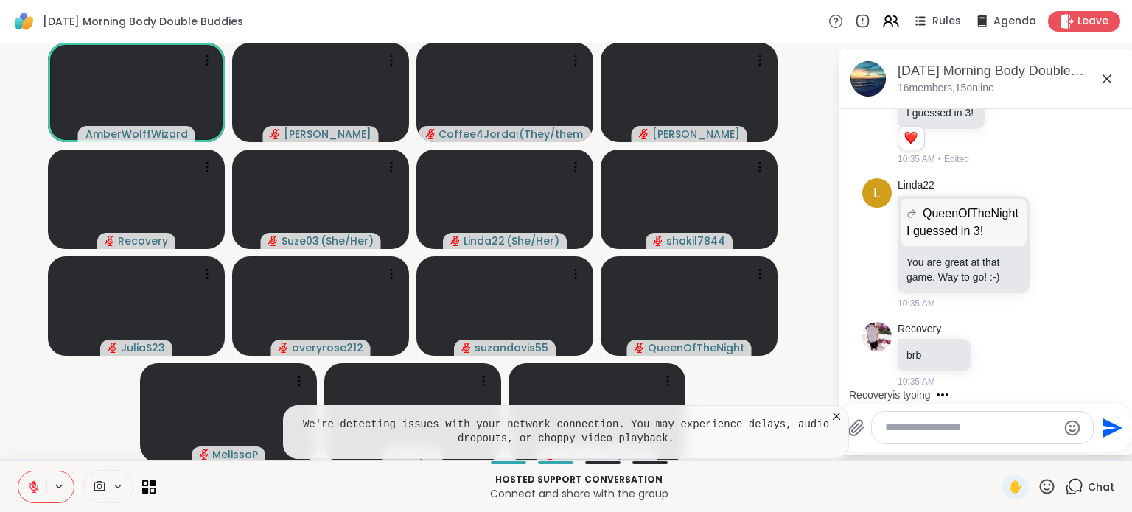
scroll to position [2307, 0]
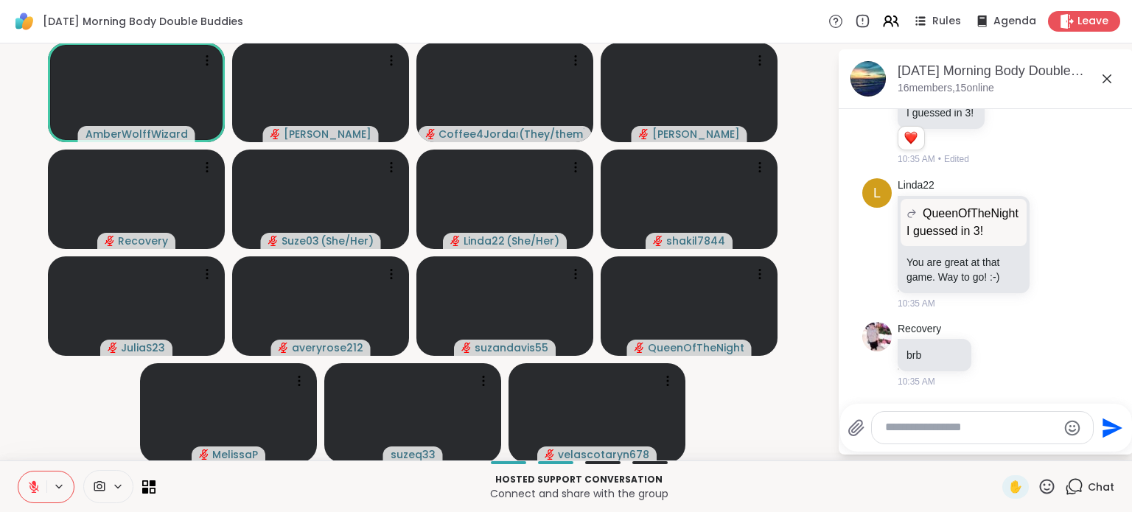
click at [24, 495] on button at bounding box center [32, 487] width 28 height 31
click at [30, 486] on icon at bounding box center [33, 487] width 13 height 13
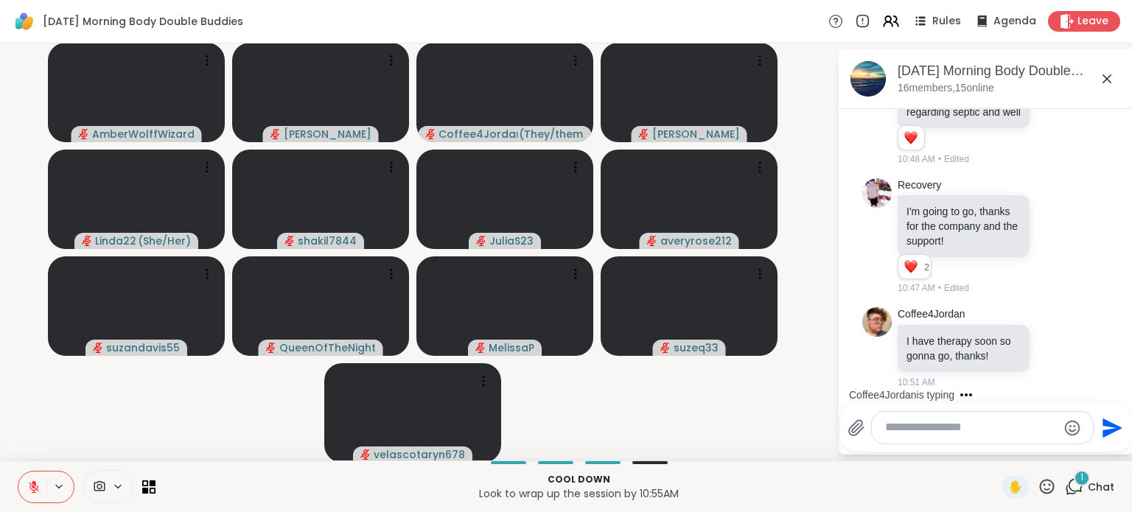
scroll to position [2993, 0]
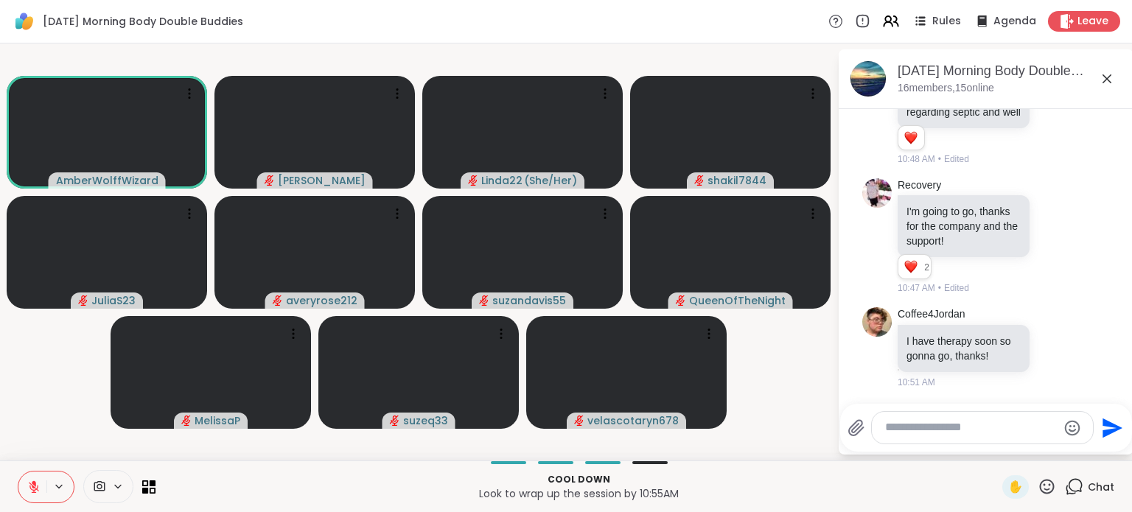
click at [30, 486] on icon at bounding box center [33, 487] width 13 height 13
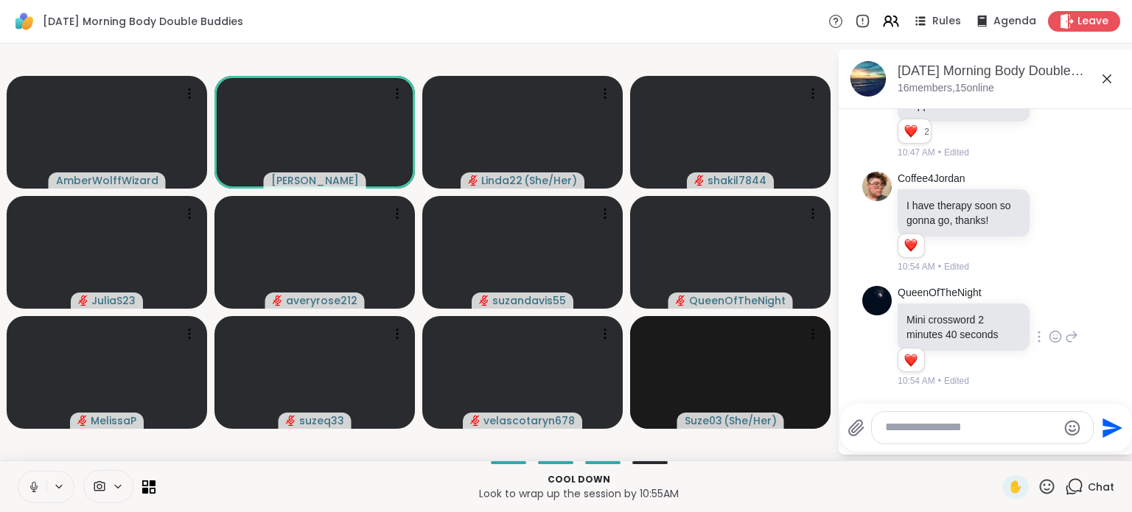
scroll to position [3128, 0]
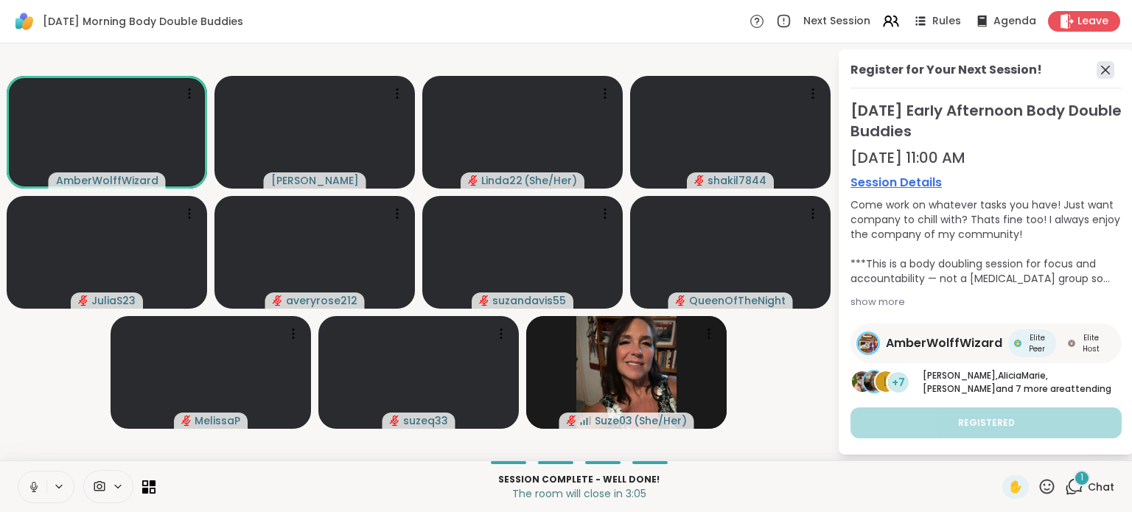
click at [1098, 70] on icon at bounding box center [1106, 70] width 18 height 18
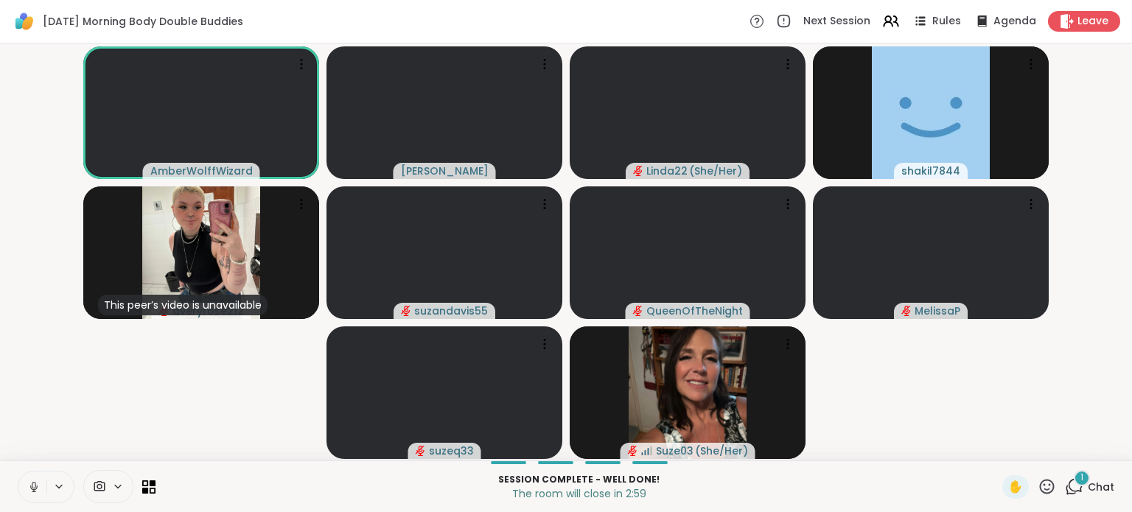
click at [1074, 480] on div "1" at bounding box center [1082, 478] width 16 height 16
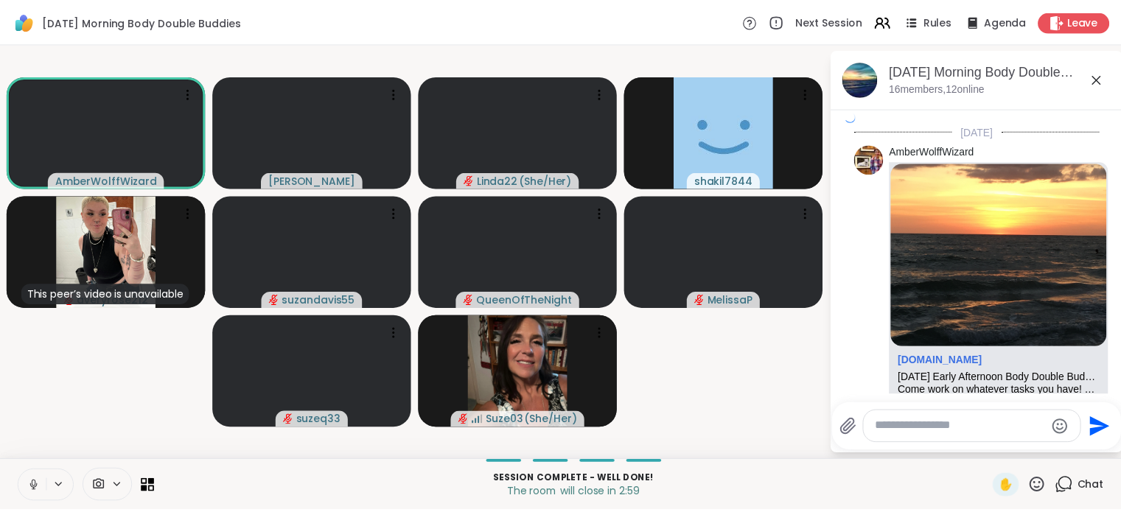
scroll to position [3263, 0]
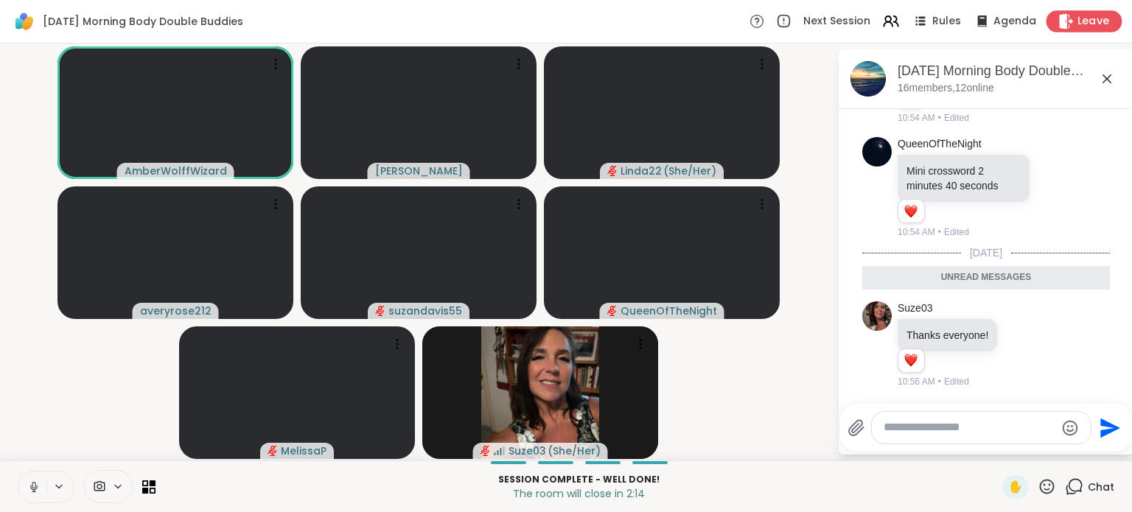
click at [1078, 15] on span "Leave" at bounding box center [1094, 21] width 32 height 15
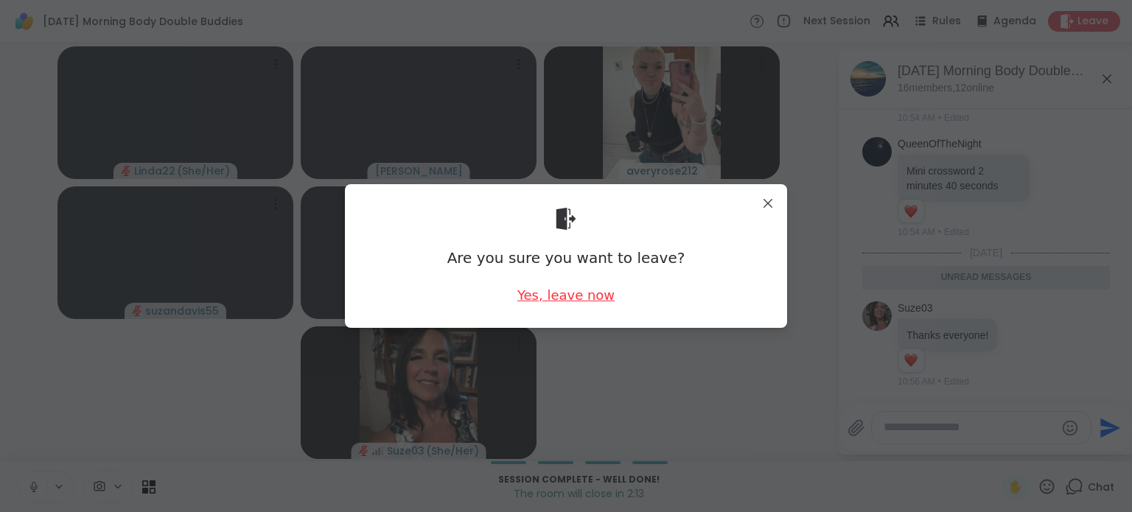
click at [575, 301] on div "Yes, leave now" at bounding box center [565, 295] width 97 height 18
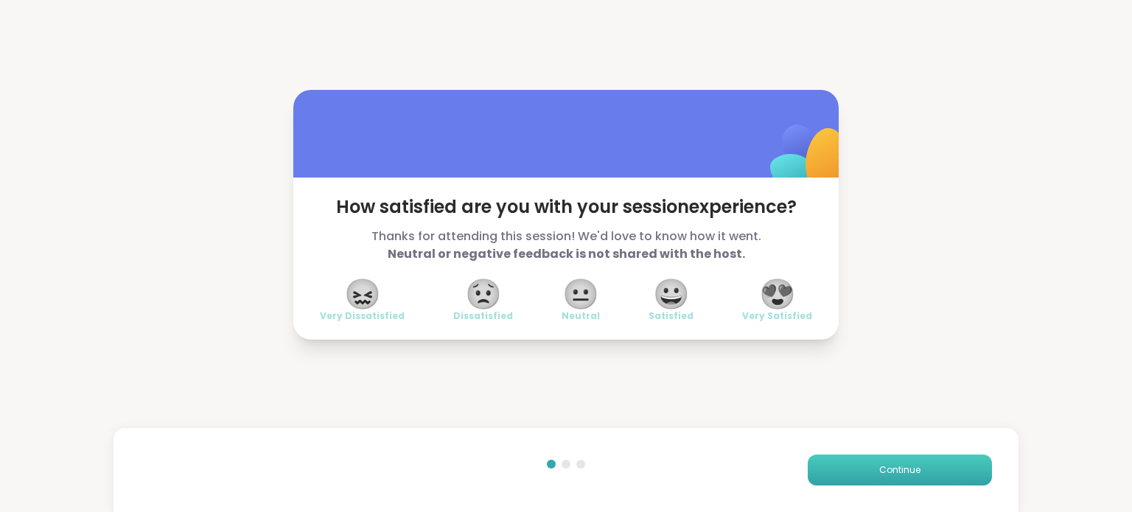
click at [843, 476] on button "Continue" at bounding box center [900, 470] width 184 height 31
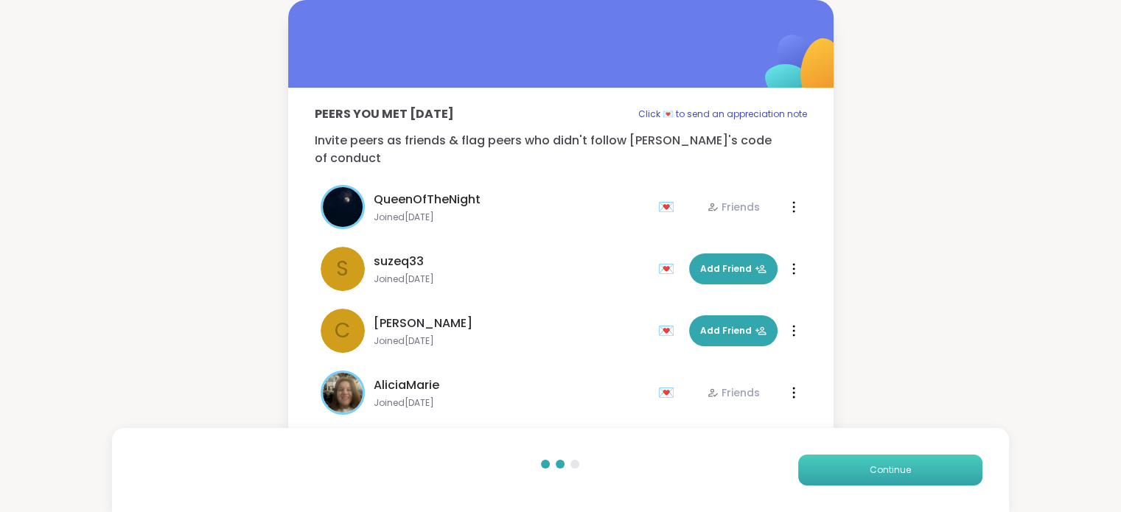
click at [843, 476] on button "Continue" at bounding box center [890, 470] width 184 height 31
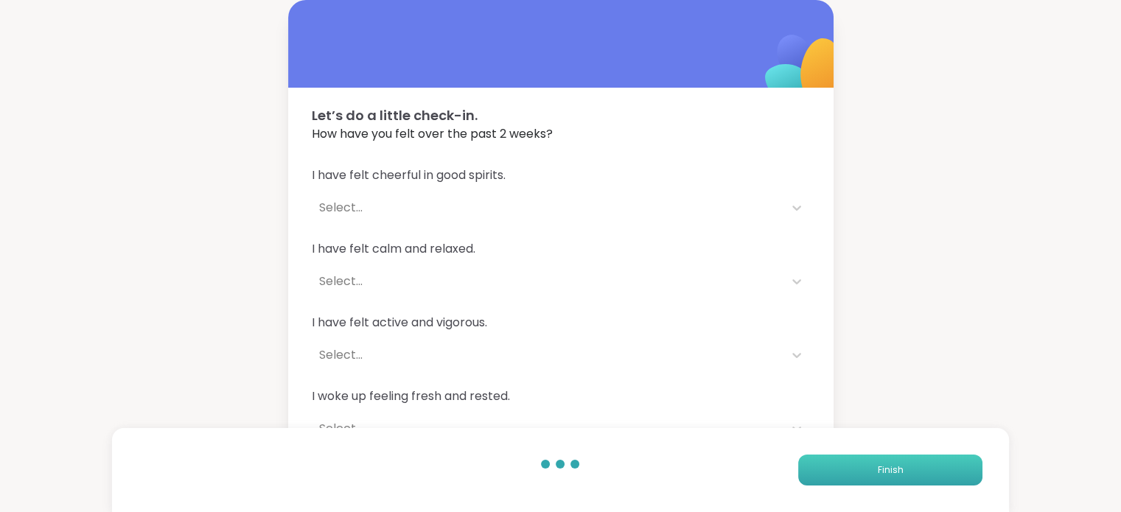
click at [843, 476] on button "Finish" at bounding box center [890, 470] width 184 height 31
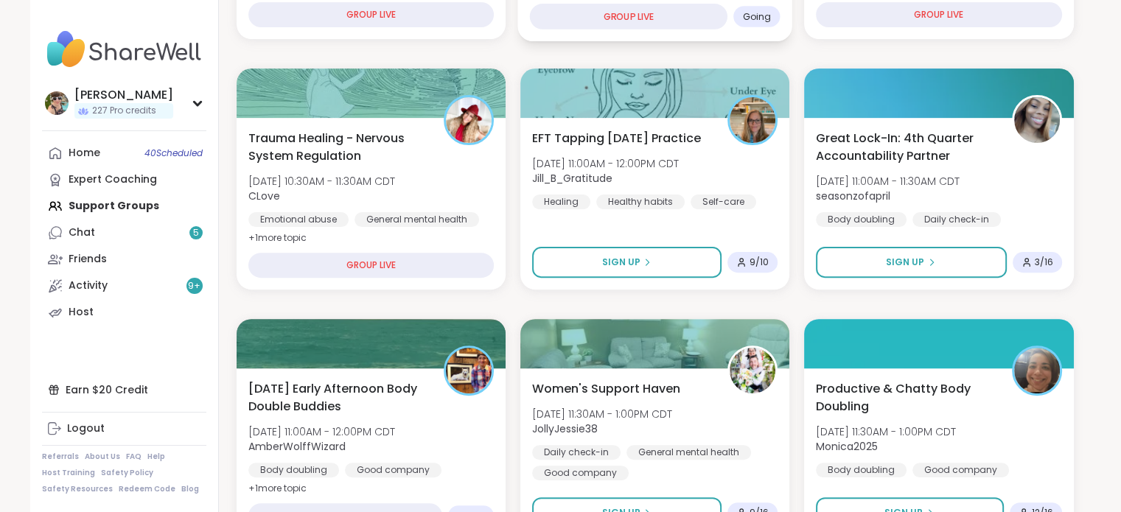
scroll to position [451, 0]
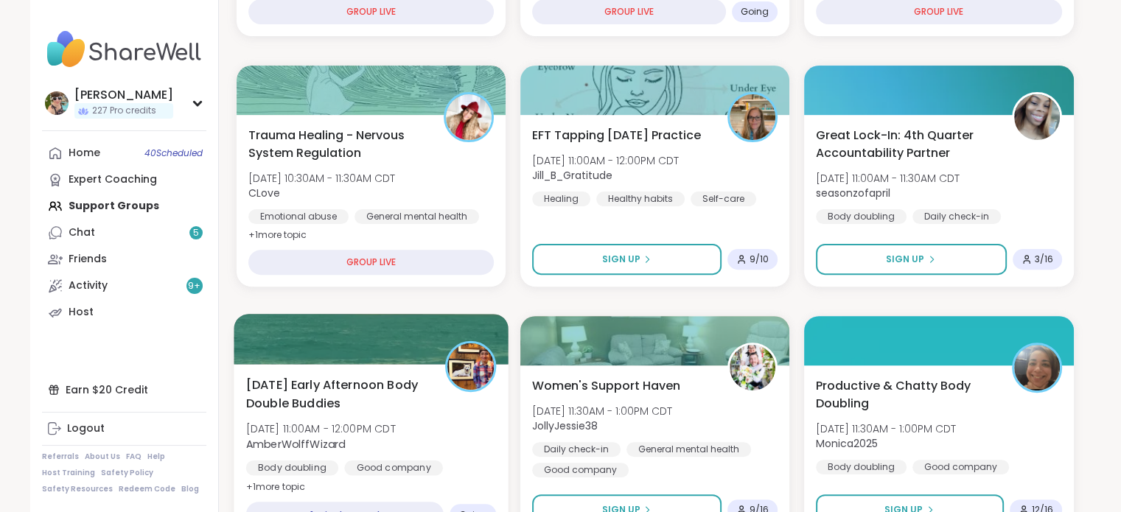
click at [395, 422] on span "Tue, Oct 14 | 11:00AM - 12:00PM CDT" at bounding box center [320, 429] width 150 height 15
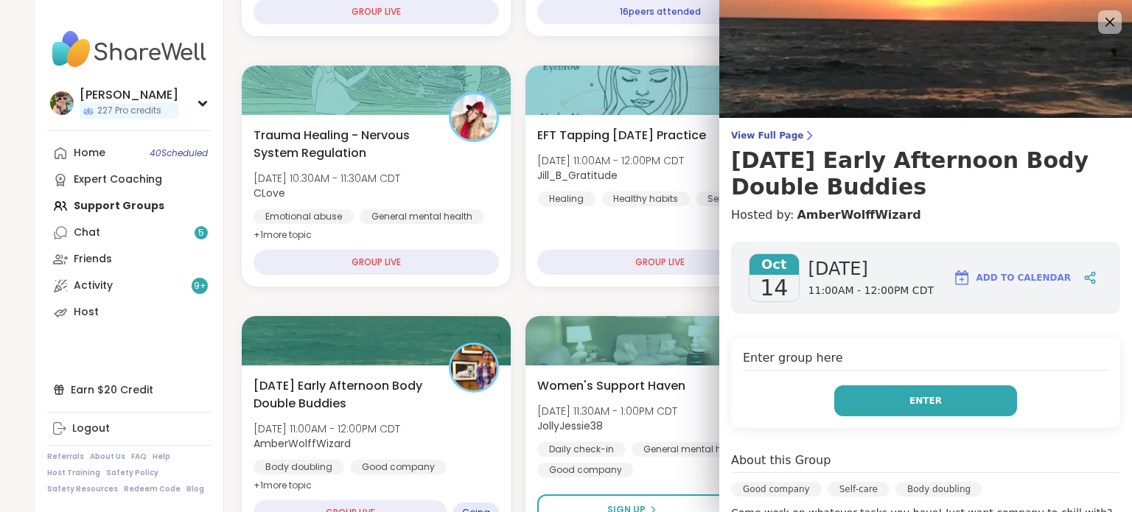
click at [939, 400] on button "Enter" at bounding box center [925, 400] width 183 height 31
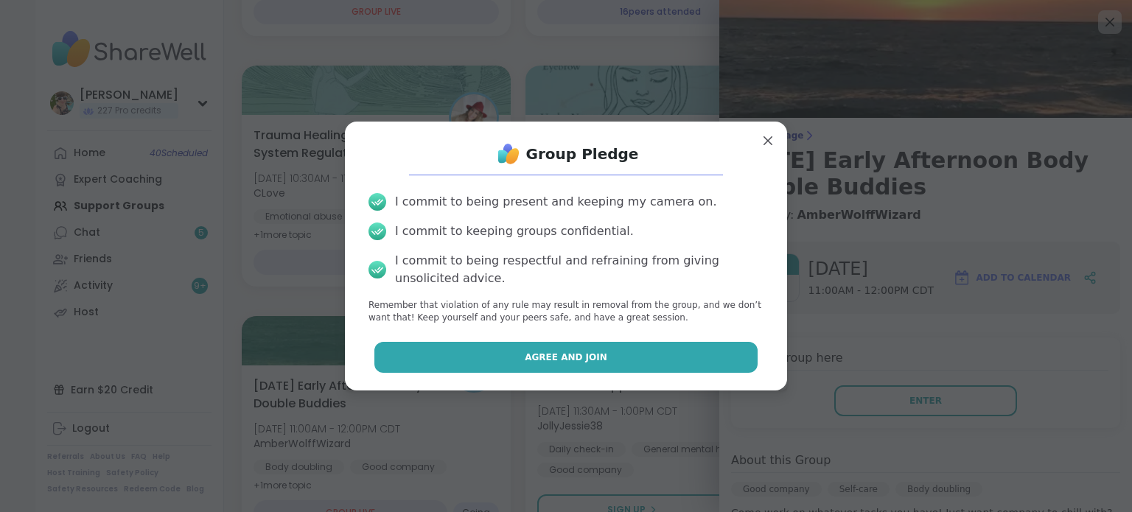
click at [691, 357] on button "Agree and Join" at bounding box center [566, 357] width 384 height 31
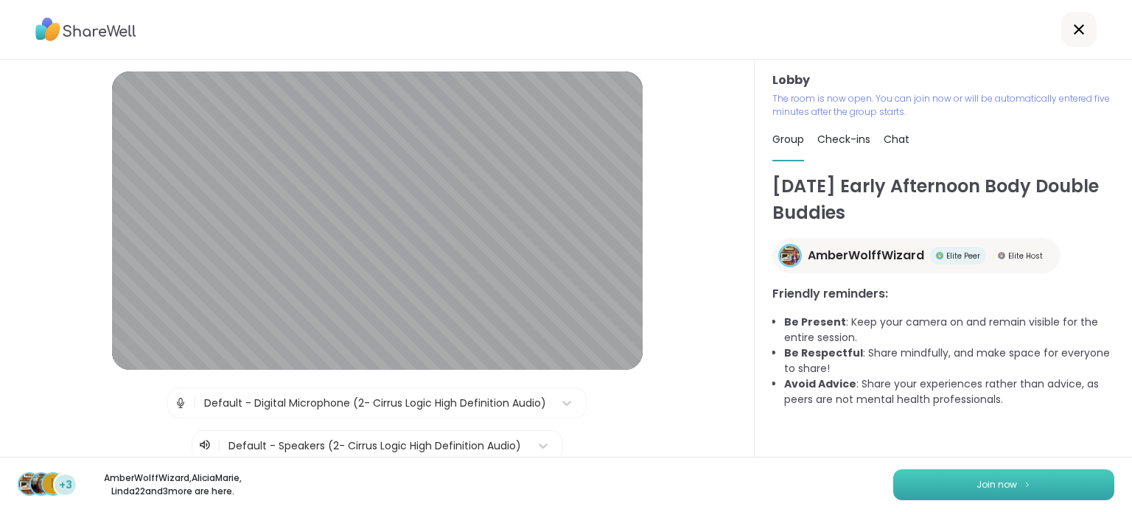
click at [911, 476] on button "Join now" at bounding box center [1003, 484] width 221 height 31
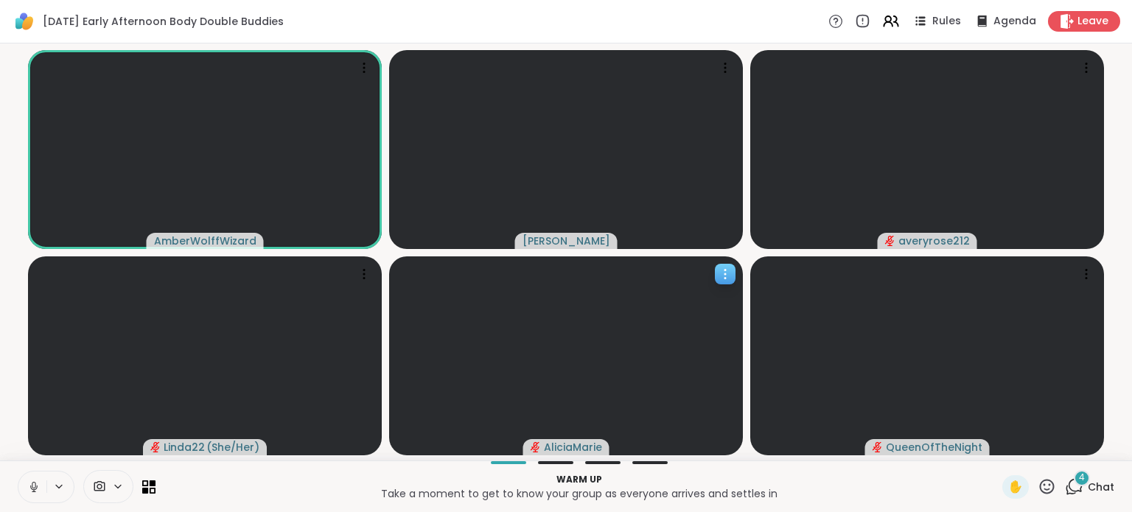
click at [722, 280] on icon at bounding box center [725, 274] width 15 height 15
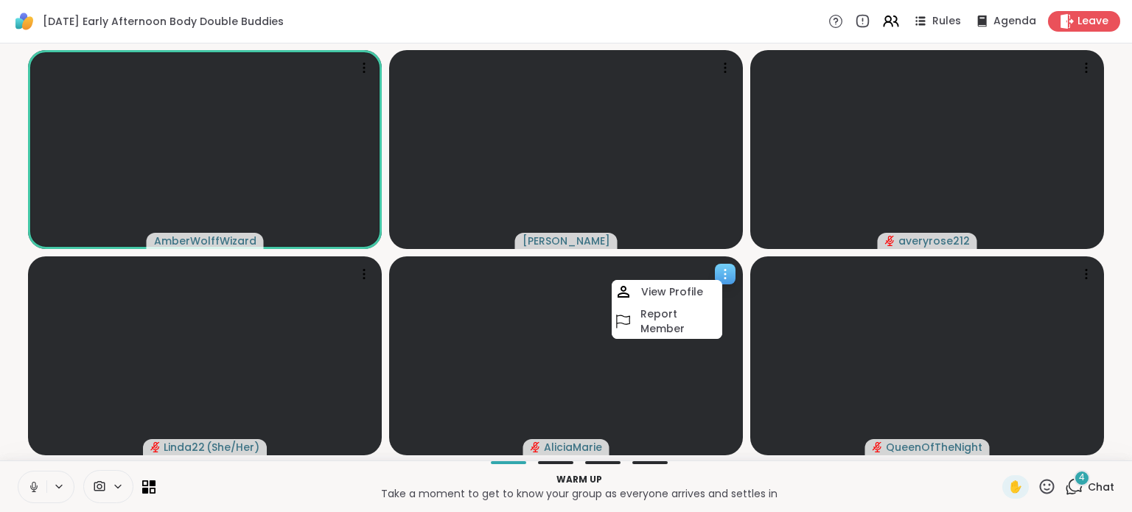
click at [699, 371] on video at bounding box center [566, 355] width 354 height 199
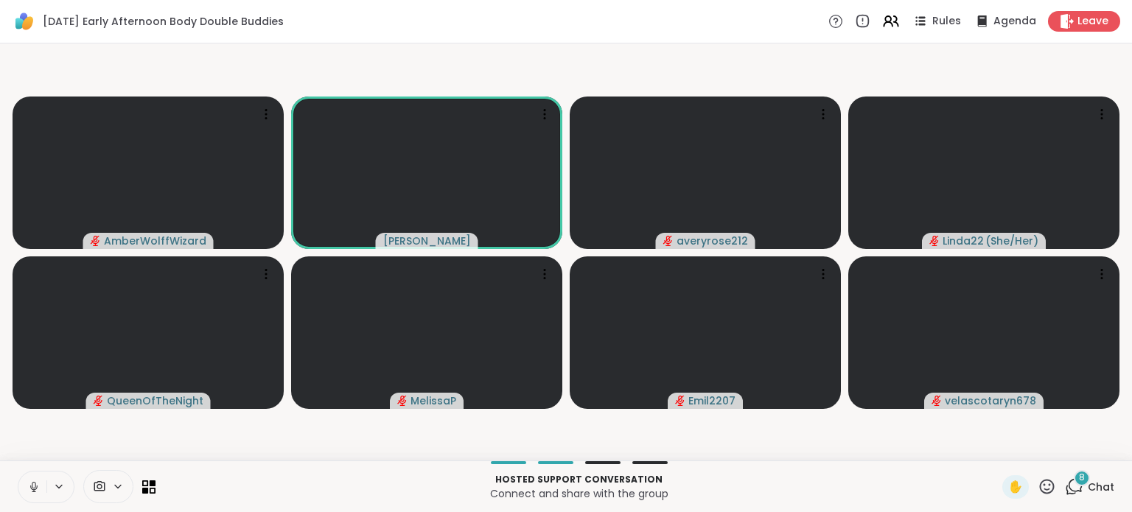
click at [31, 486] on icon at bounding box center [33, 487] width 13 height 13
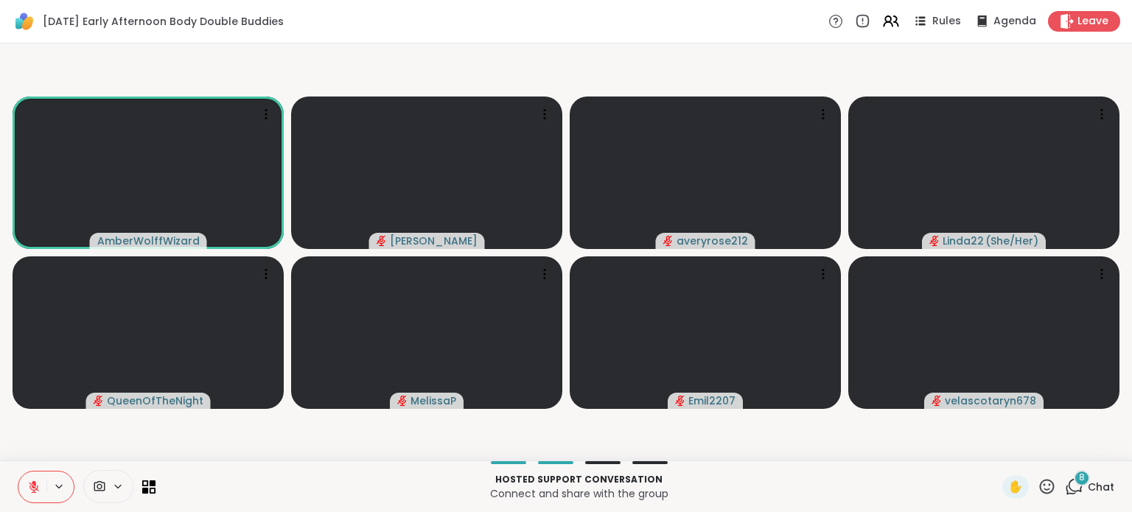
click at [31, 486] on icon at bounding box center [33, 487] width 13 height 13
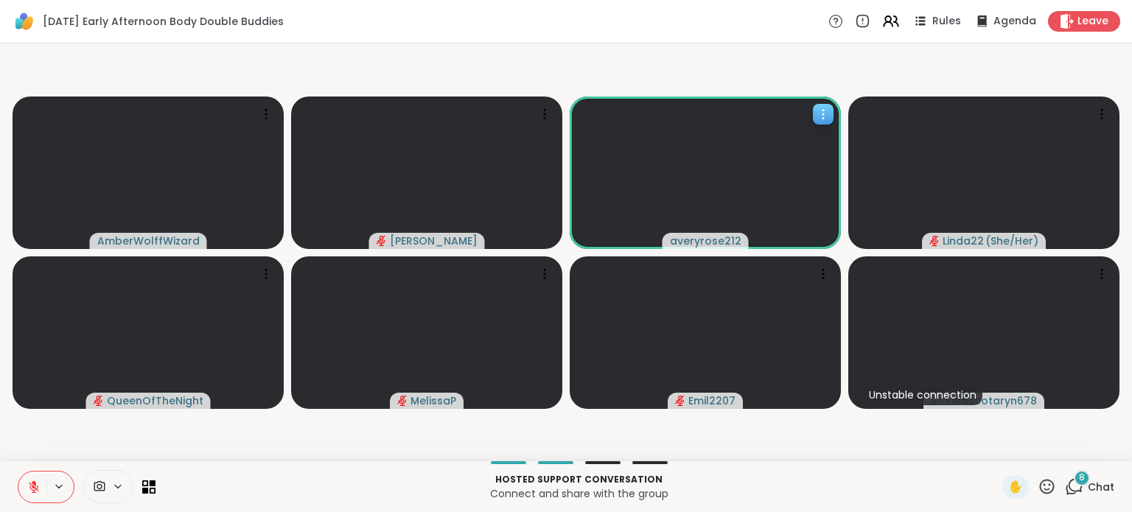
click at [693, 242] on span "averyrose212" at bounding box center [705, 241] width 71 height 15
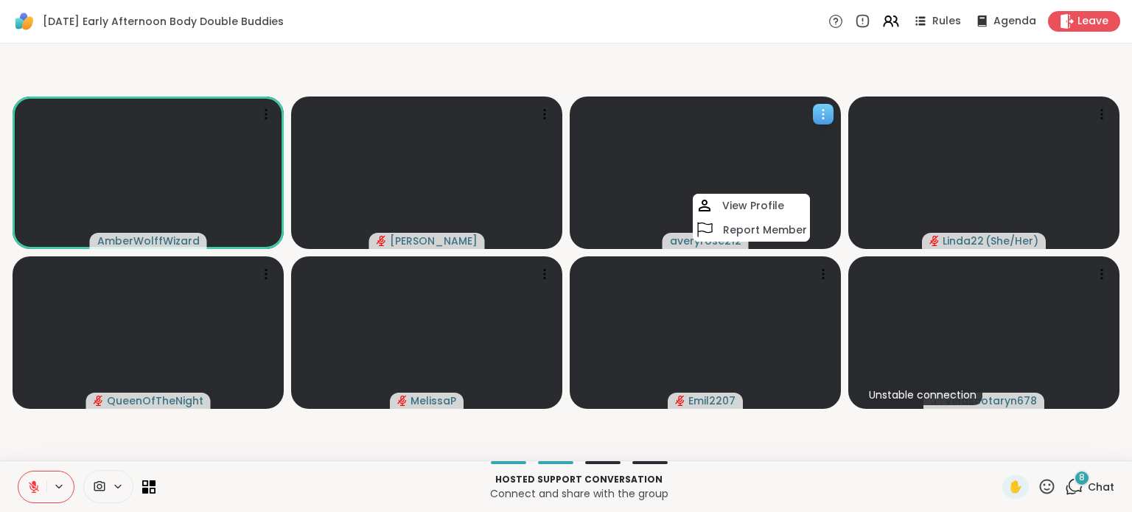
drag, startPoint x: 693, startPoint y: 242, endPoint x: 677, endPoint y: 242, distance: 16.2
click at [677, 242] on span "averyrose212" at bounding box center [705, 241] width 71 height 15
click at [737, 203] on h4 "View Profile" at bounding box center [737, 205] width 62 height 15
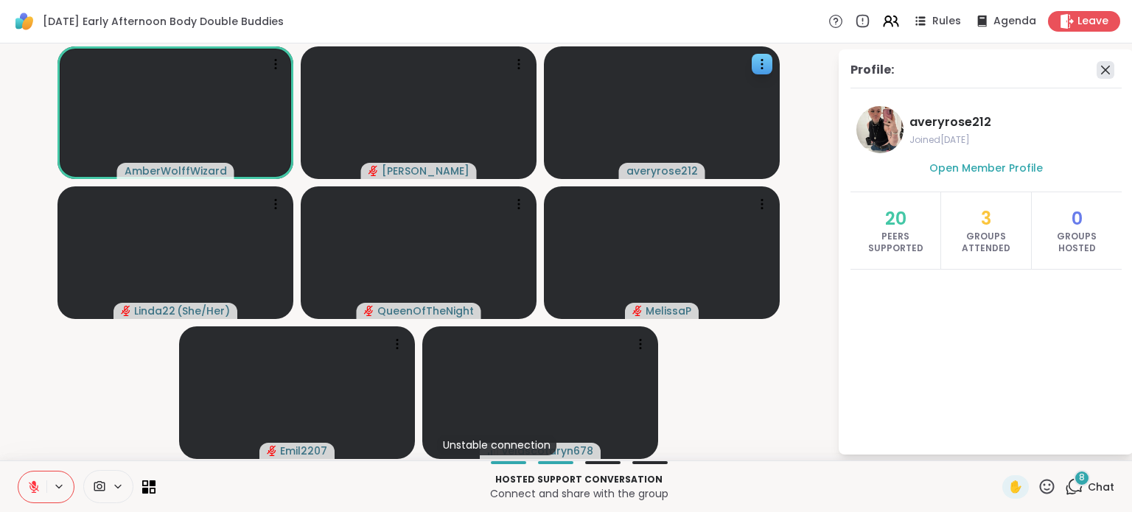
click at [1102, 65] on icon at bounding box center [1106, 70] width 18 height 18
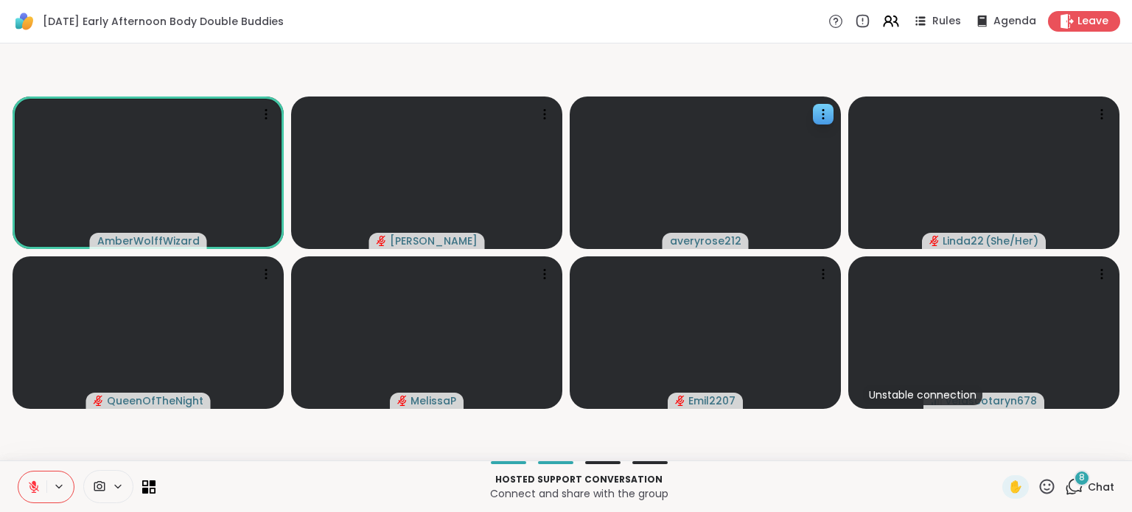
click at [37, 481] on icon at bounding box center [33, 487] width 13 height 13
click at [1074, 484] on div "10" at bounding box center [1082, 478] width 16 height 16
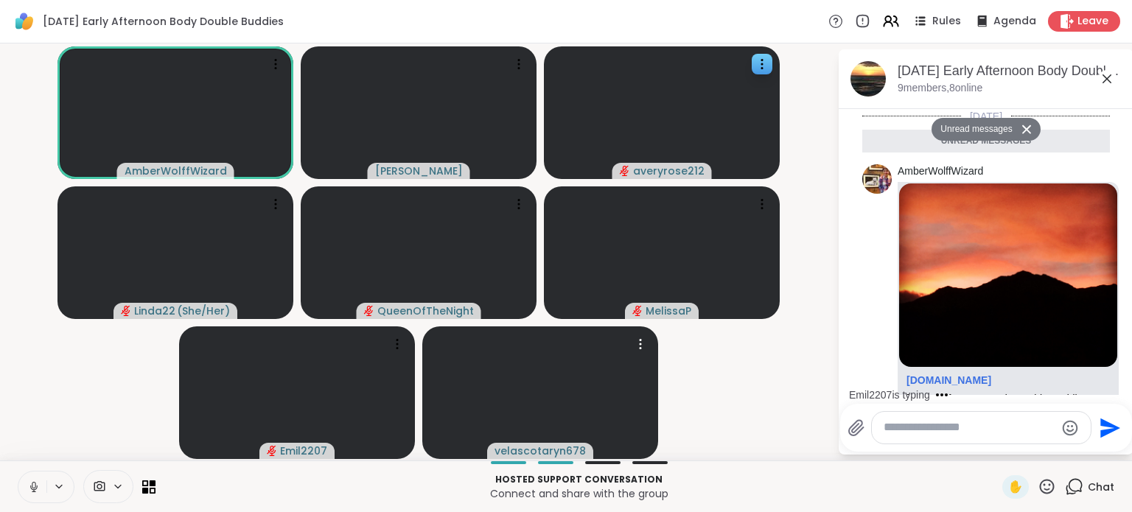
scroll to position [1100, 0]
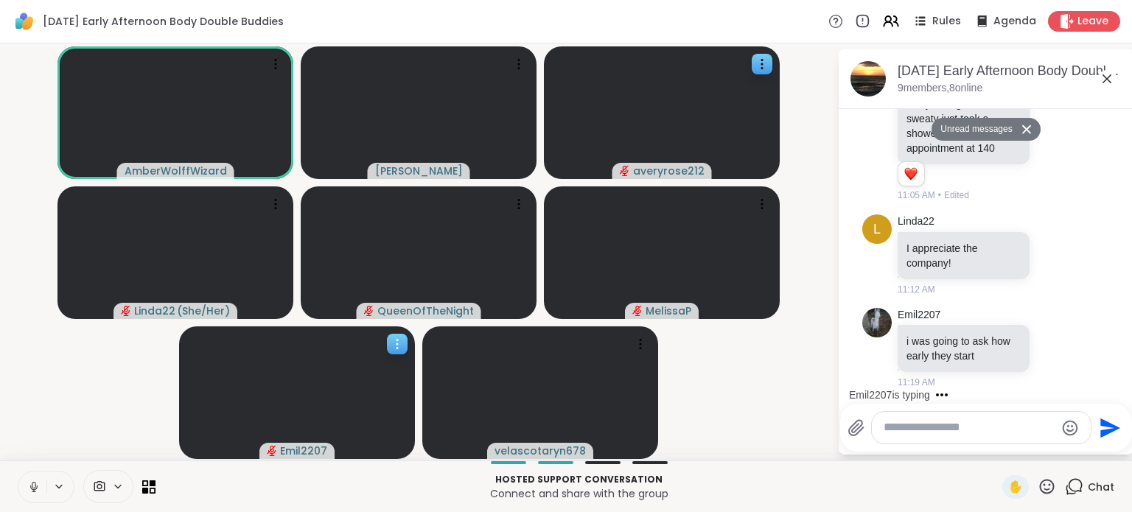
click at [289, 447] on span "Emil2207" at bounding box center [303, 451] width 47 height 15
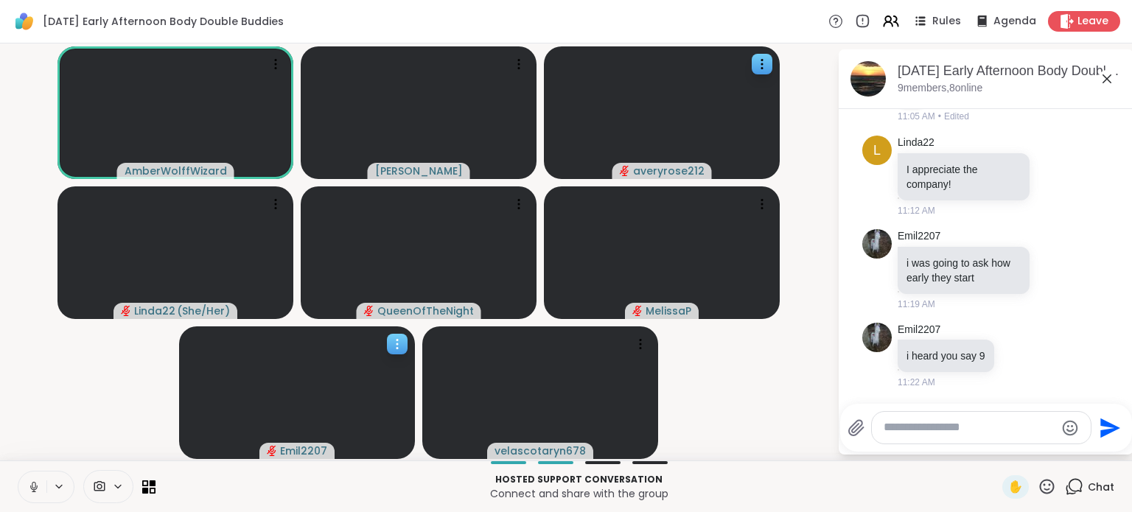
click at [293, 449] on span "Emil2207" at bounding box center [303, 451] width 47 height 15
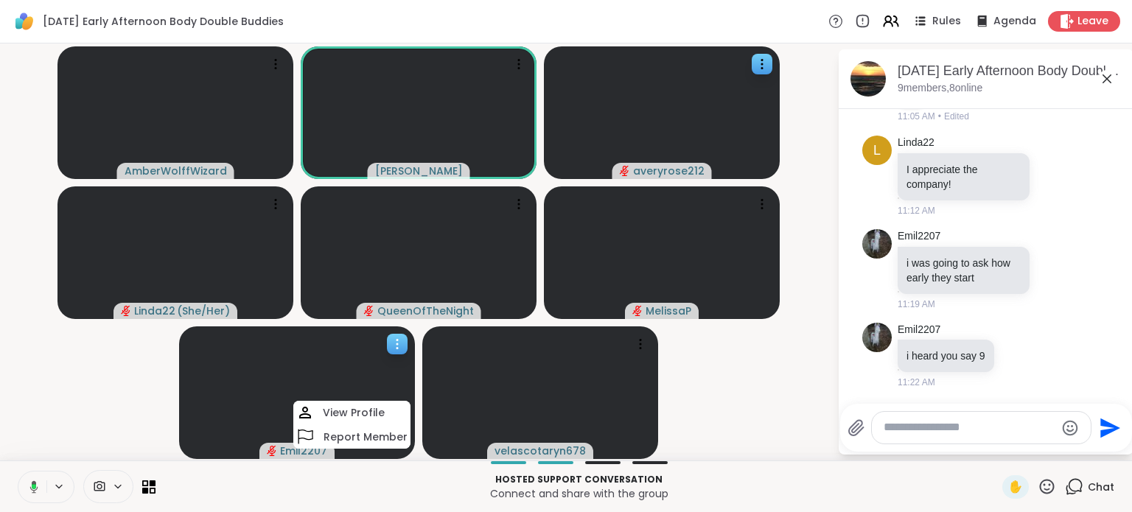
click at [293, 449] on span "Emil2207" at bounding box center [303, 451] width 47 height 15
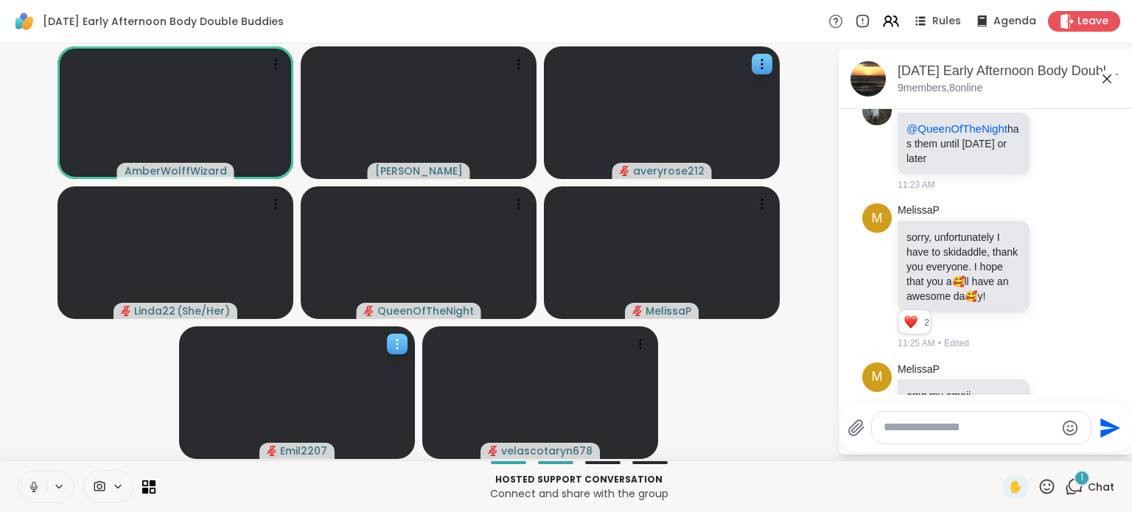
scroll to position [1595, 0]
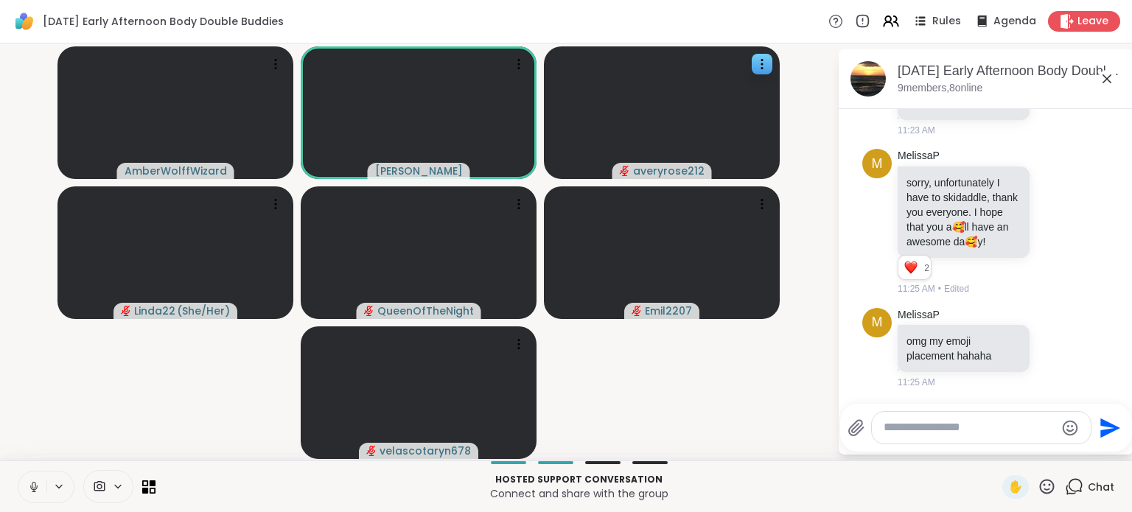
click at [32, 491] on icon at bounding box center [33, 487] width 13 height 13
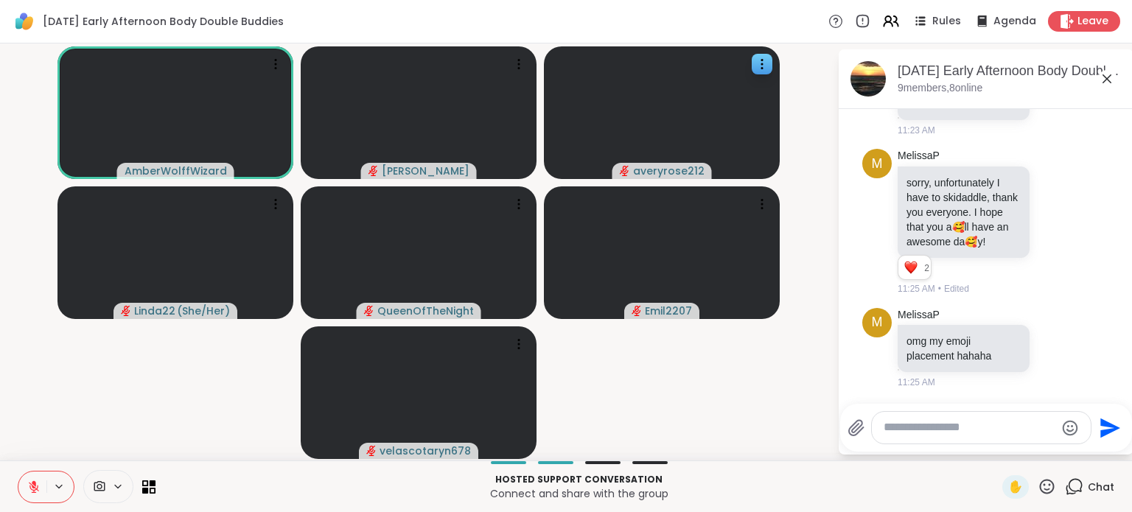
click at [28, 488] on icon at bounding box center [33, 487] width 13 height 13
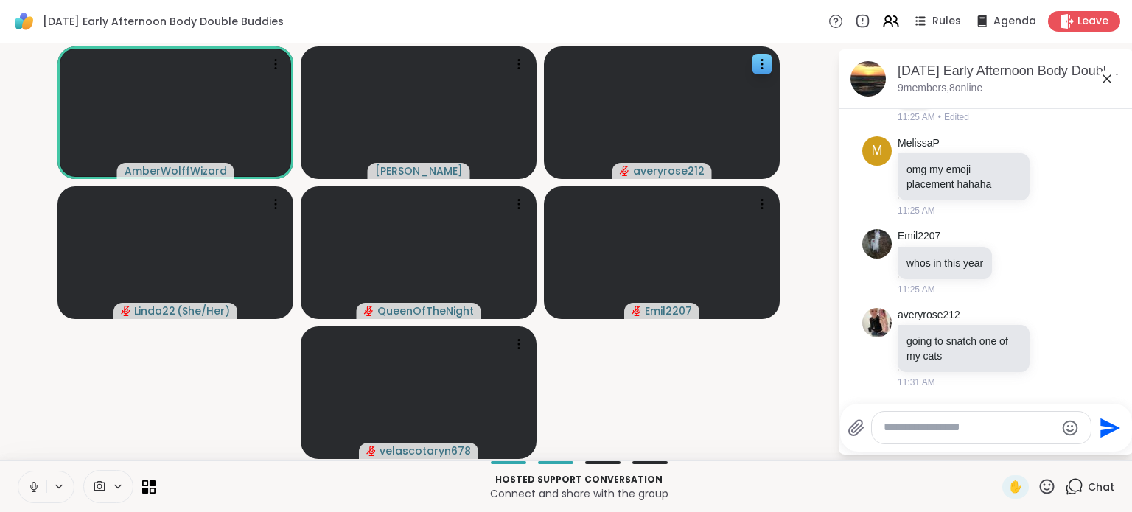
scroll to position [1787, 0]
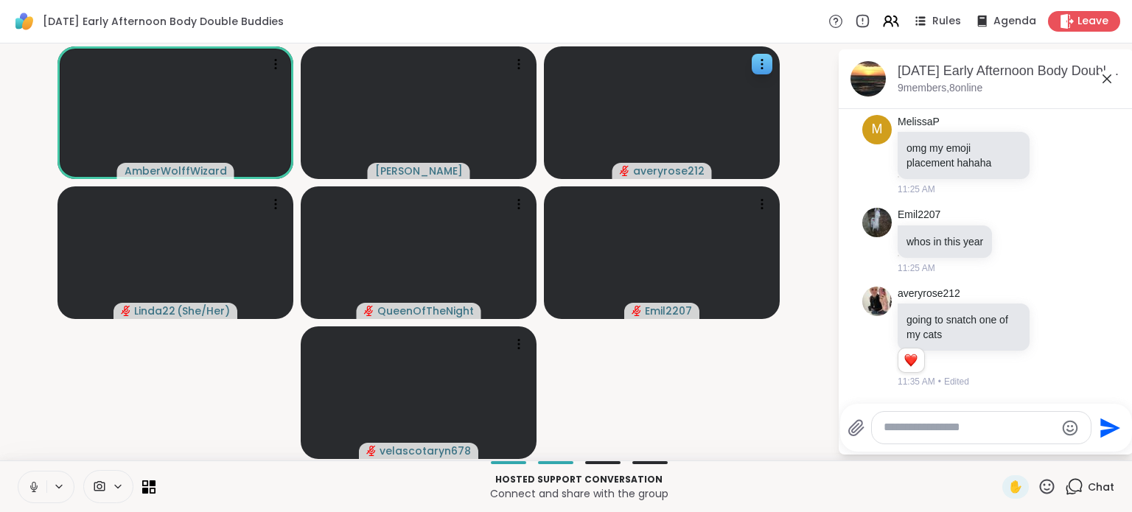
click at [32, 486] on icon at bounding box center [34, 485] width 4 height 7
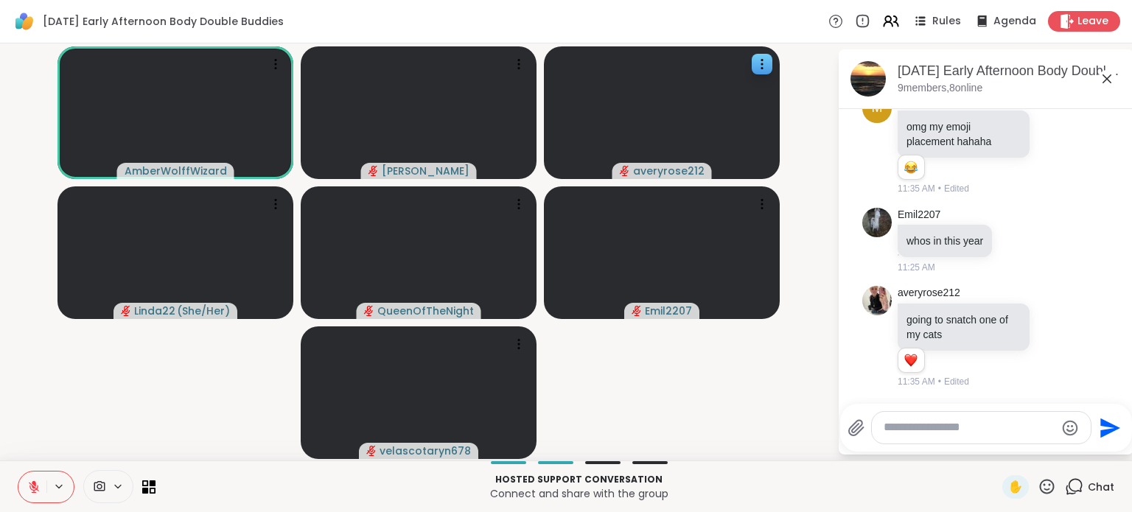
scroll to position [1887, 0]
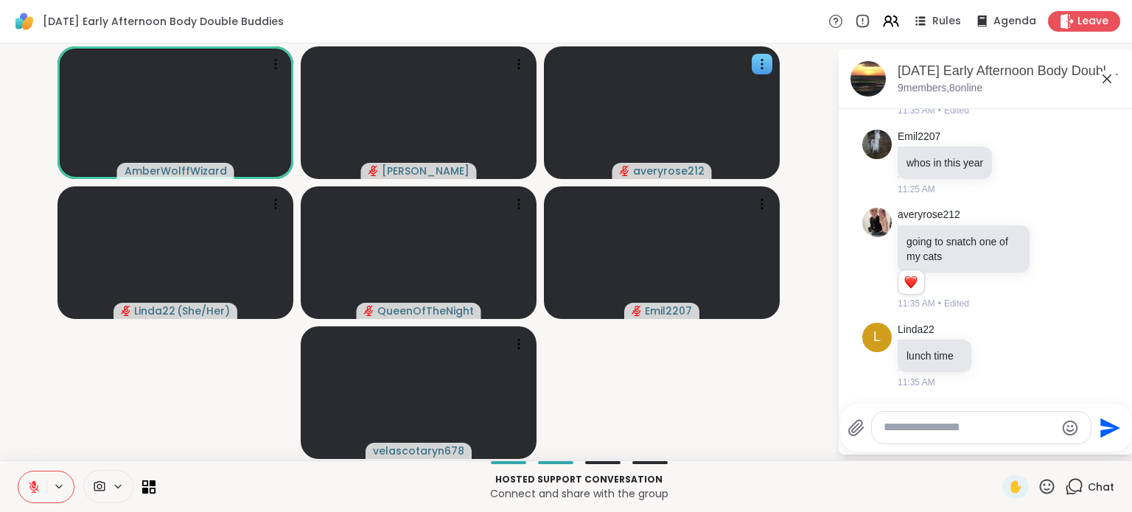
click at [32, 486] on icon at bounding box center [34, 487] width 10 height 10
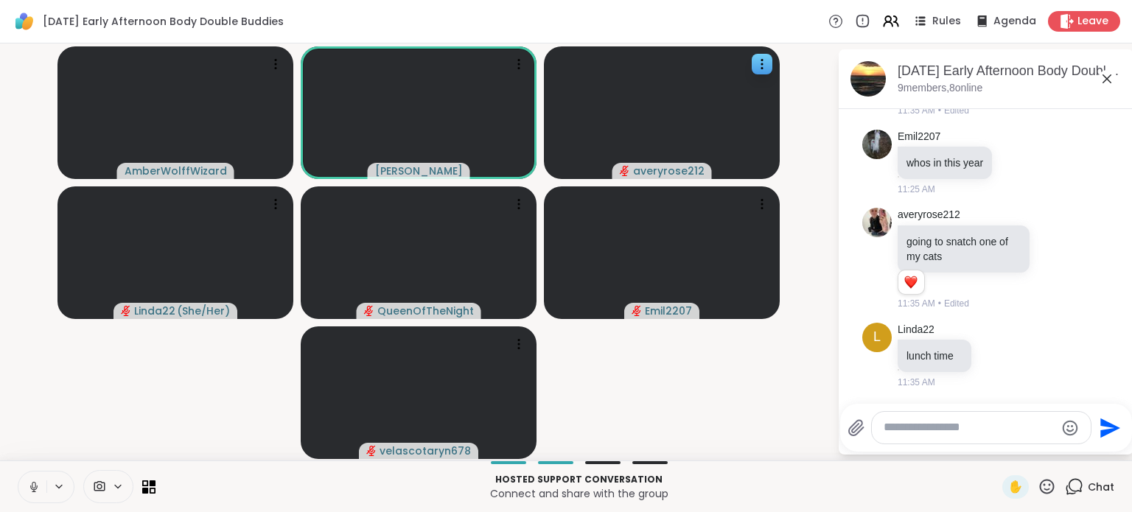
click at [32, 486] on icon at bounding box center [34, 485] width 4 height 7
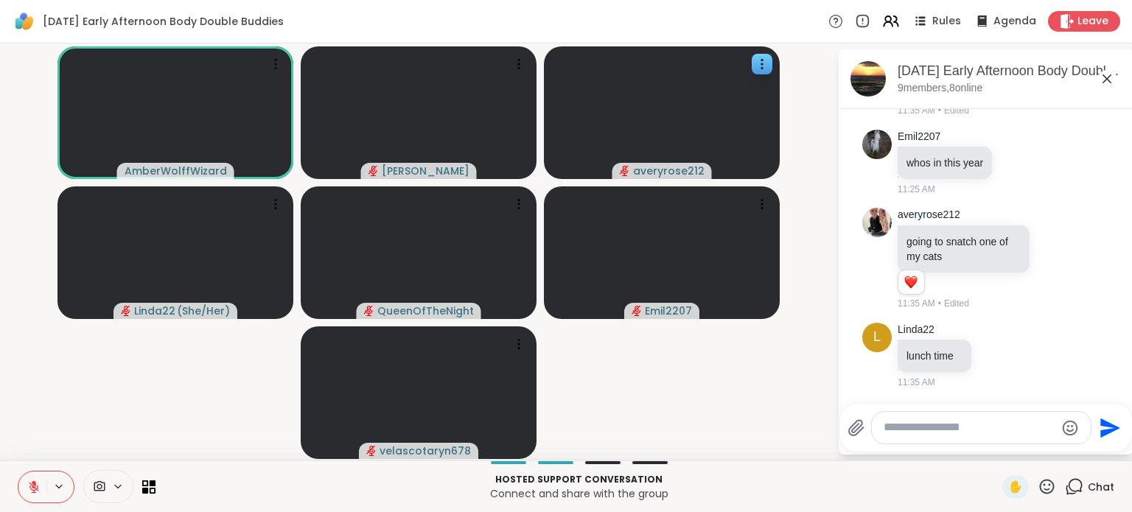
click at [32, 486] on icon at bounding box center [34, 487] width 10 height 10
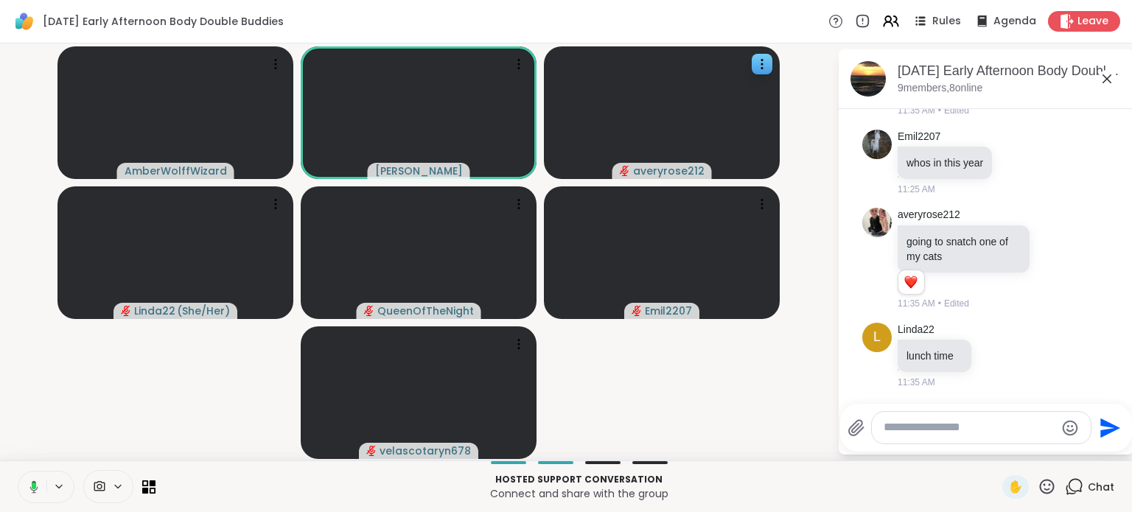
click at [32, 486] on rect at bounding box center [34, 486] width 4 height 7
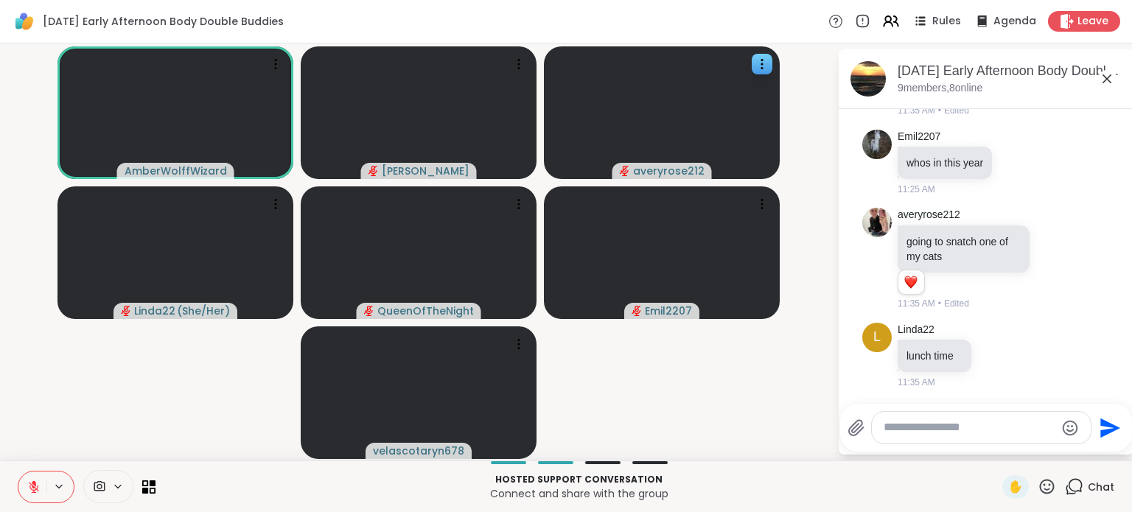
click at [957, 419] on div at bounding box center [981, 428] width 219 height 32
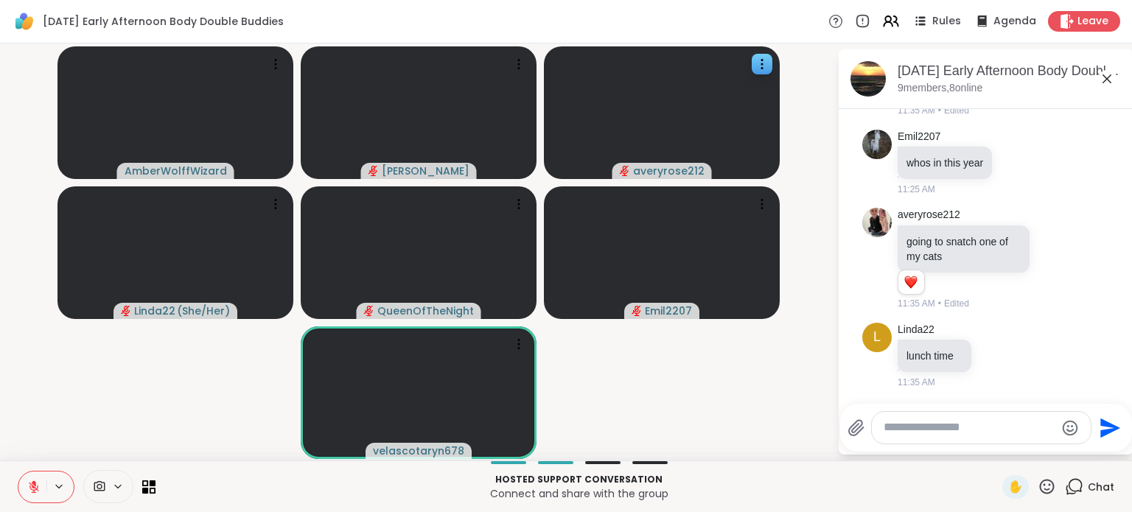
click at [925, 435] on textarea "Type your message" at bounding box center [970, 427] width 172 height 15
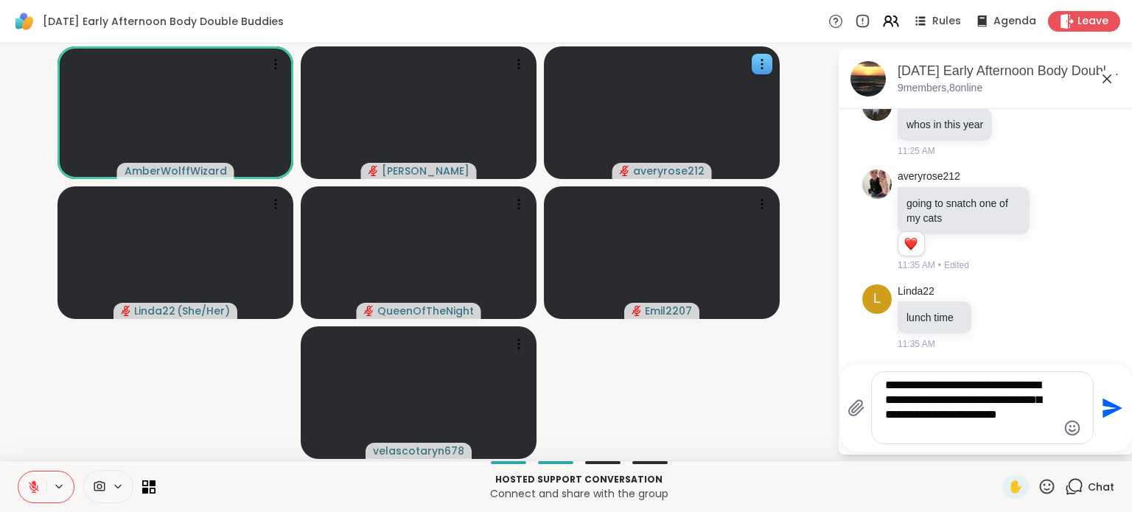
type textarea "**********"
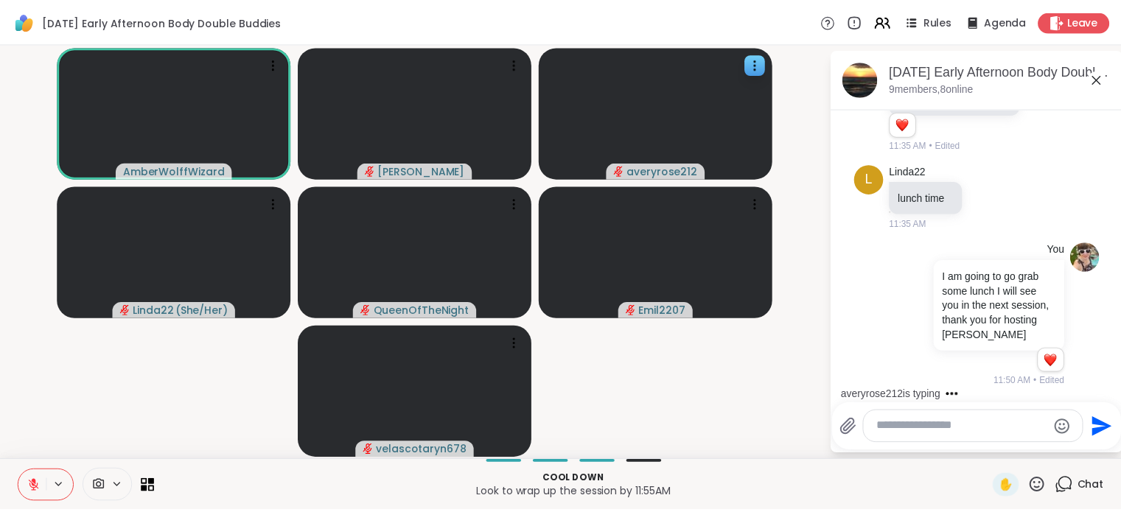
scroll to position [2152, 0]
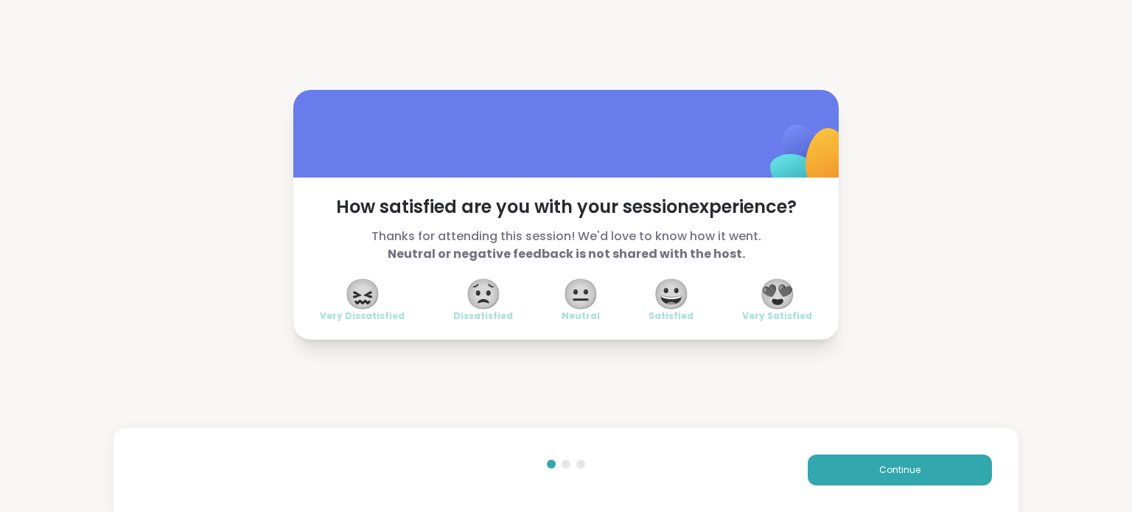
click at [769, 458] on div "Continue" at bounding box center [791, 470] width 401 height 31
click at [833, 475] on button "Continue" at bounding box center [900, 470] width 184 height 31
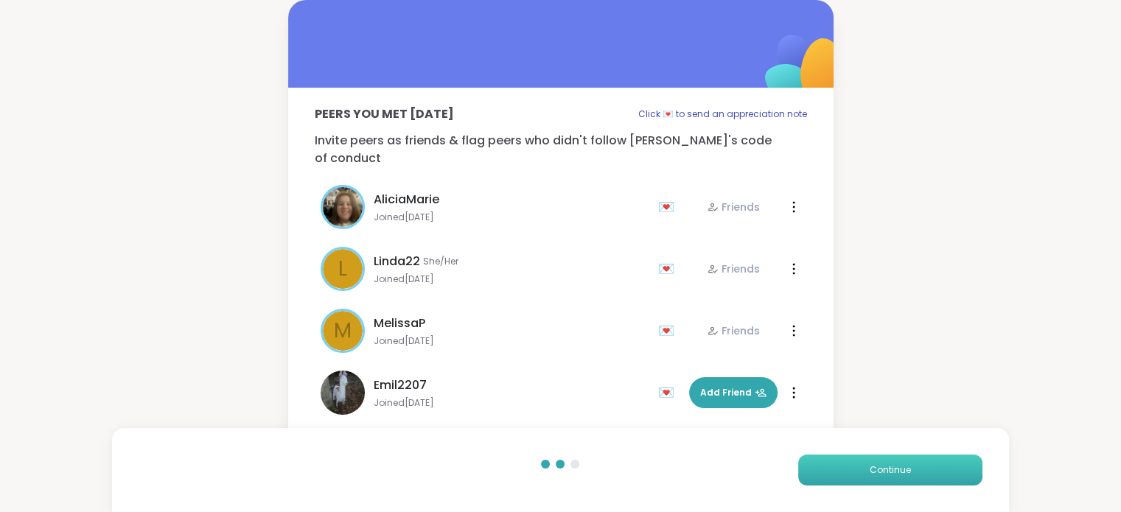
click at [833, 475] on button "Continue" at bounding box center [890, 470] width 184 height 31
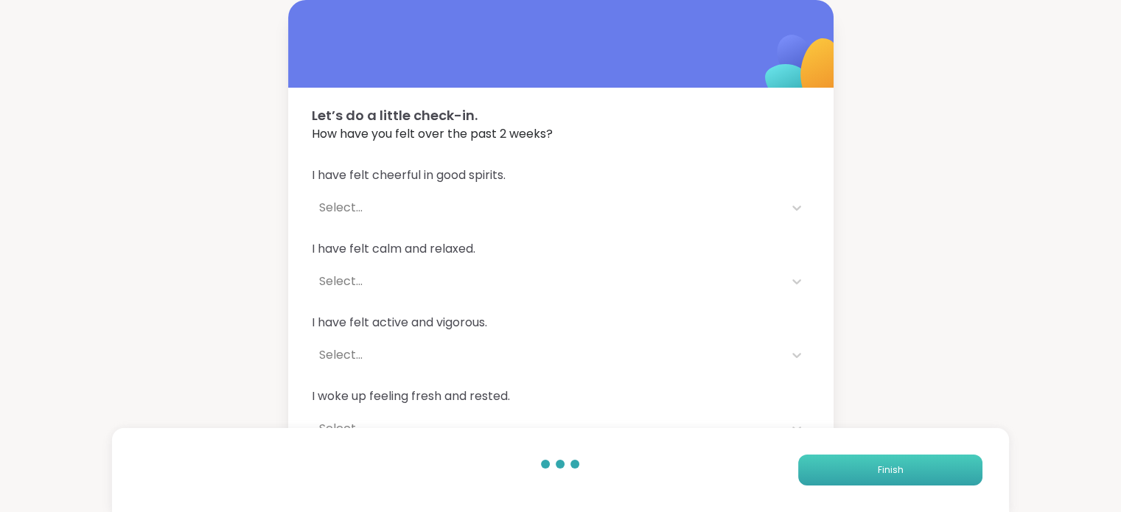
click at [833, 475] on button "Finish" at bounding box center [890, 470] width 184 height 31
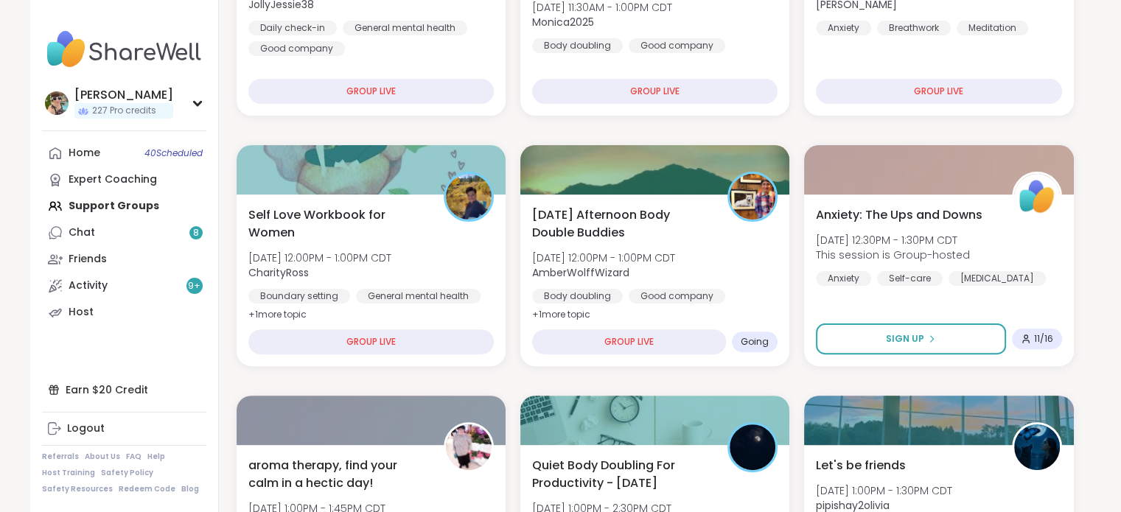
scroll to position [371, 0]
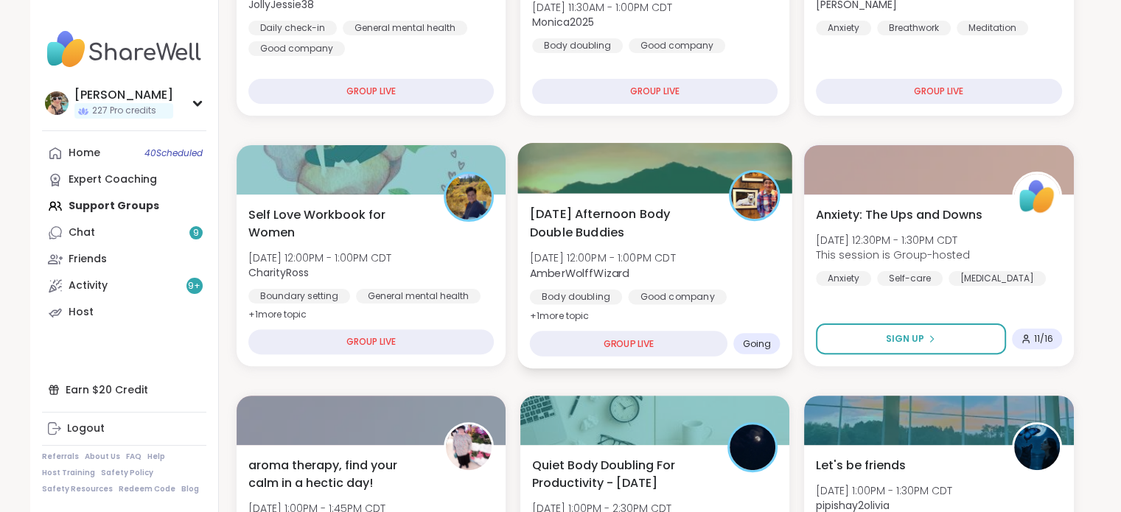
click at [657, 266] on span "AmberWolffWizard" at bounding box center [602, 272] width 146 height 15
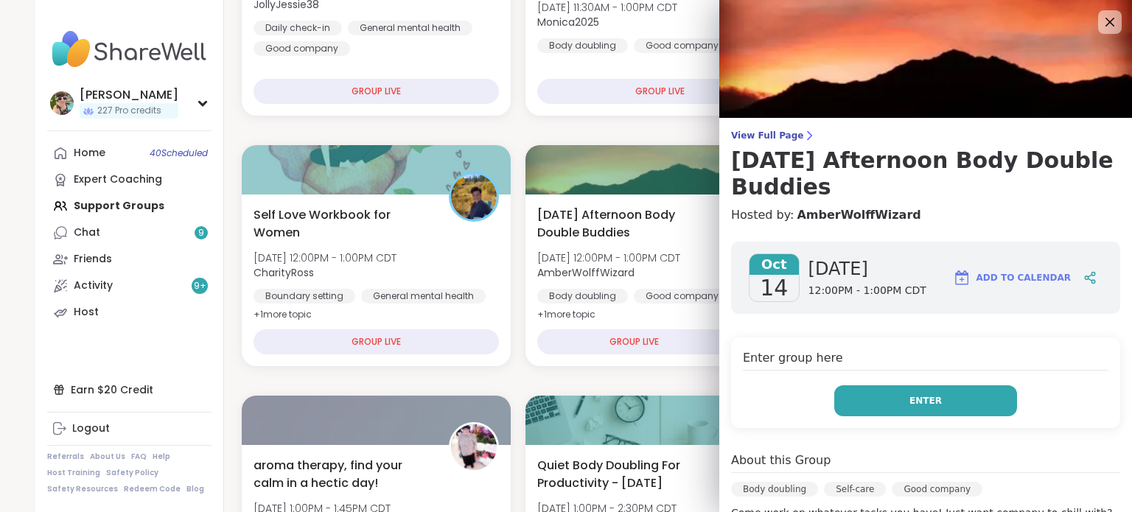
click at [969, 395] on button "Enter" at bounding box center [925, 400] width 183 height 31
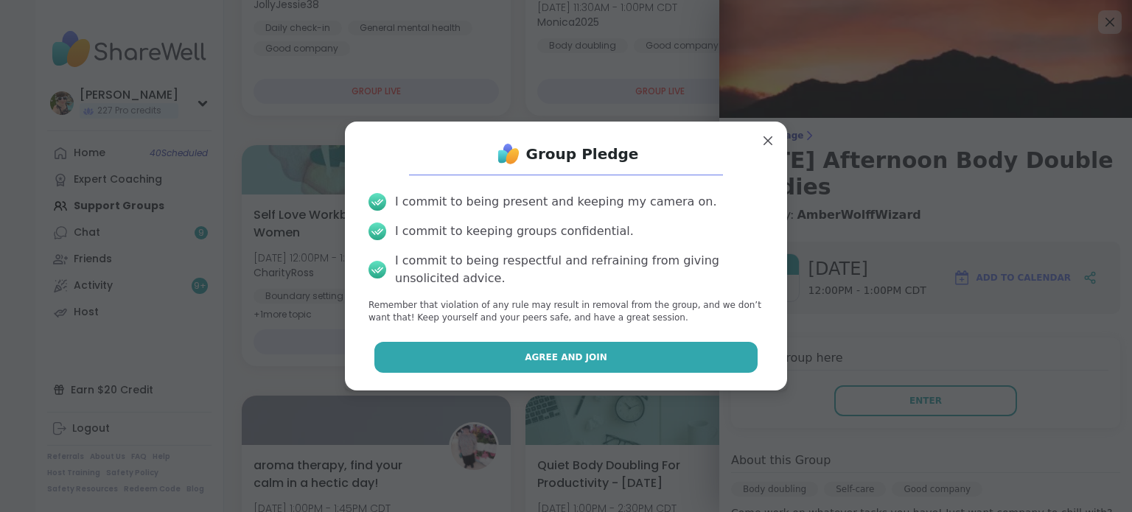
click at [613, 350] on button "Agree and Join" at bounding box center [566, 357] width 384 height 31
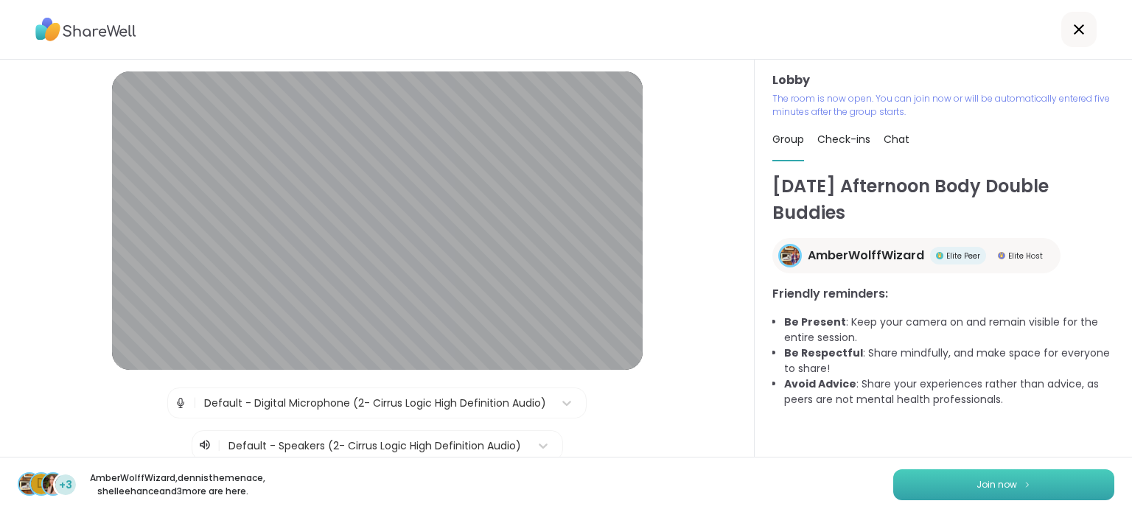
click at [909, 478] on button "Join now" at bounding box center [1003, 484] width 221 height 31
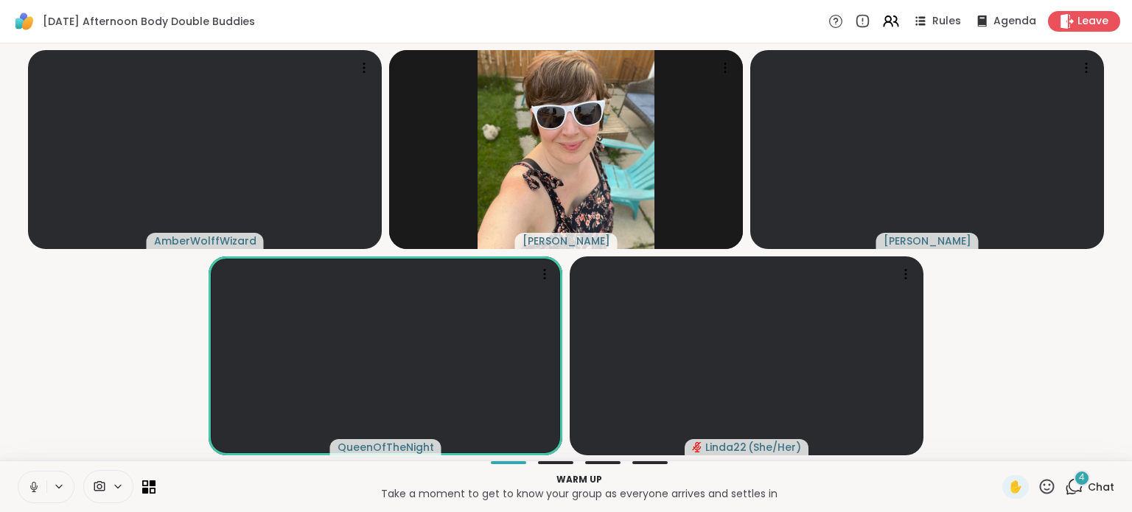
click at [32, 485] on icon at bounding box center [34, 485] width 4 height 7
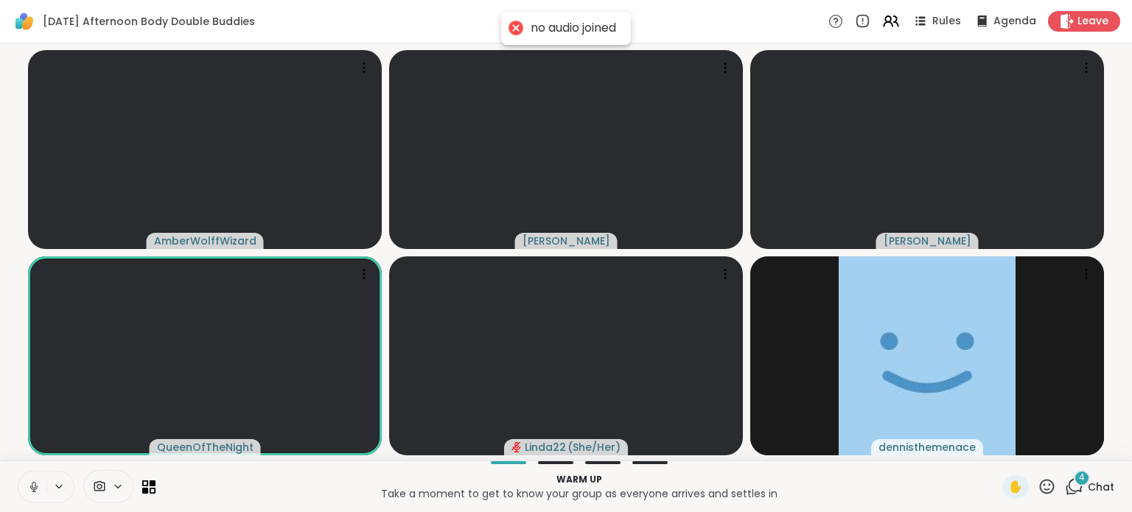
click at [32, 487] on icon at bounding box center [33, 487] width 13 height 13
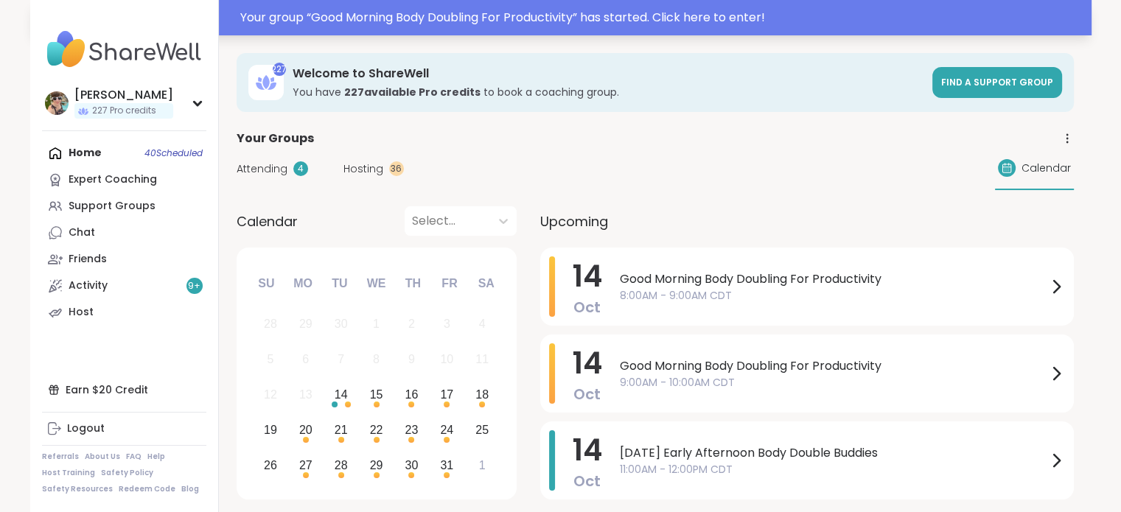
click at [378, 5] on div "Your group “ Good Morning Body Doubling For Productivity ” has started. Click h…" at bounding box center [560, 17] width 1061 height 35
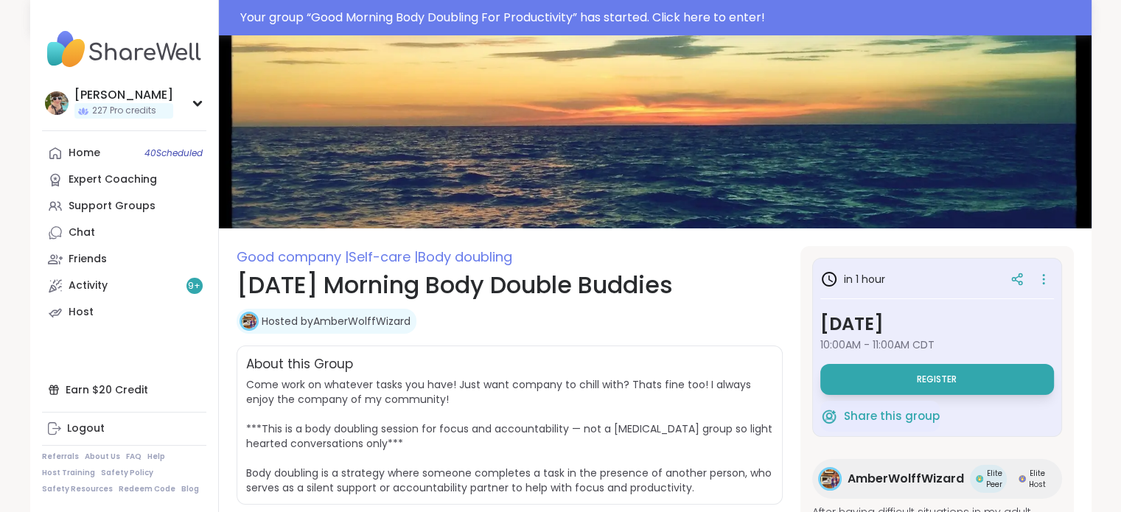
click at [917, 378] on span "Register" at bounding box center [937, 380] width 40 height 12
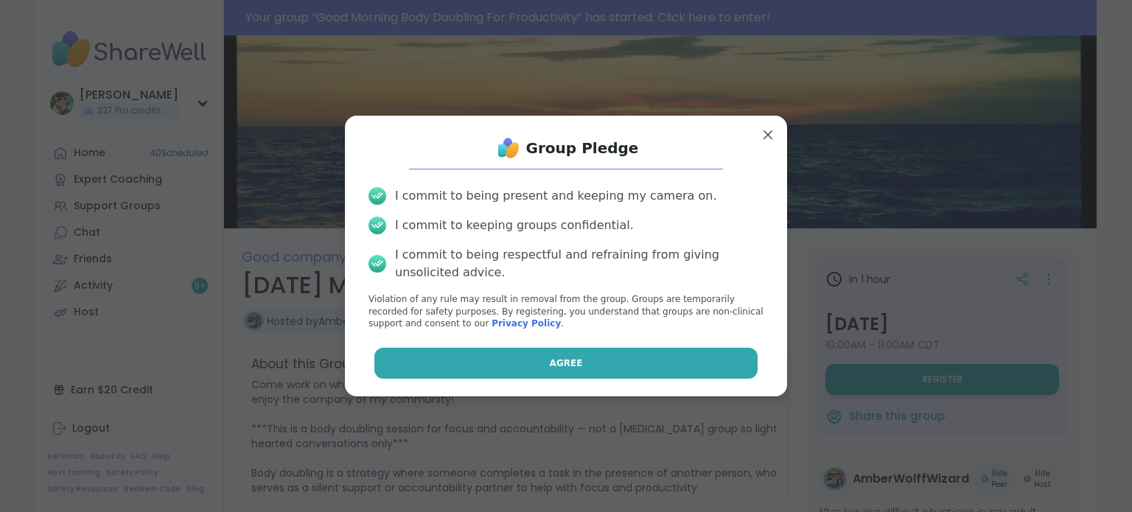
click at [673, 362] on button "Agree" at bounding box center [566, 363] width 384 height 31
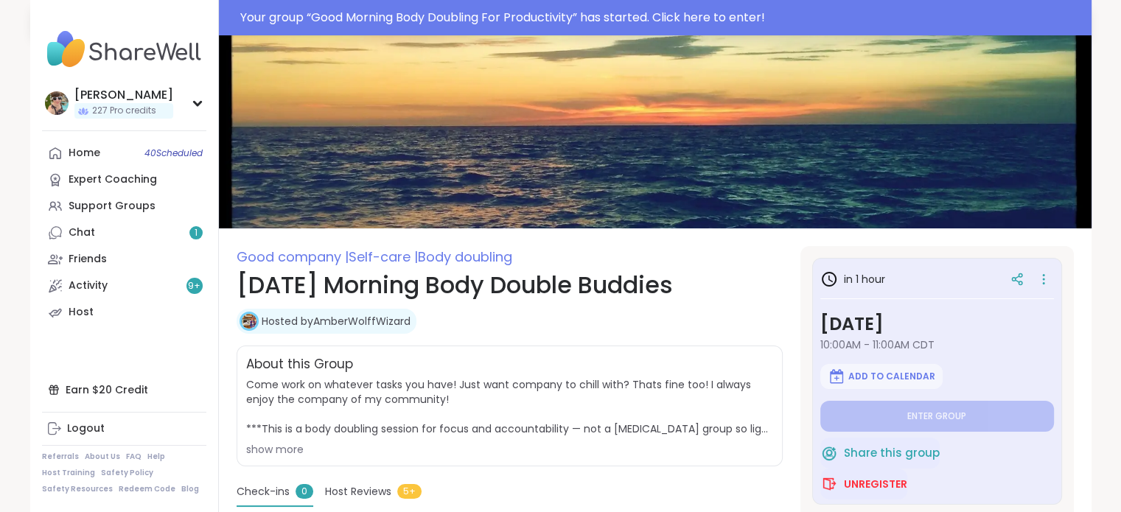
type textarea "*"
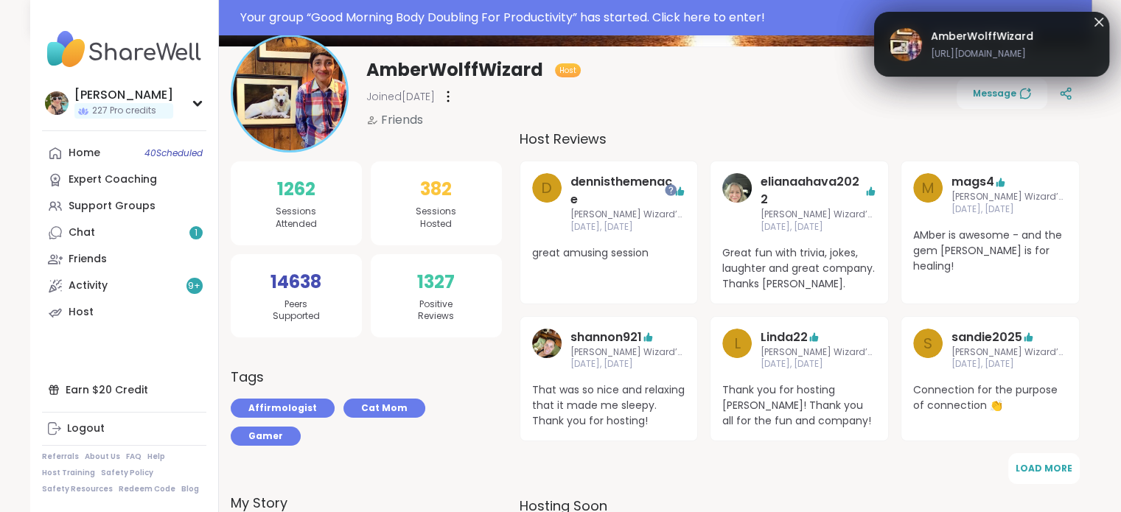
scroll to position [174, 0]
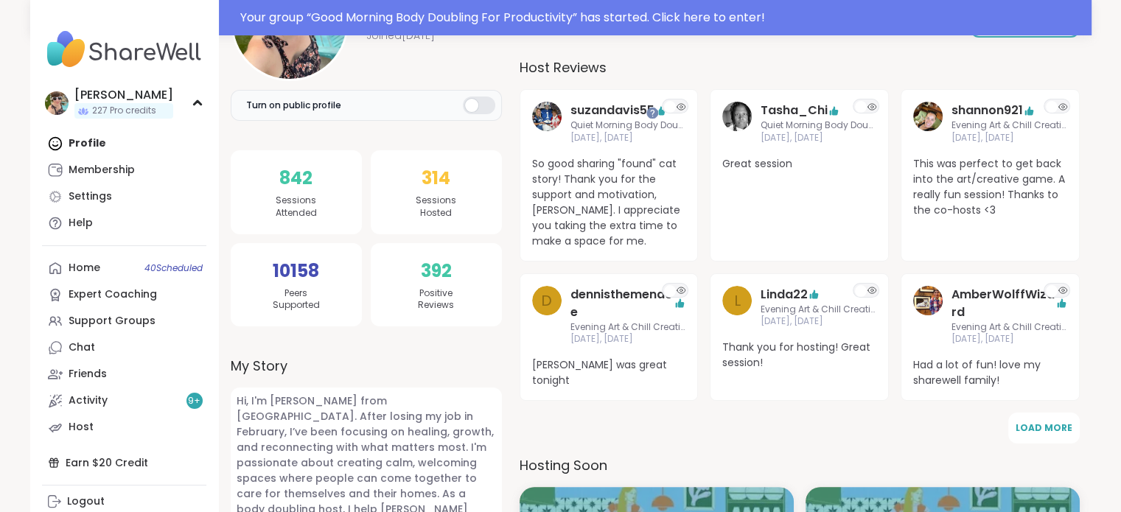
scroll to position [256, 0]
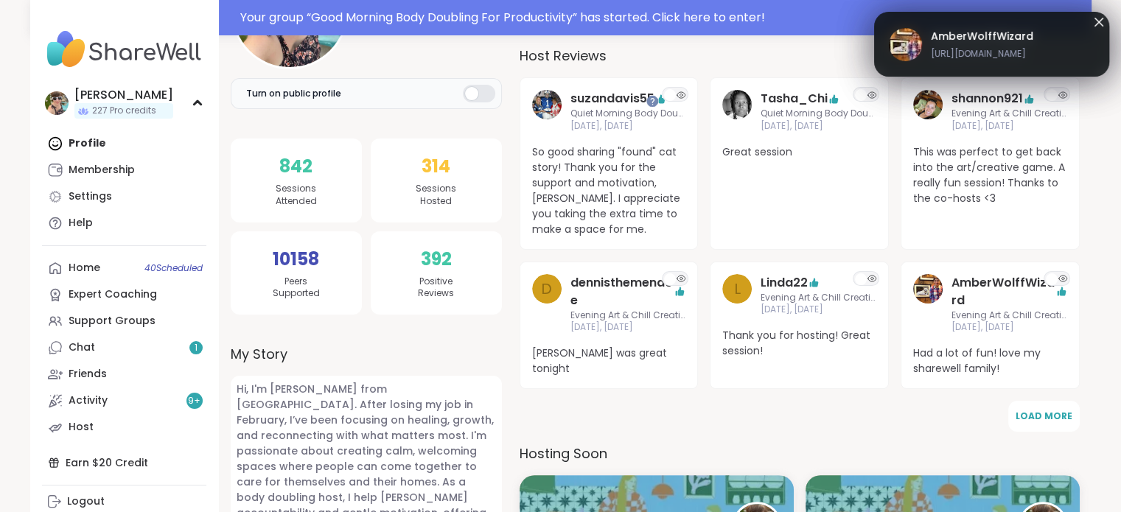
click at [1100, 16] on icon at bounding box center [1099, 22] width 18 height 18
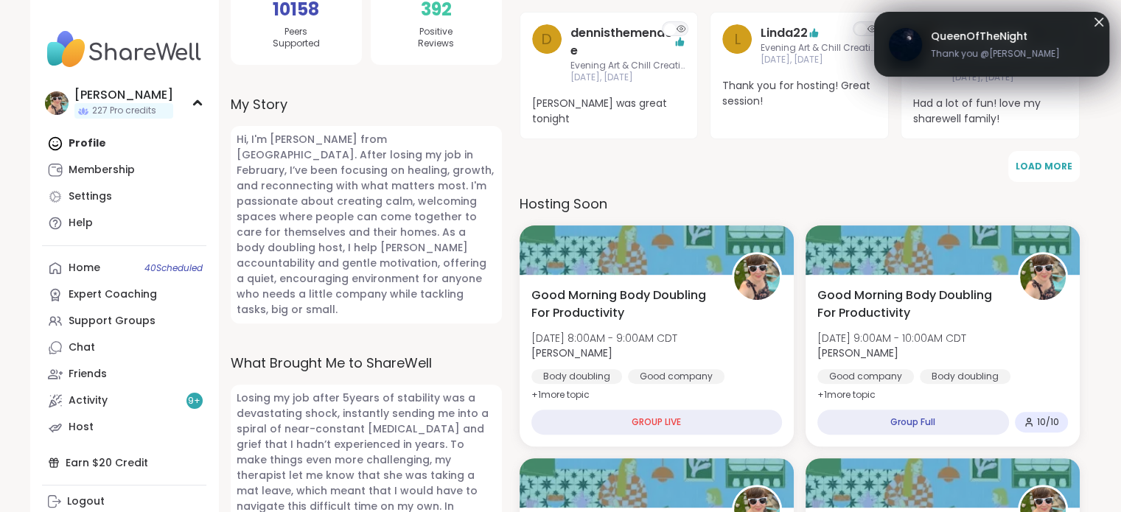
scroll to position [436, 0]
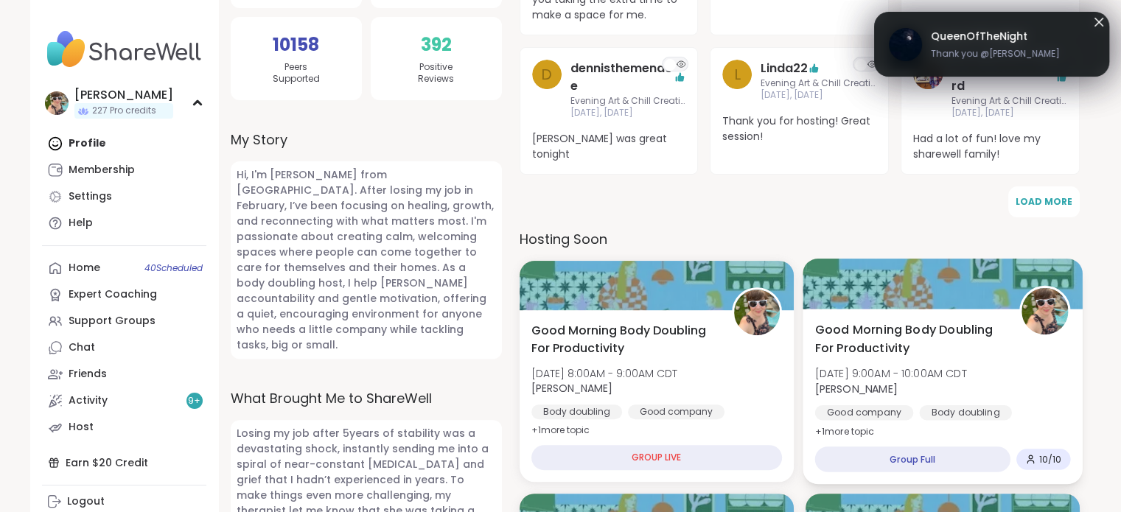
click at [966, 377] on span "Tue, Oct 14 | 9:00AM - 10:00AM CDT" at bounding box center [890, 373] width 152 height 15
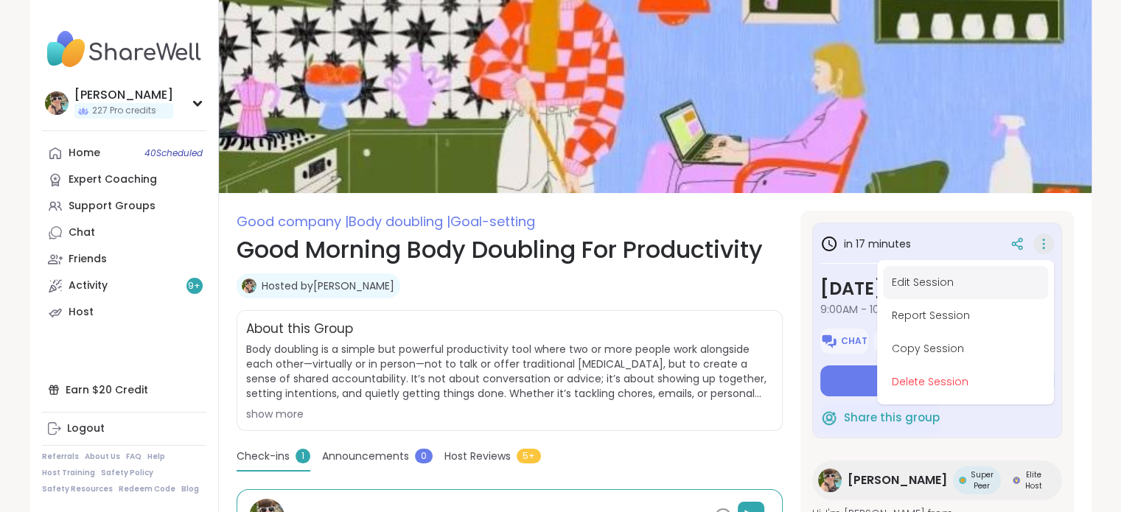
click at [985, 282] on button "Edit Session" at bounding box center [965, 282] width 165 height 33
type textarea "*"
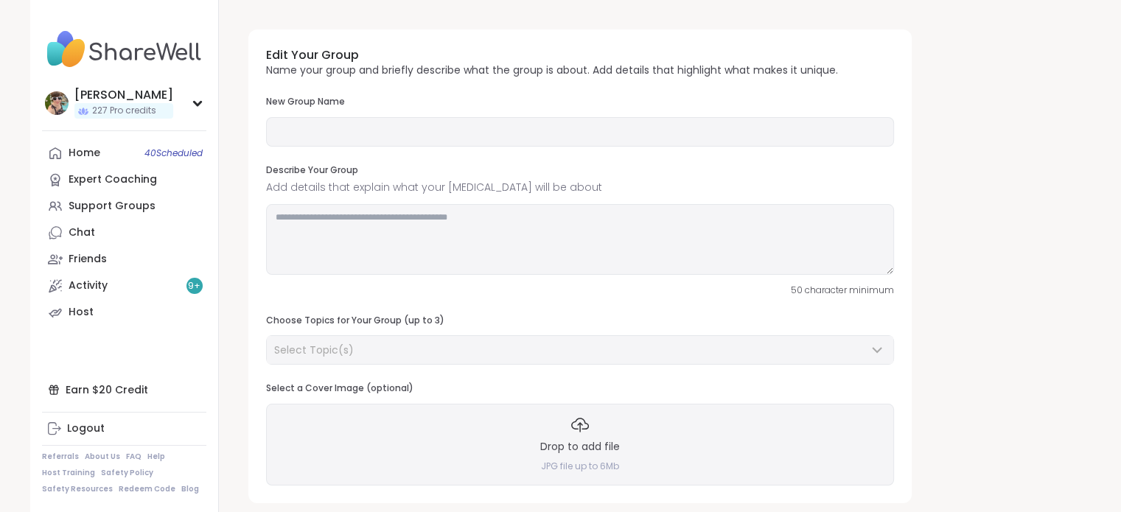
type input "**********"
type textarea "**********"
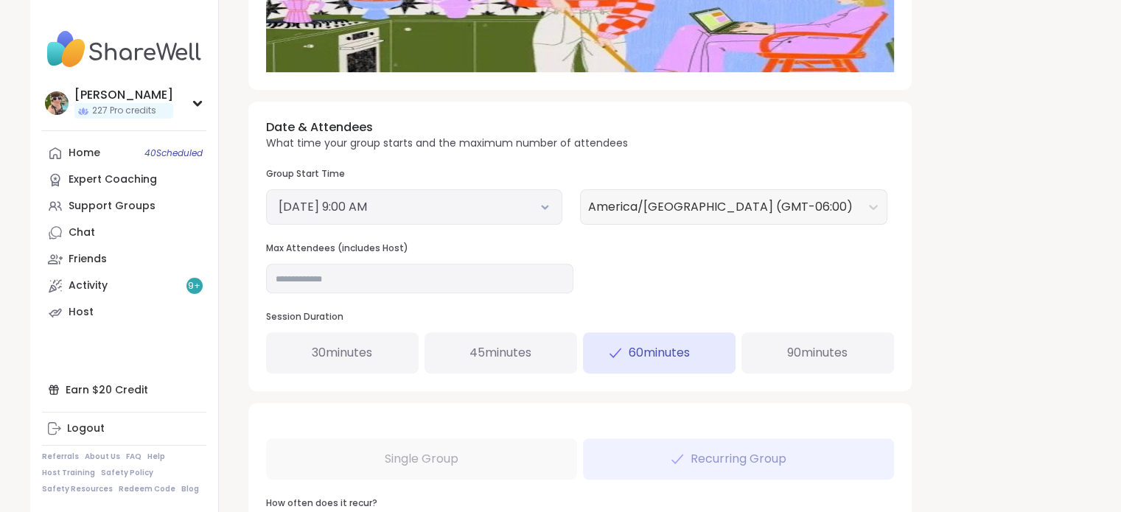
scroll to position [465, 0]
click at [492, 263] on input "**" at bounding box center [419, 277] width 307 height 29
type input "**"
click at [994, 315] on div "**********" at bounding box center [655, 150] width 837 height 1194
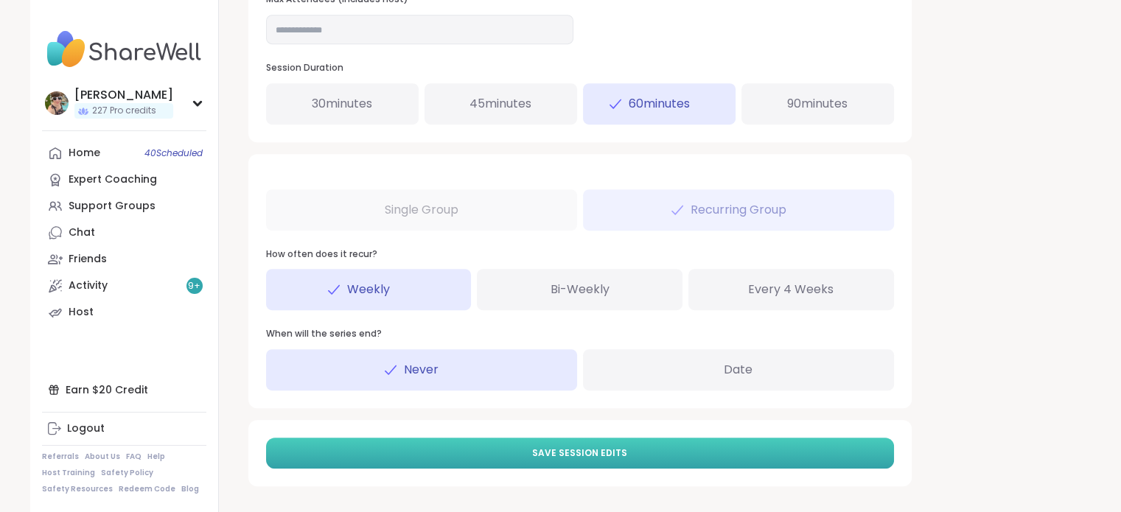
click at [692, 450] on button "Save Session Edits" at bounding box center [580, 453] width 628 height 31
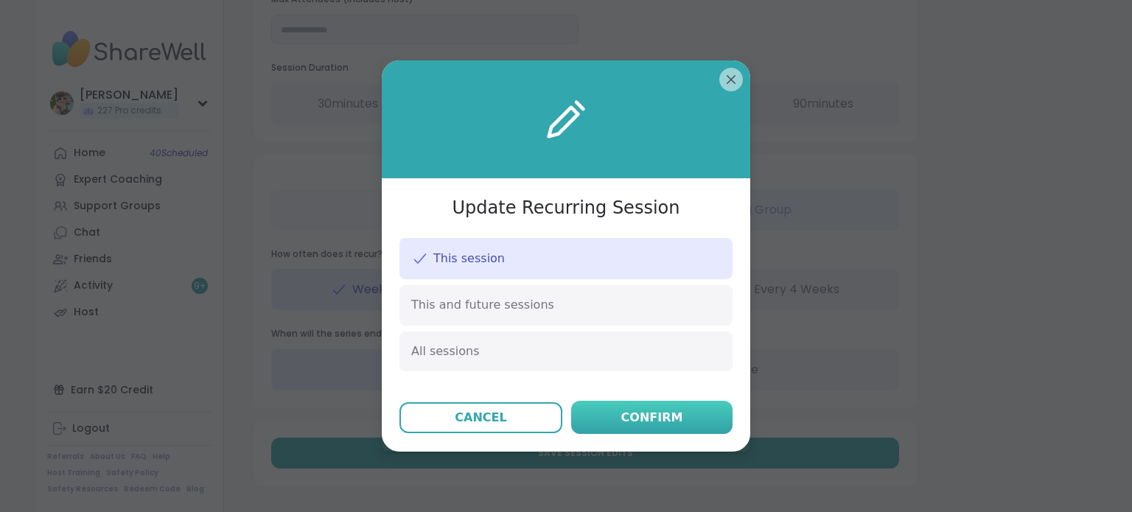
click at [675, 418] on button "Confirm" at bounding box center [651, 417] width 161 height 33
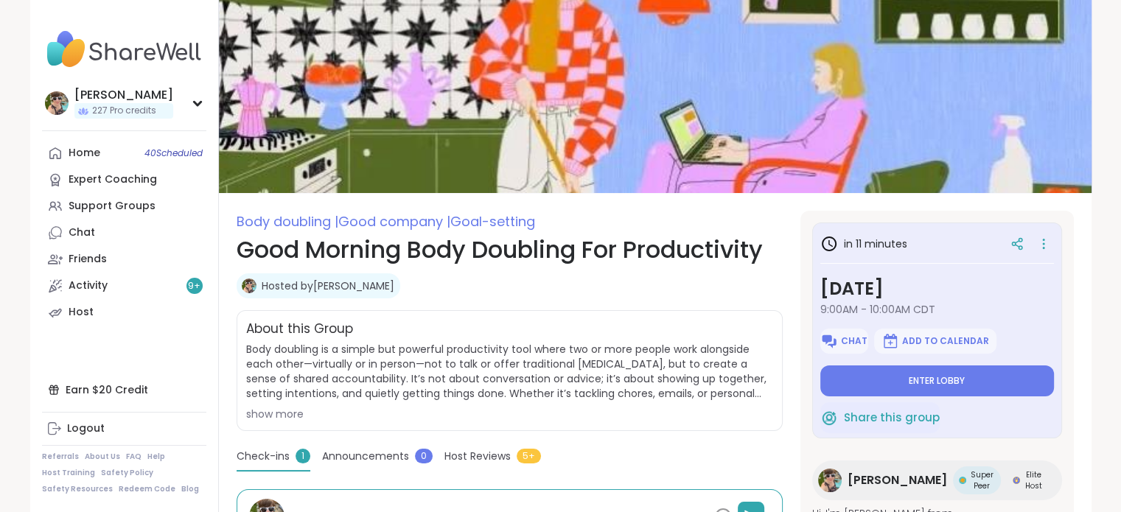
type textarea "*"
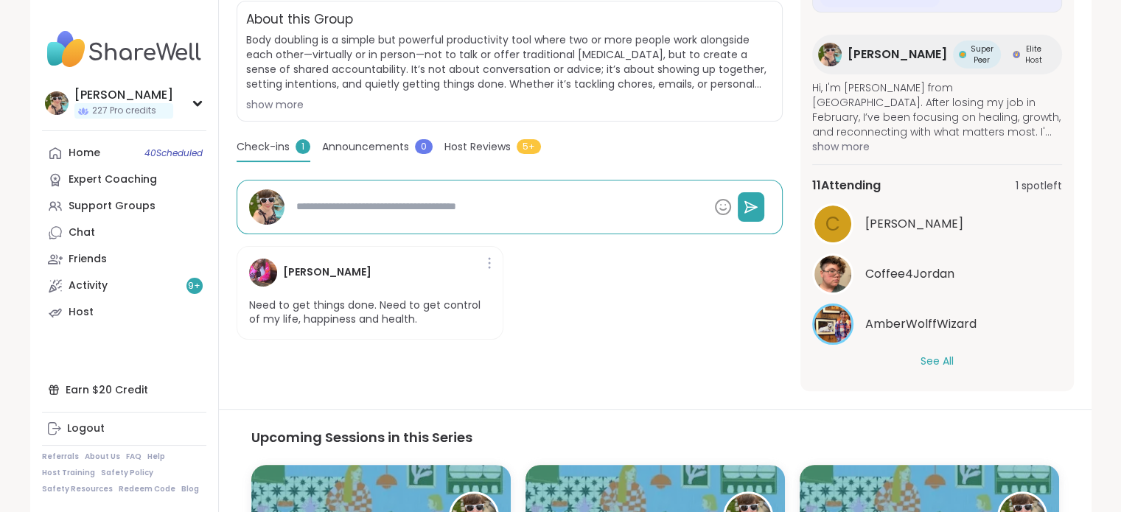
scroll to position [310, 0]
click at [921, 356] on button "See All" at bounding box center [937, 361] width 33 height 15
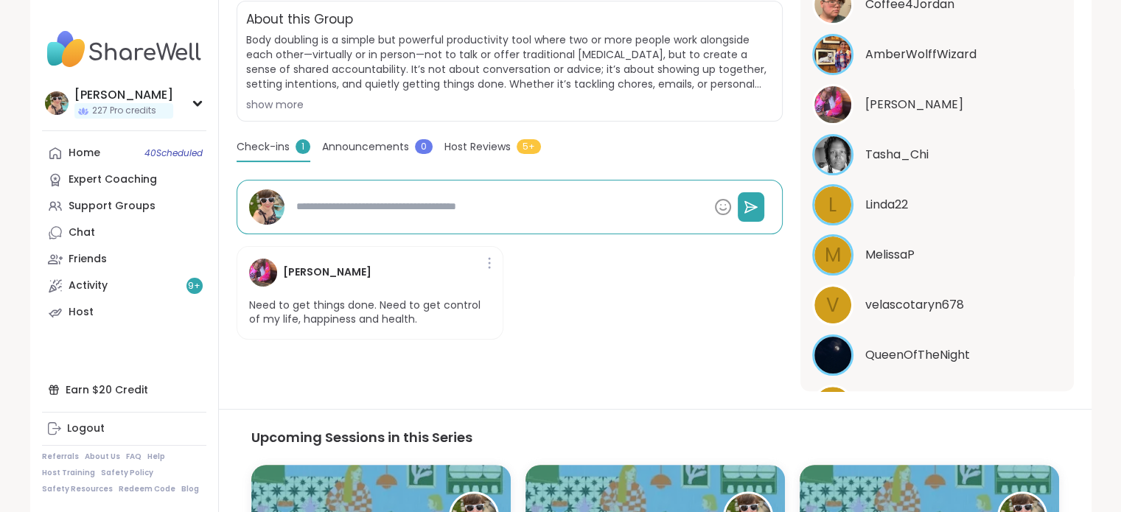
scroll to position [517, 0]
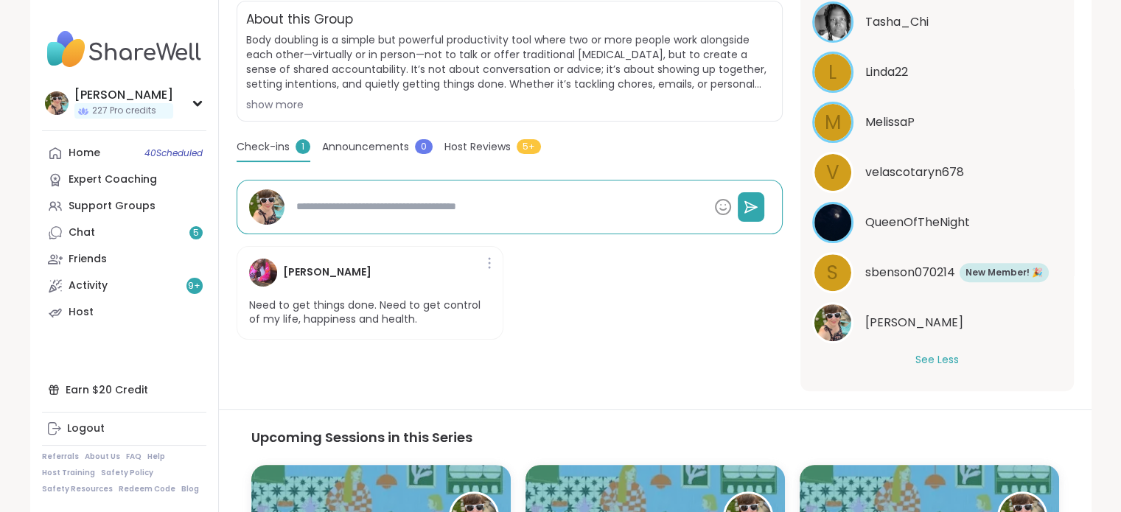
type textarea "*"
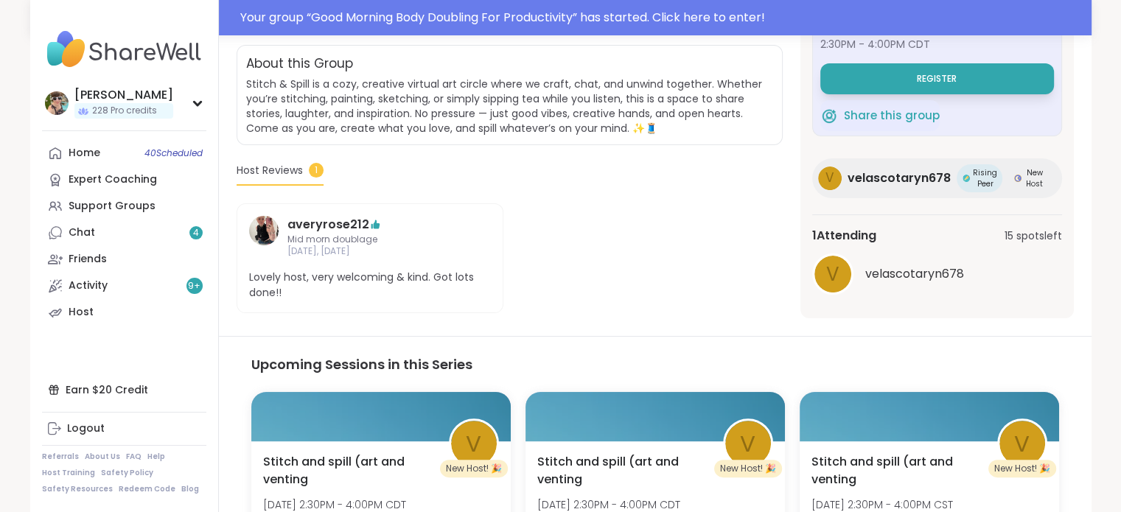
scroll to position [504, 0]
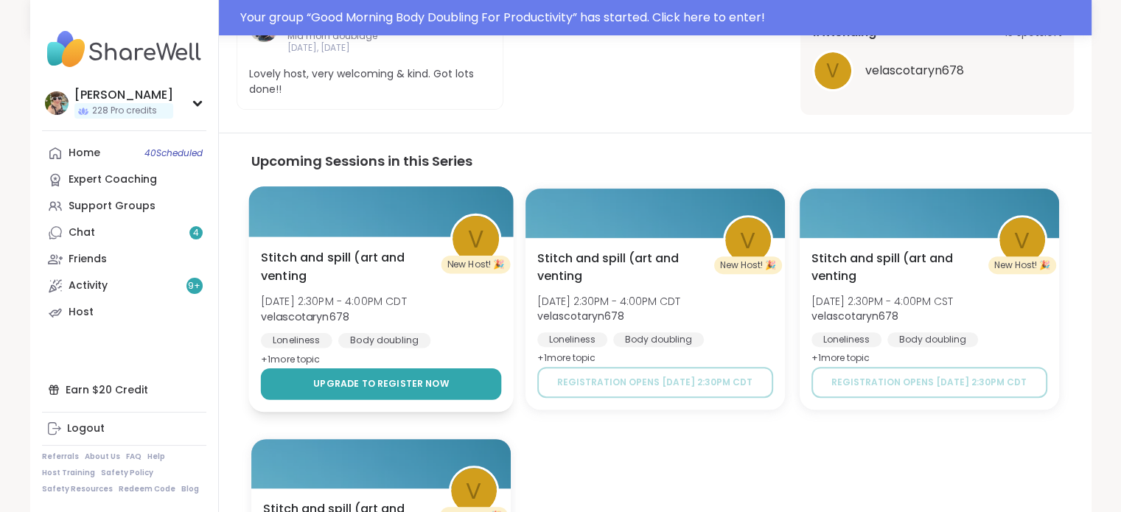
click at [420, 388] on span "Upgrade to register now" at bounding box center [381, 383] width 136 height 13
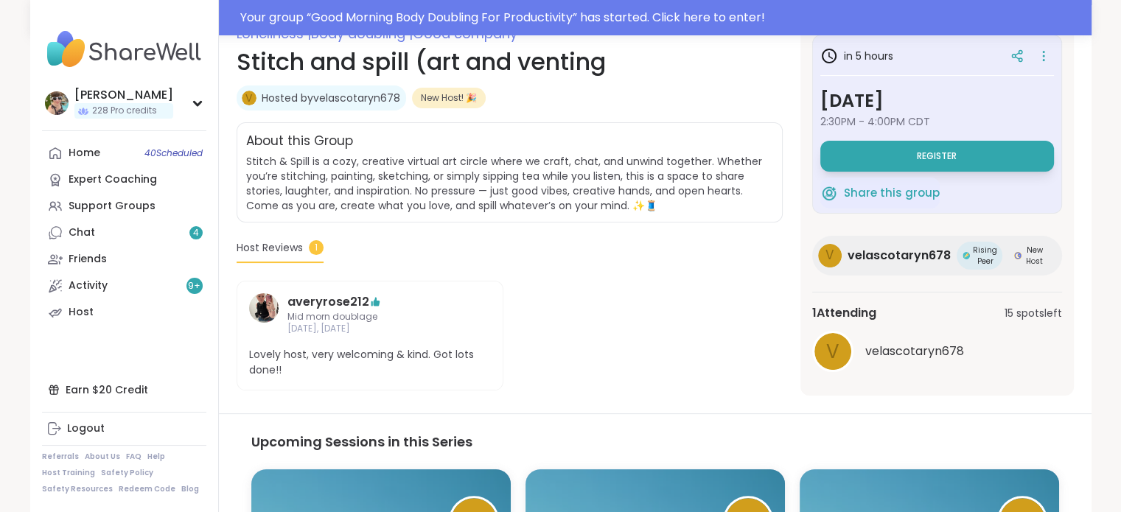
scroll to position [200, 0]
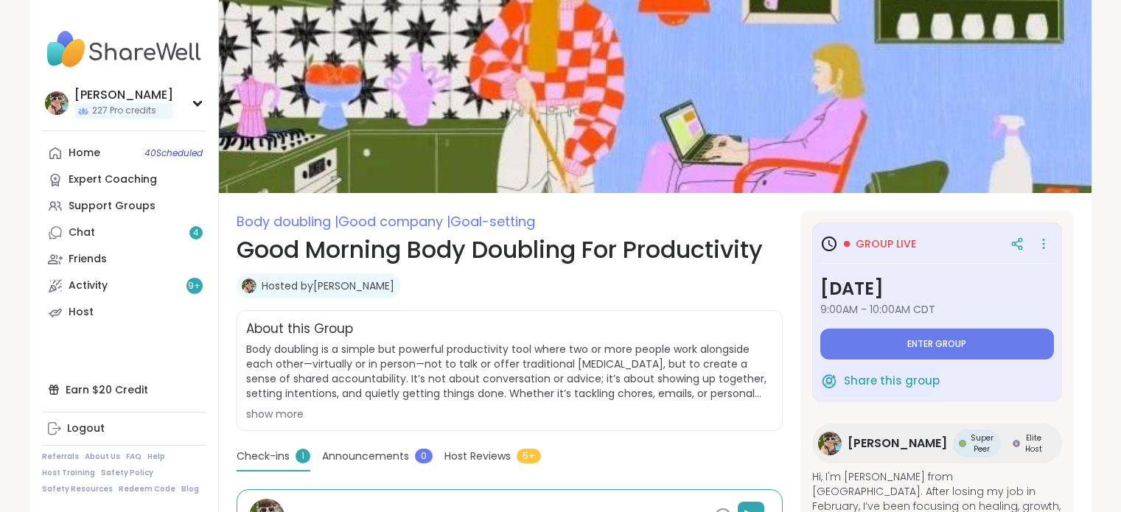
type textarea "*"
